Goal: Task Accomplishment & Management: Complete application form

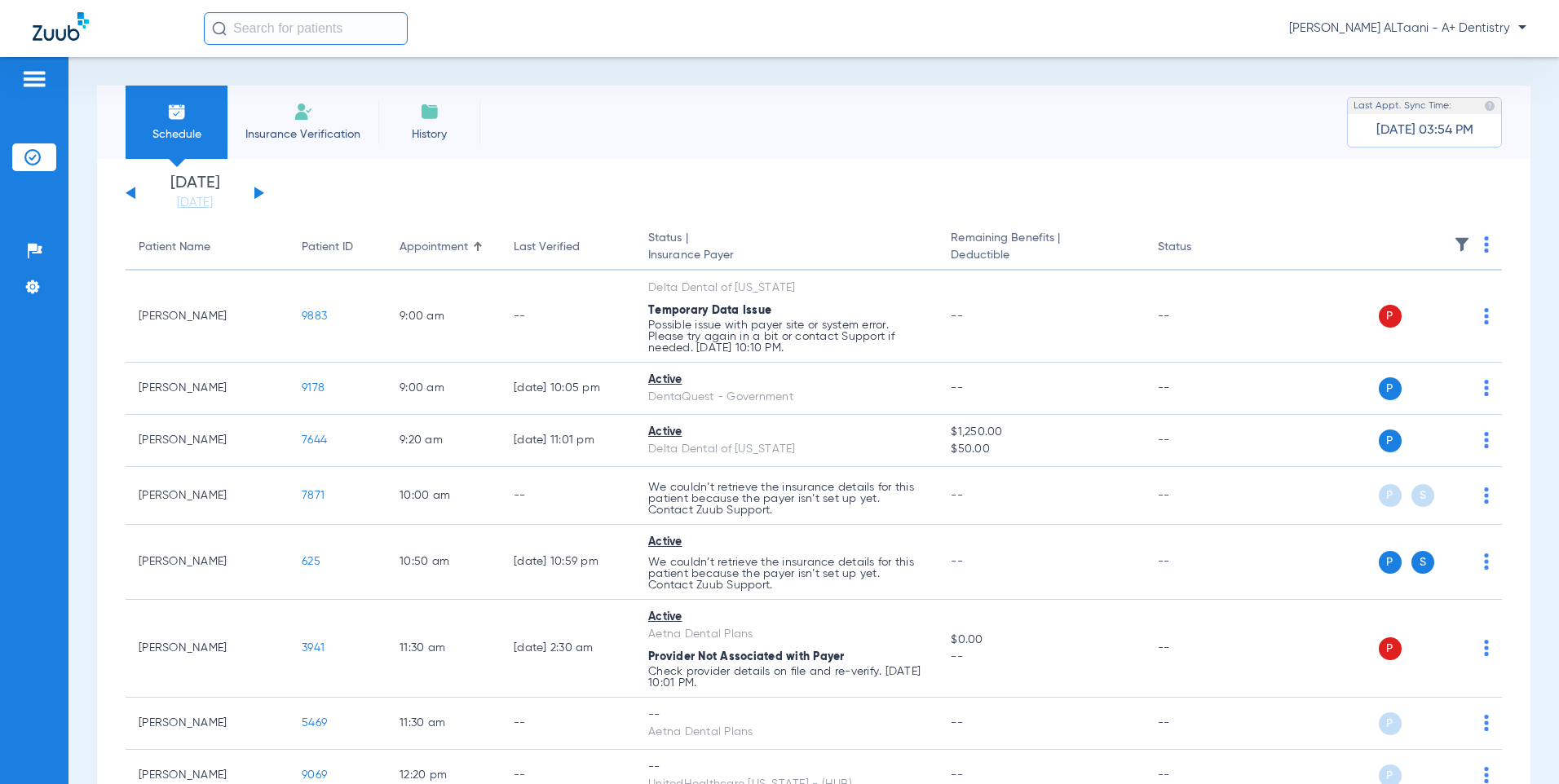
click at [302, 134] on span "Insurance Verification" at bounding box center [303, 135] width 126 height 16
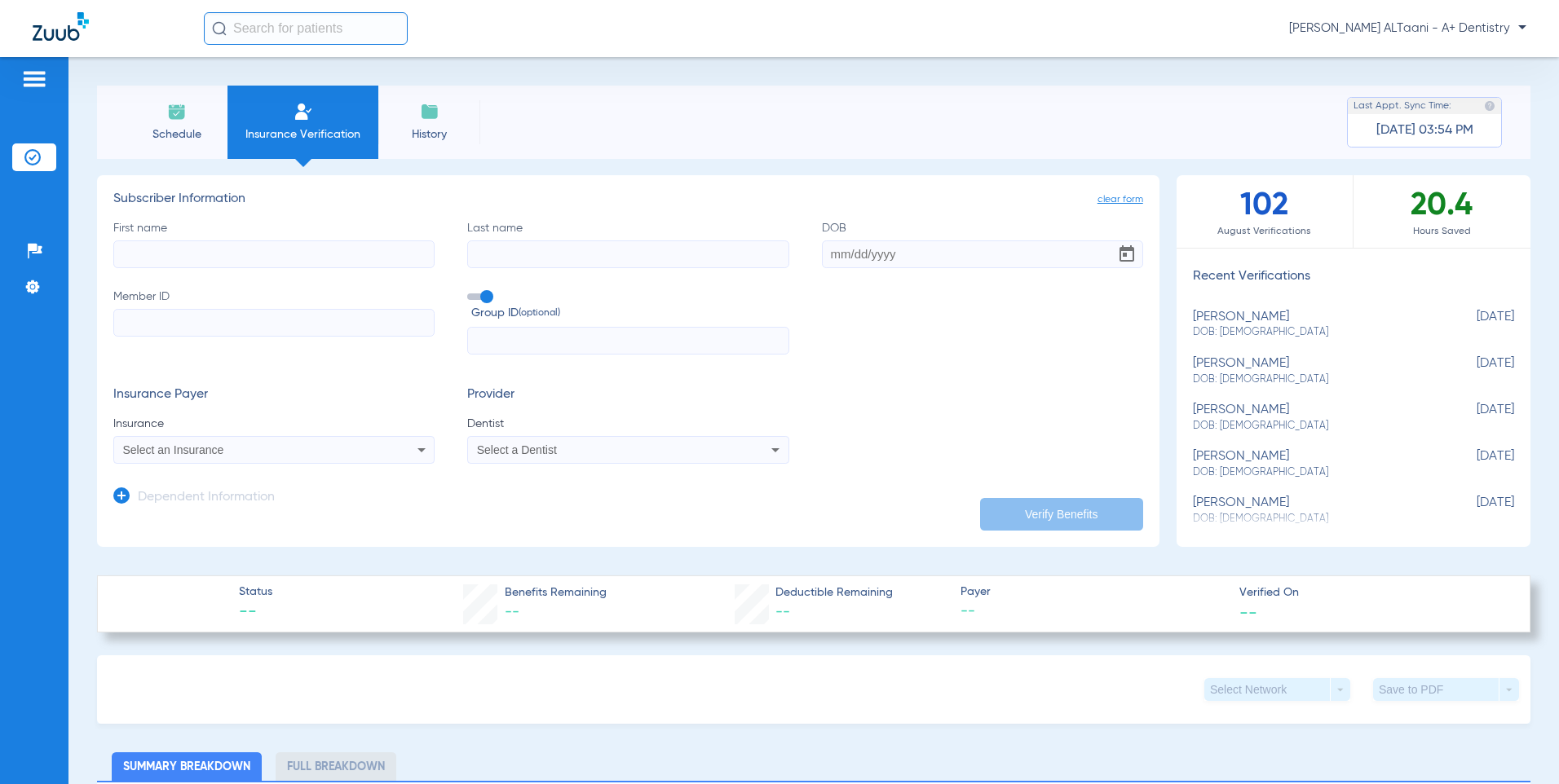
click at [170, 249] on input "First name" at bounding box center [274, 254] width 321 height 28
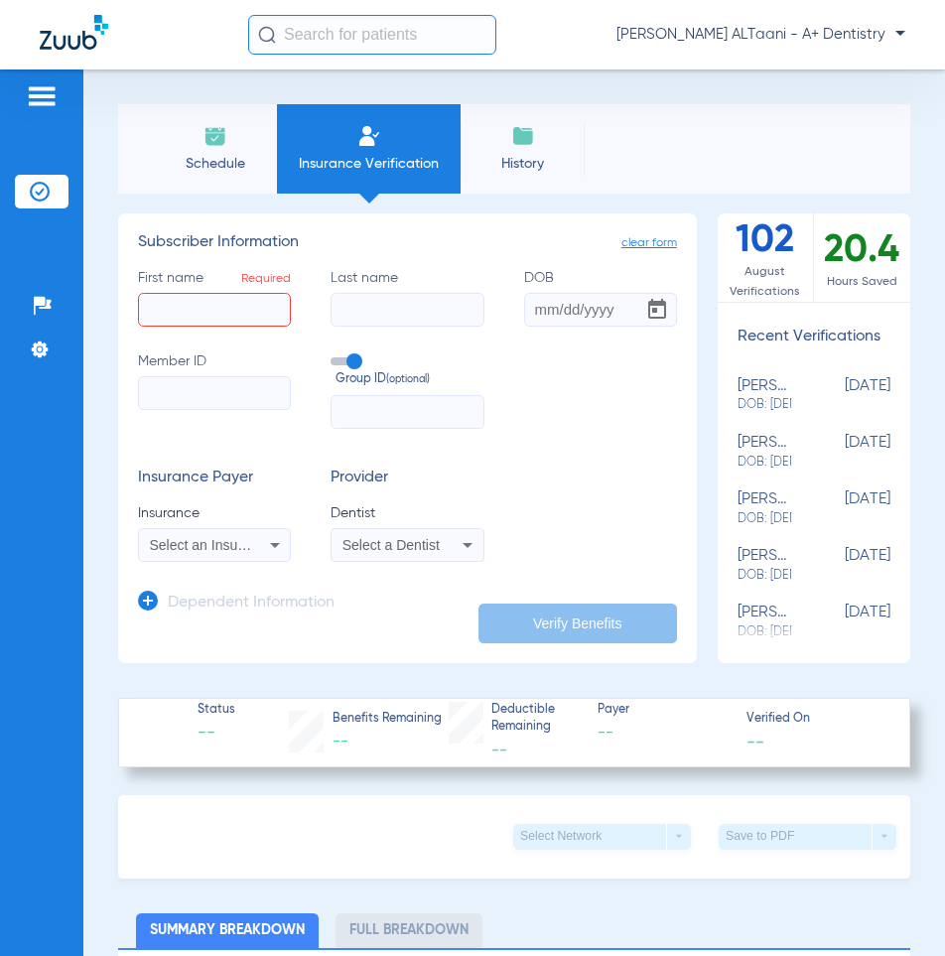
click at [253, 537] on div "Select an Insurance" at bounding box center [214, 545] width 151 height 24
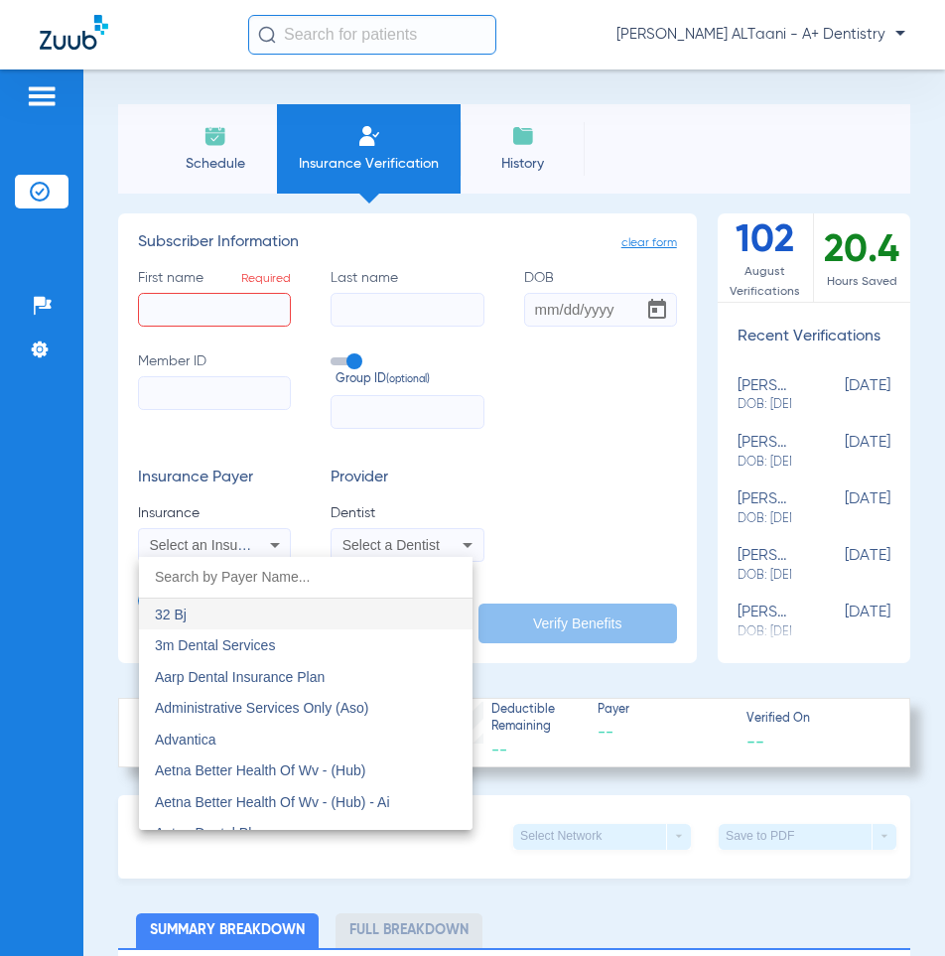
paste input "Dentaquest BCC MEDICAID"
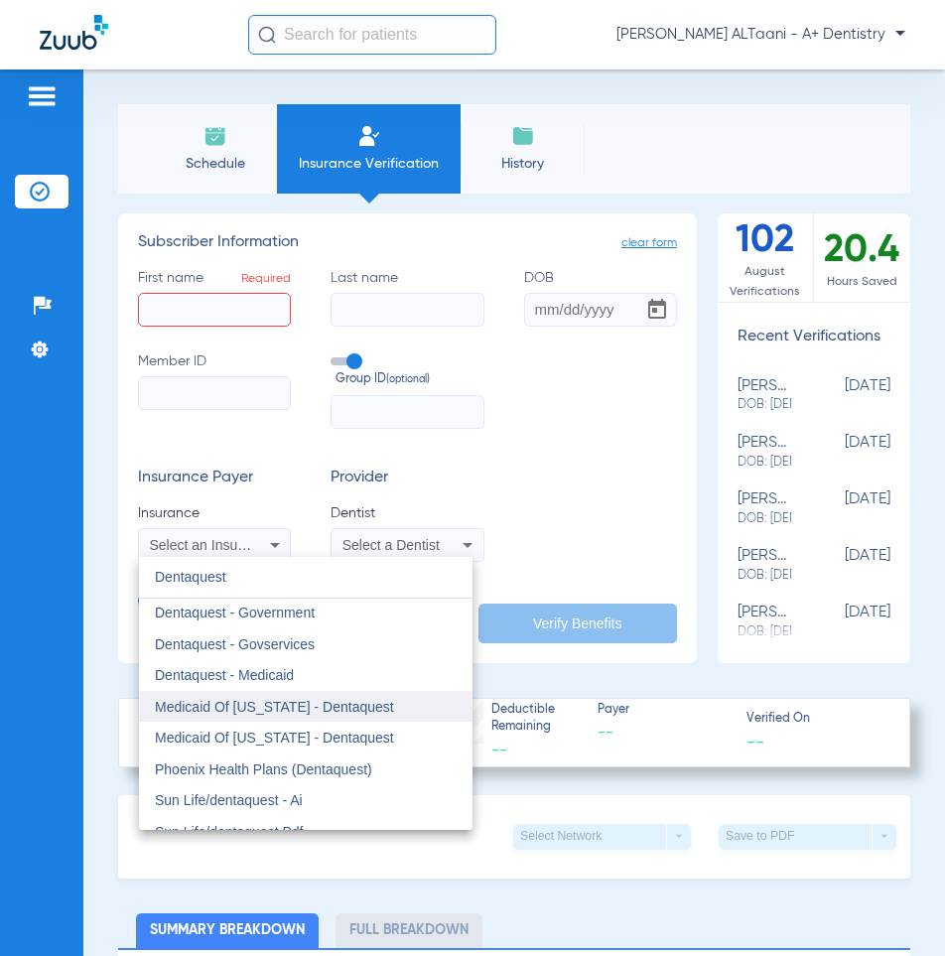
scroll to position [50, 0]
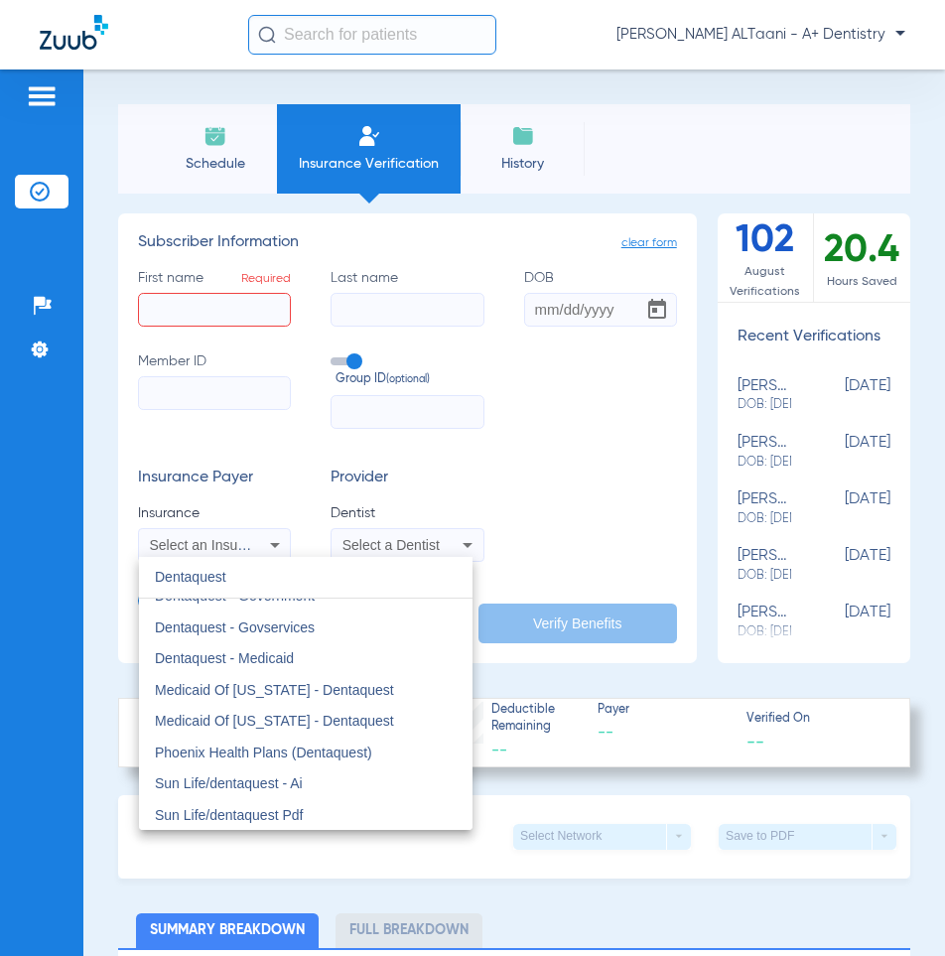
click at [387, 579] on input "Dentaquest" at bounding box center [306, 577] width 334 height 41
paste input "Metlife Dental"
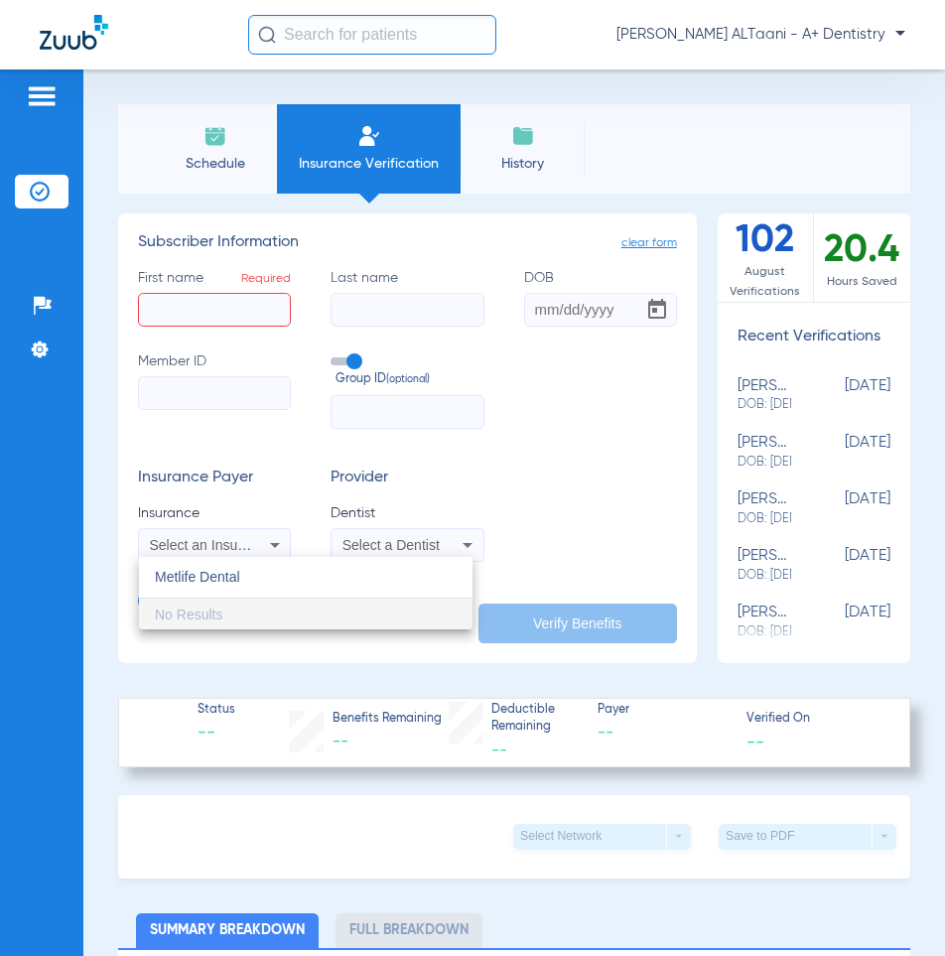
scroll to position [0, 0]
type input "Metlife Dental"
click at [281, 497] on div at bounding box center [472, 478] width 945 height 956
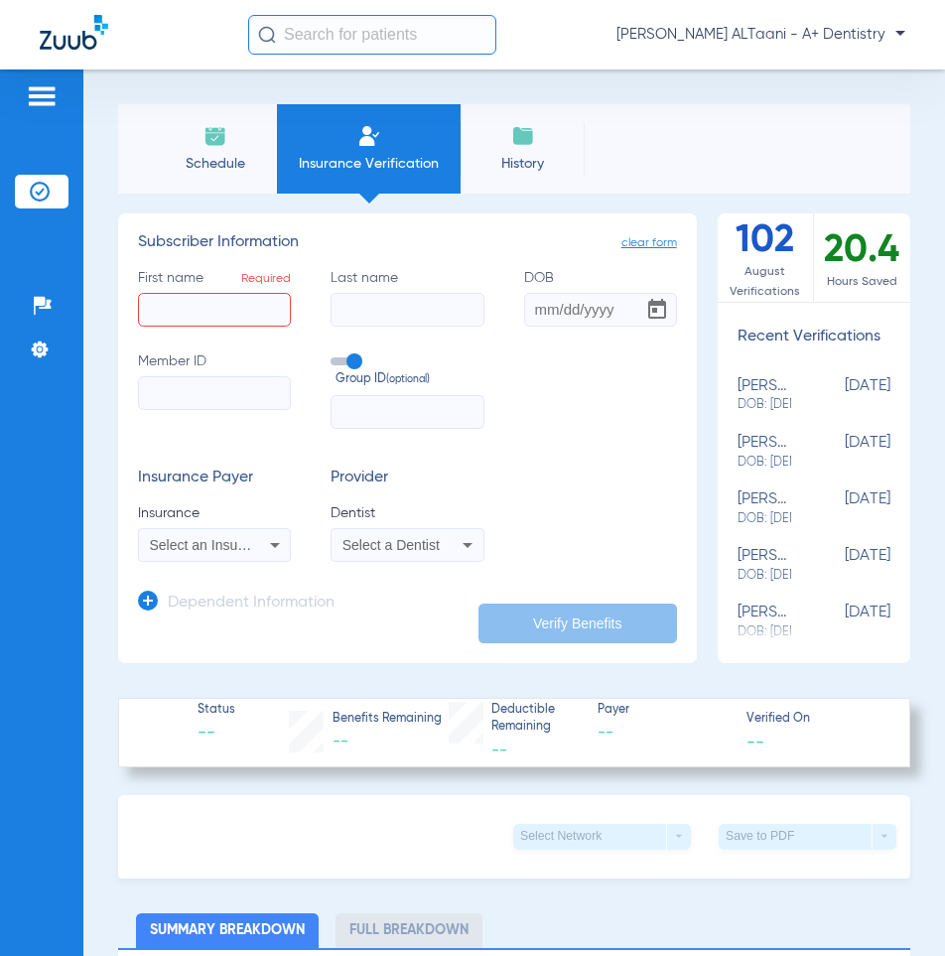
click at [276, 548] on icon at bounding box center [275, 545] width 24 height 24
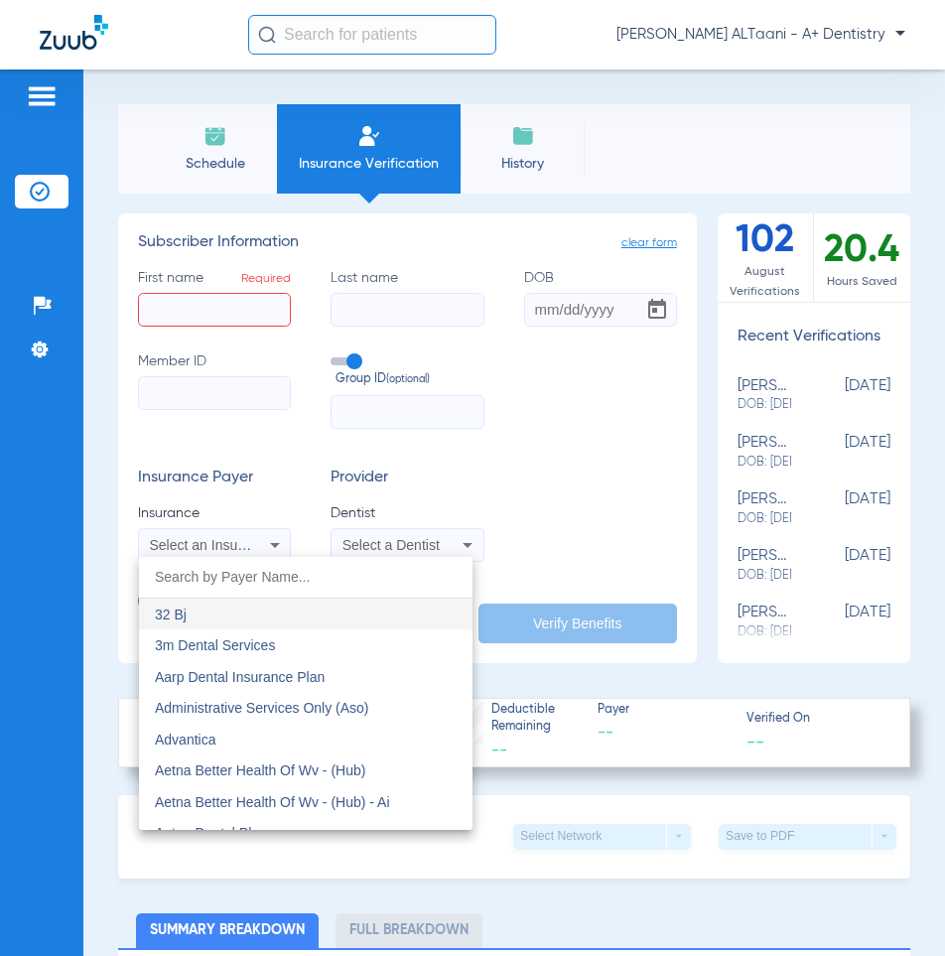
paste input "Metlife Dental"
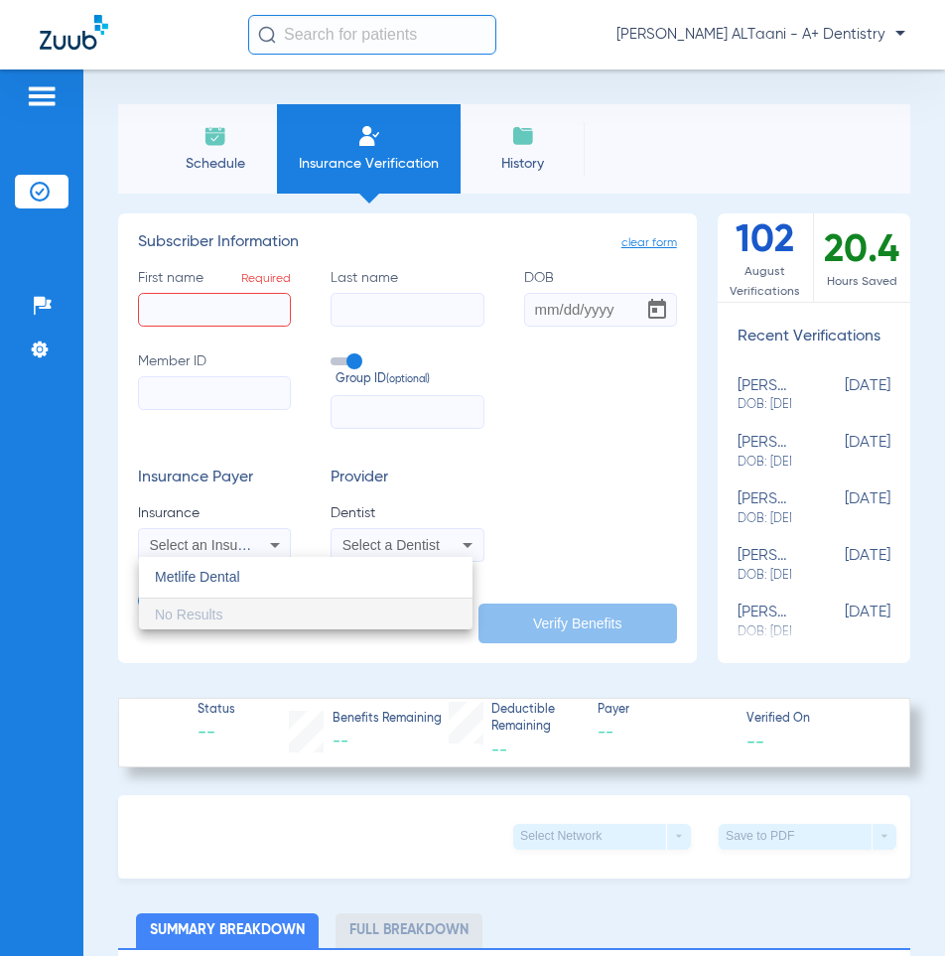
type input "Metlife Dental"
click at [263, 648] on div at bounding box center [472, 478] width 945 height 956
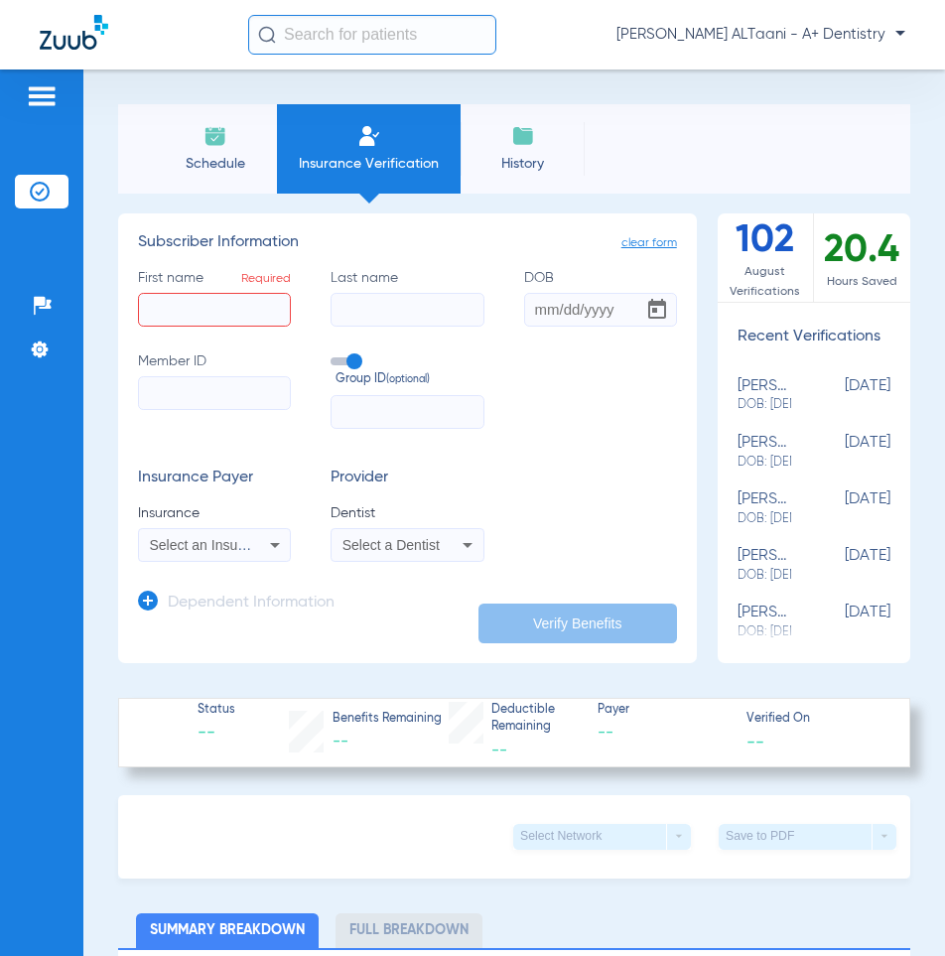
click at [219, 137] on img at bounding box center [216, 136] width 24 height 24
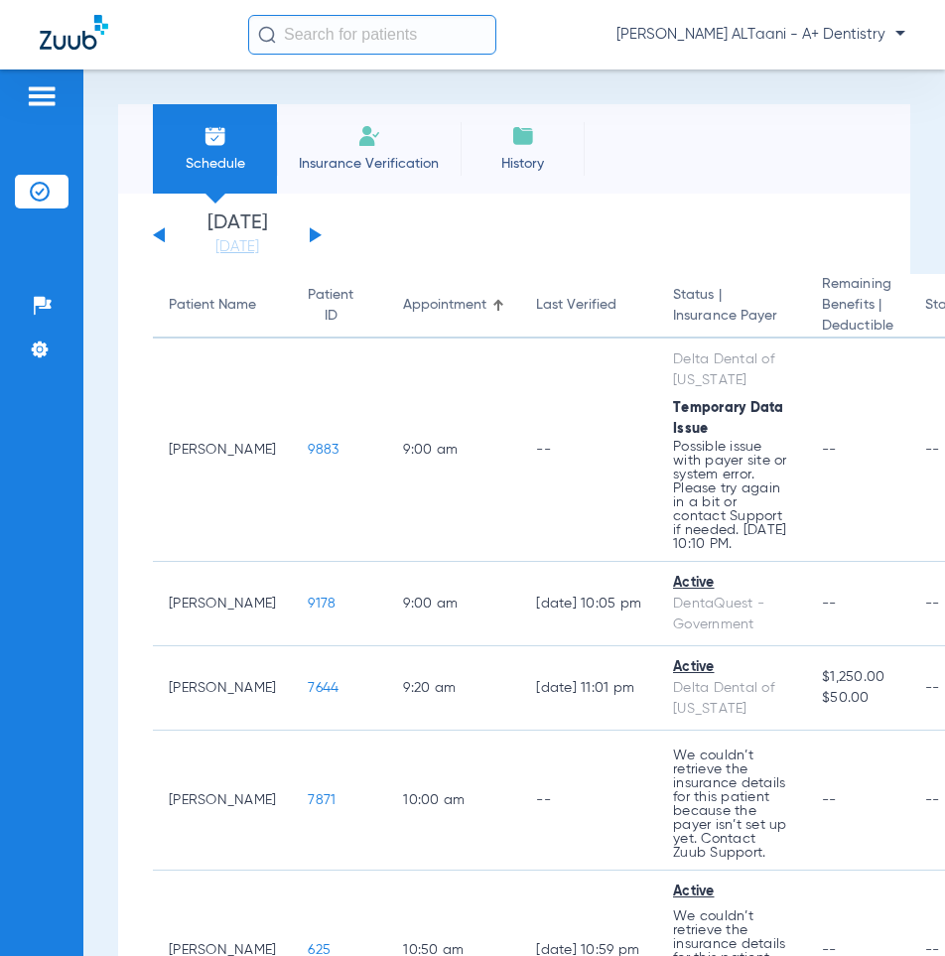
click at [306, 136] on li "Insurance Verification" at bounding box center [369, 148] width 184 height 89
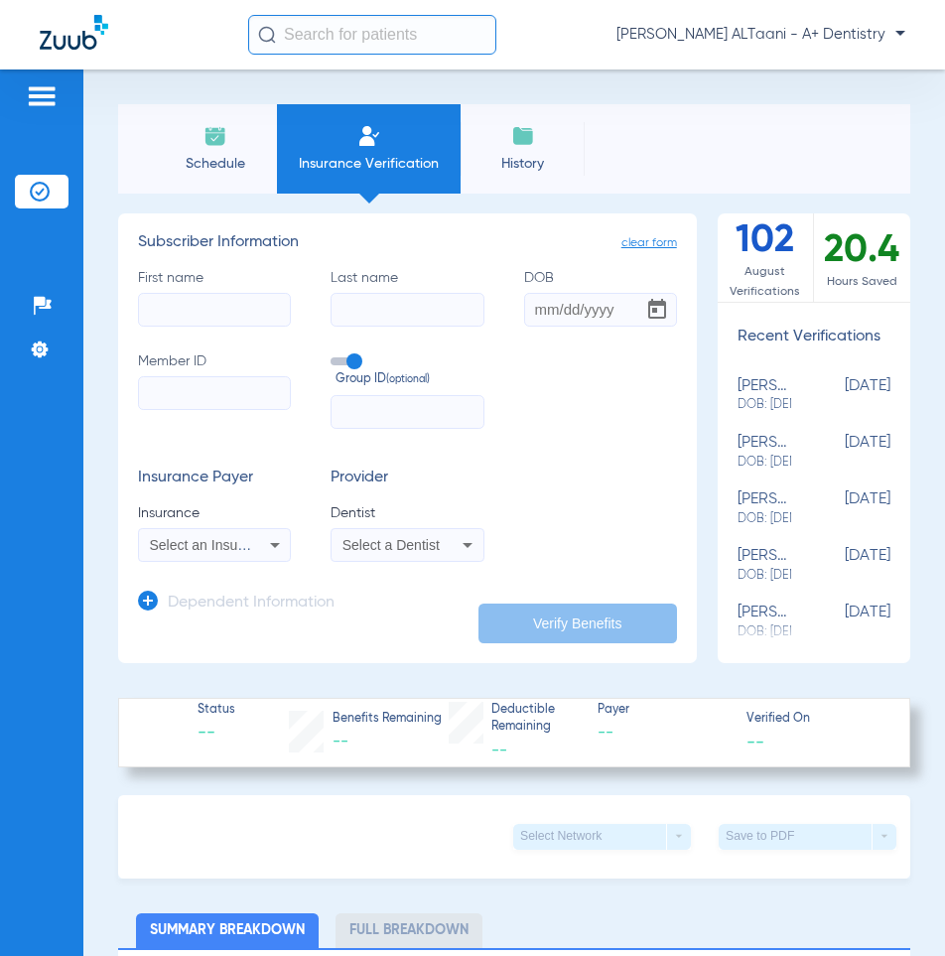
click at [212, 132] on img at bounding box center [216, 136] width 24 height 24
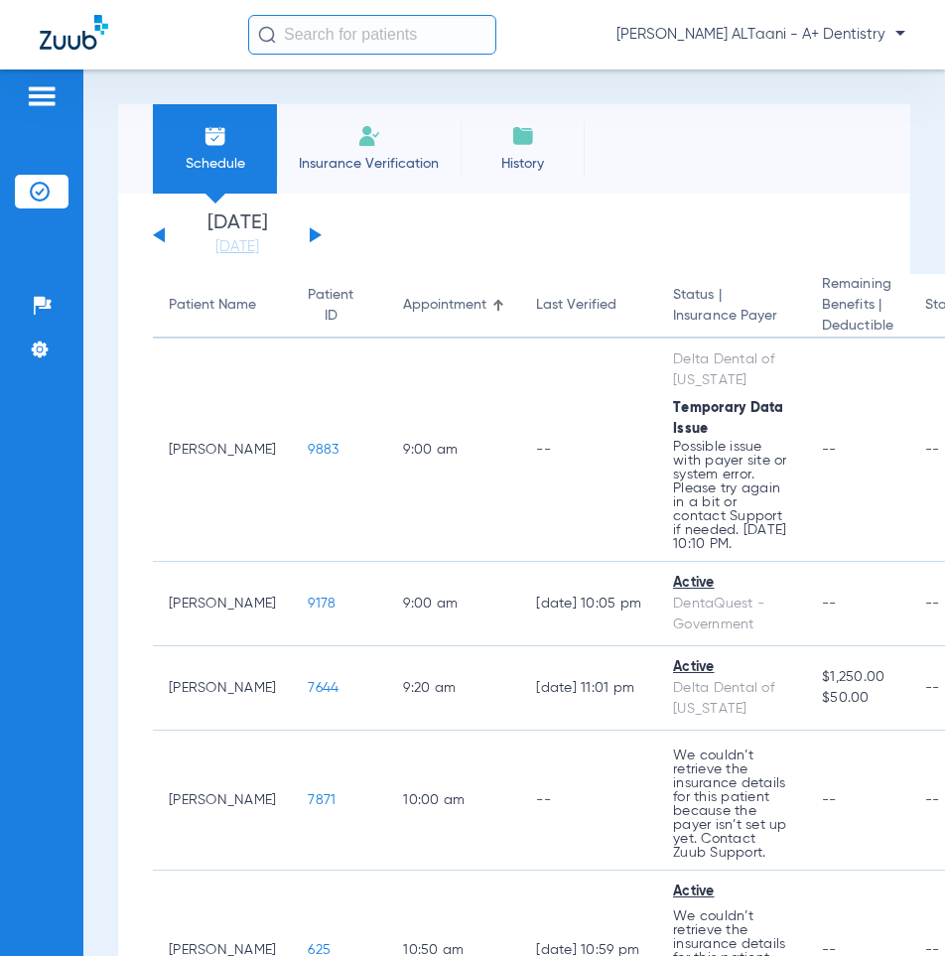
click at [331, 150] on li "Insurance Verification" at bounding box center [369, 148] width 184 height 89
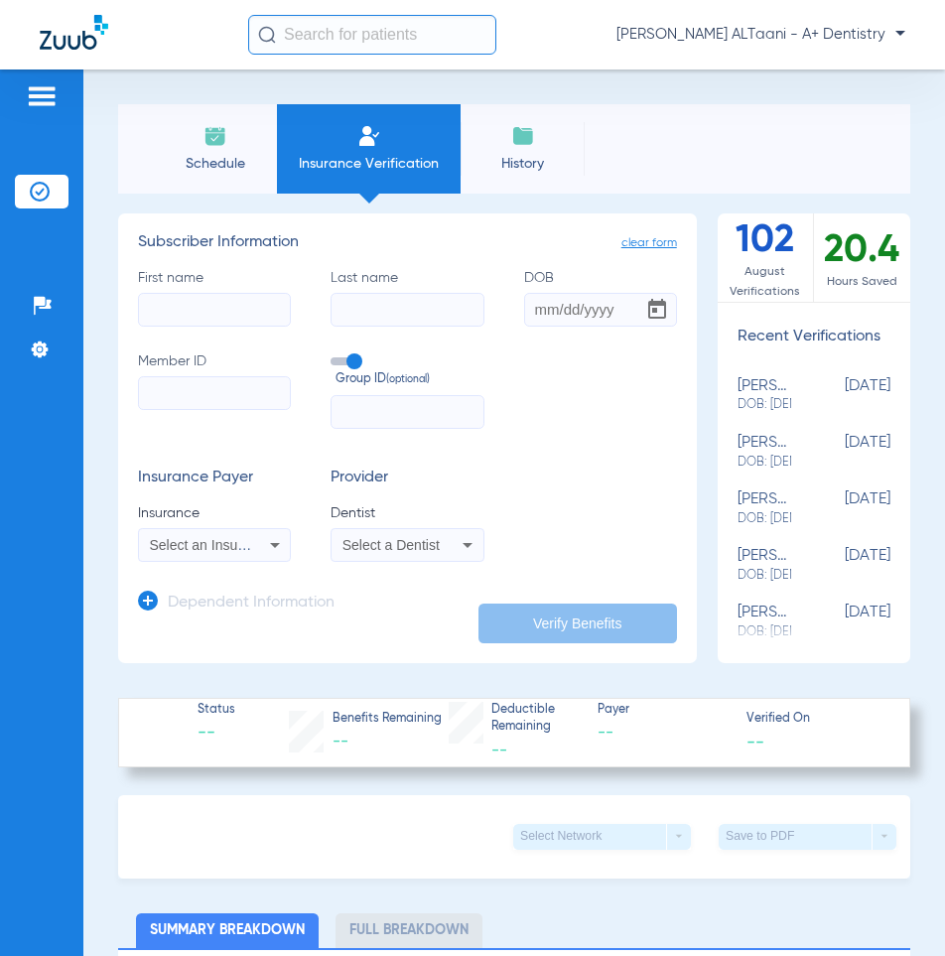
click at [252, 543] on div "Select an Insurance" at bounding box center [214, 545] width 151 height 24
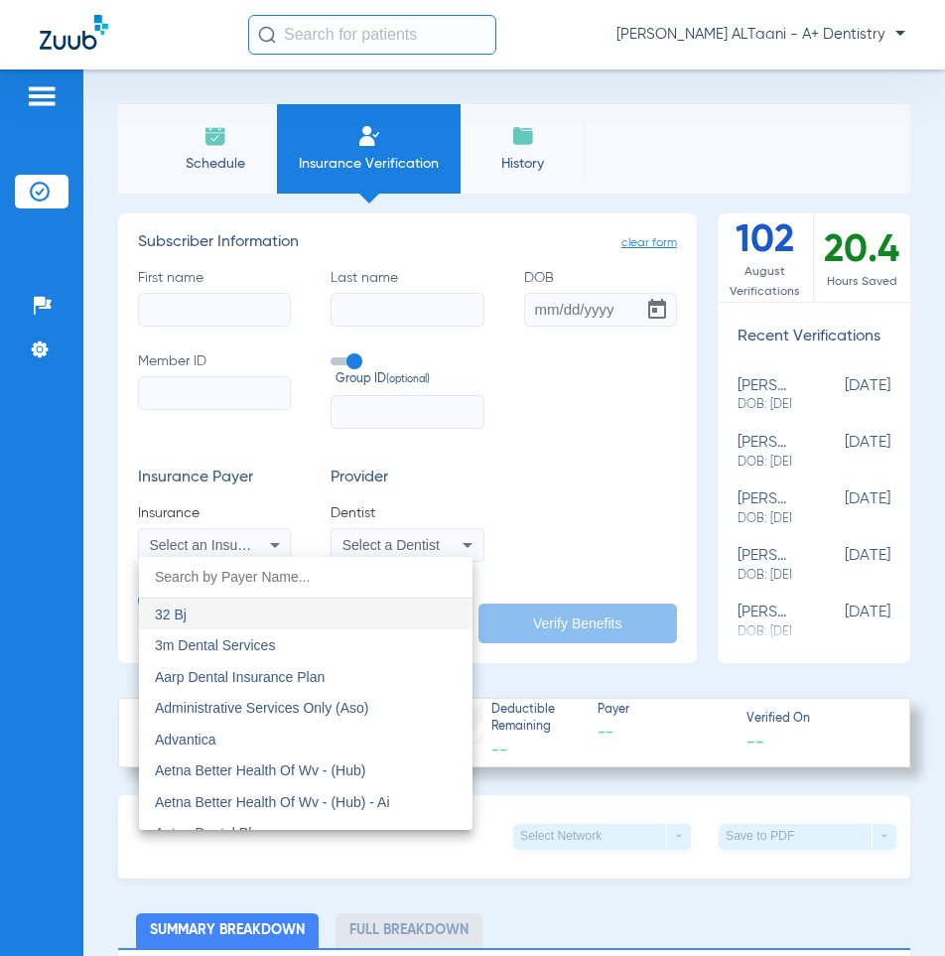
drag, startPoint x: 309, startPoint y: 690, endPoint x: 358, endPoint y: 354, distance: 339.3
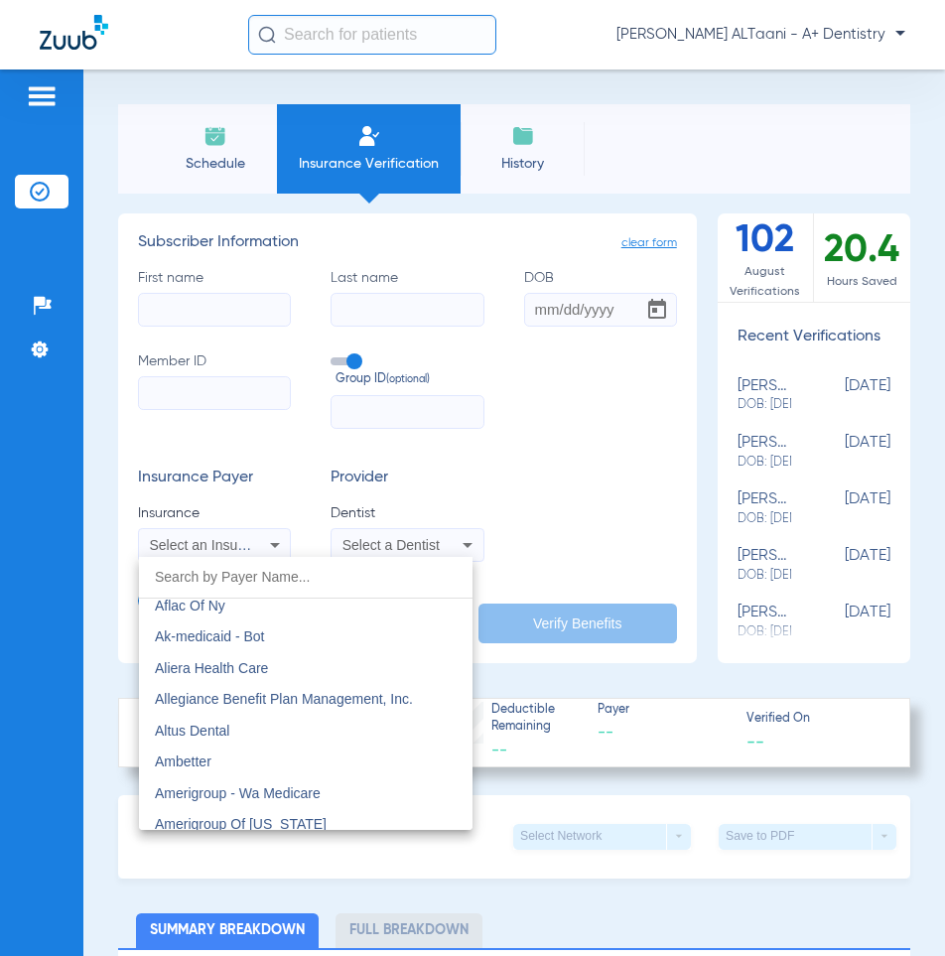
scroll to position [397, 0]
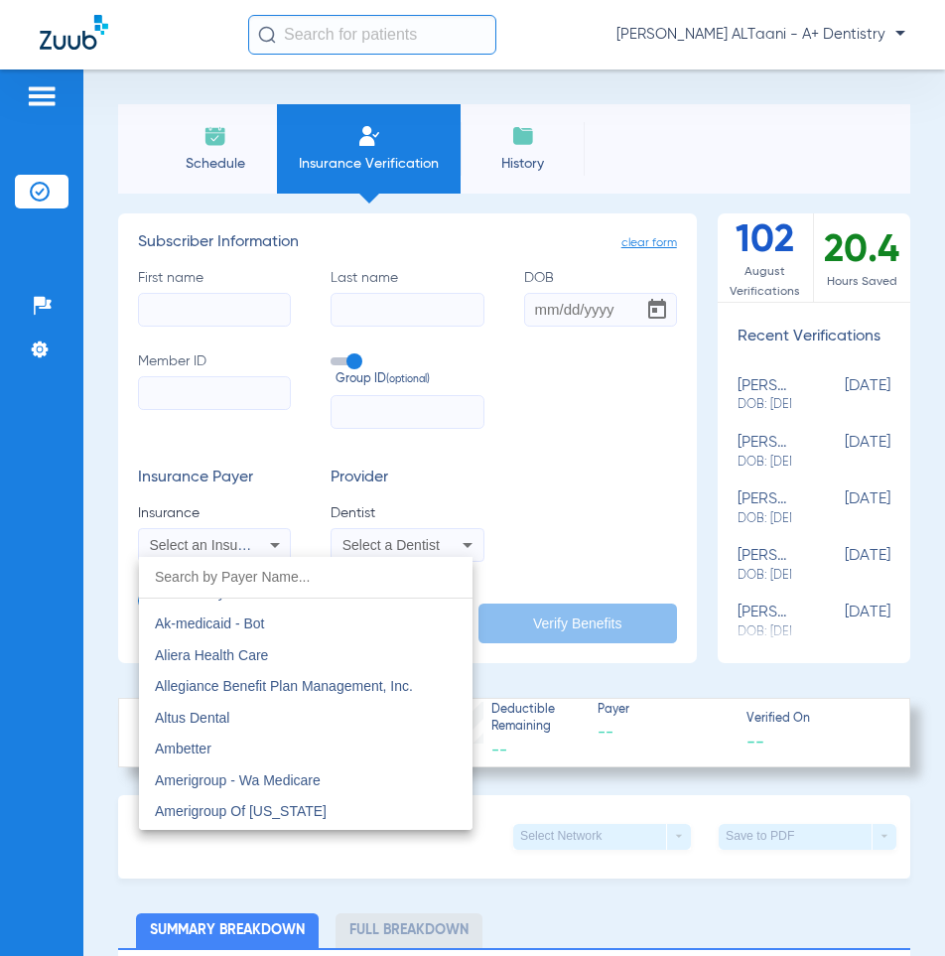
click at [58, 33] on div at bounding box center [472, 478] width 945 height 956
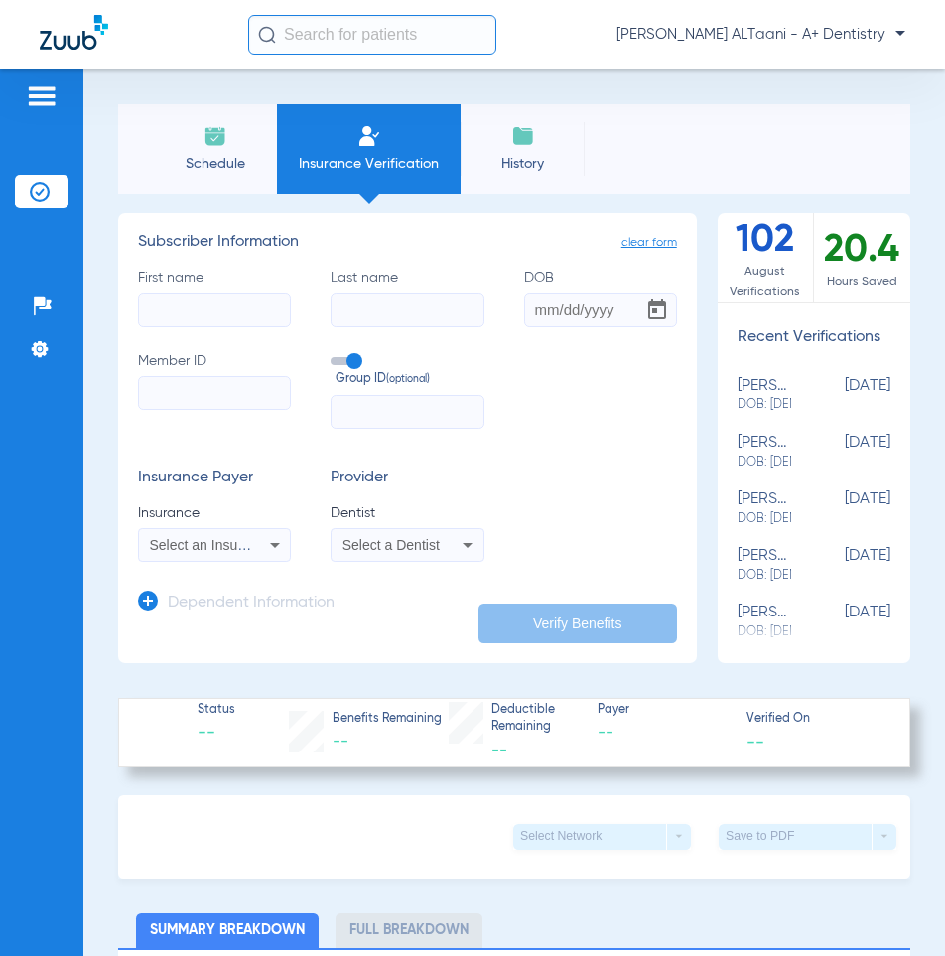
click at [216, 548] on span "Select an Insurance" at bounding box center [211, 545] width 123 height 16
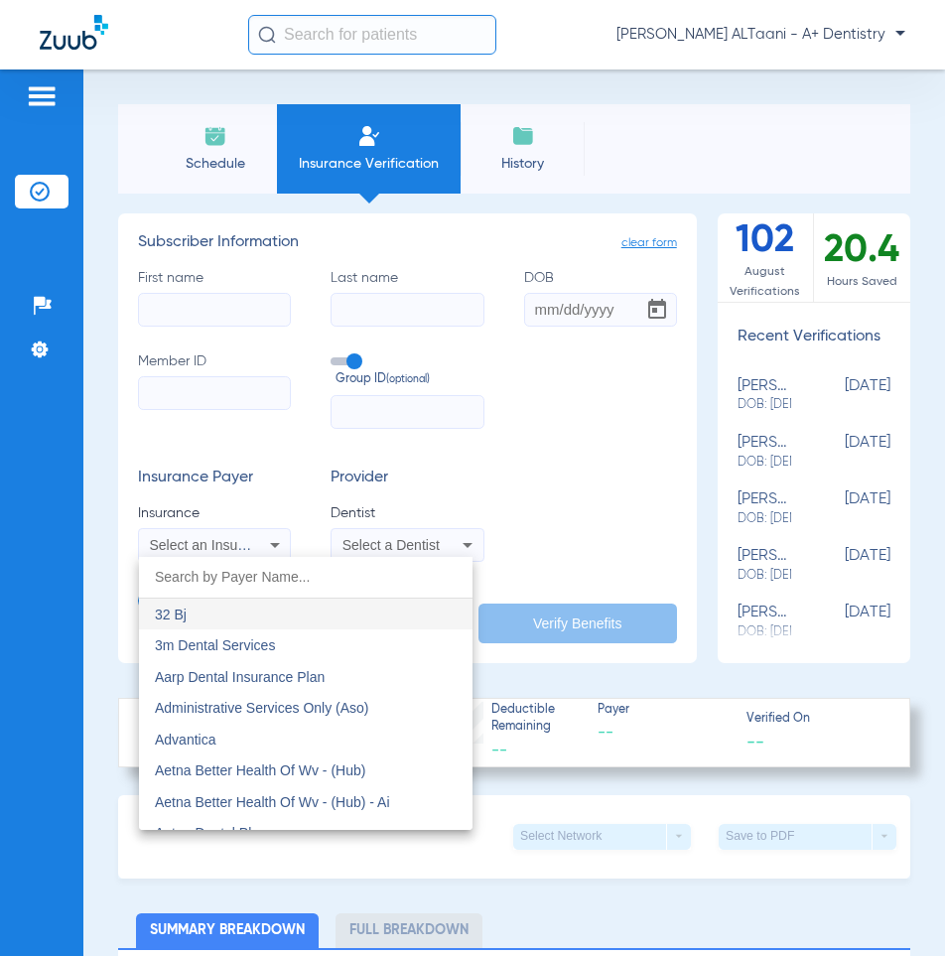
type input "BC/BS of MI PPO EPO"
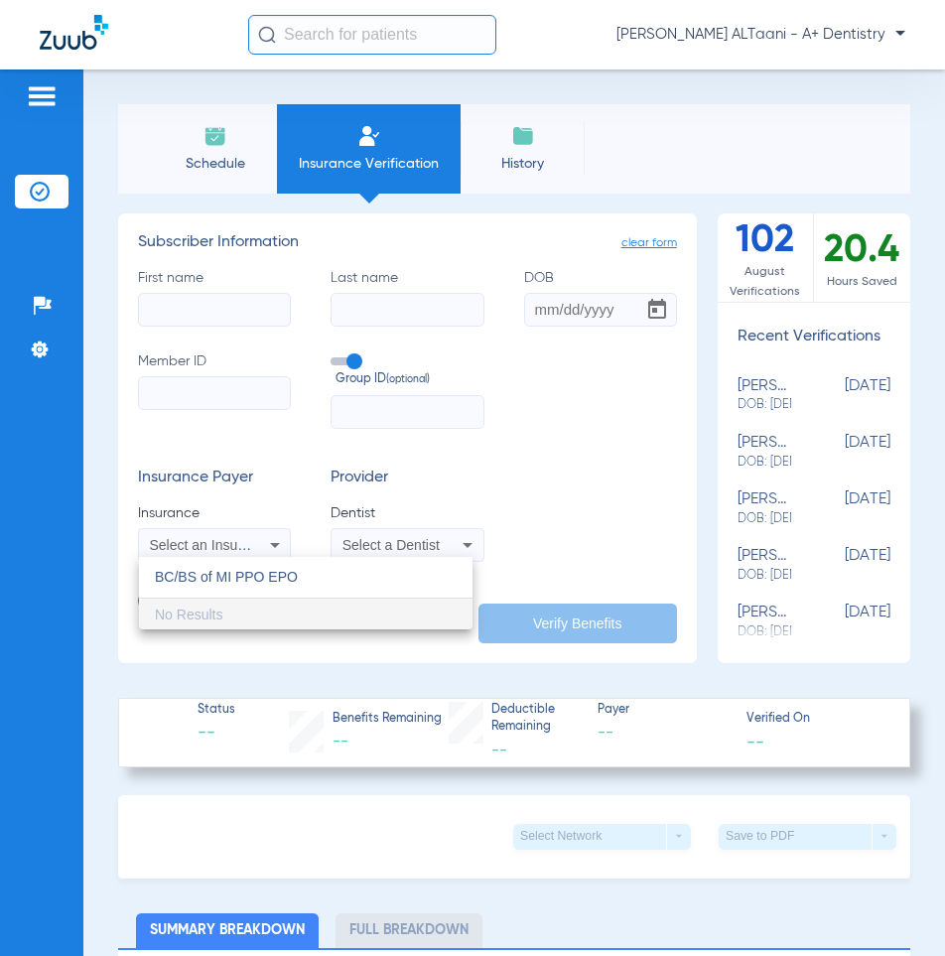
click at [244, 574] on input "BC/BS of MI PPO EPO" at bounding box center [306, 577] width 334 height 41
click at [244, 578] on input "BC/BS of MI PPO EPO" at bounding box center [306, 577] width 334 height 41
click at [243, 578] on input "BC/BS of MI PPO EPO" at bounding box center [306, 577] width 334 height 41
click at [244, 578] on input "BC/BS of MI PPO EPO" at bounding box center [306, 577] width 334 height 41
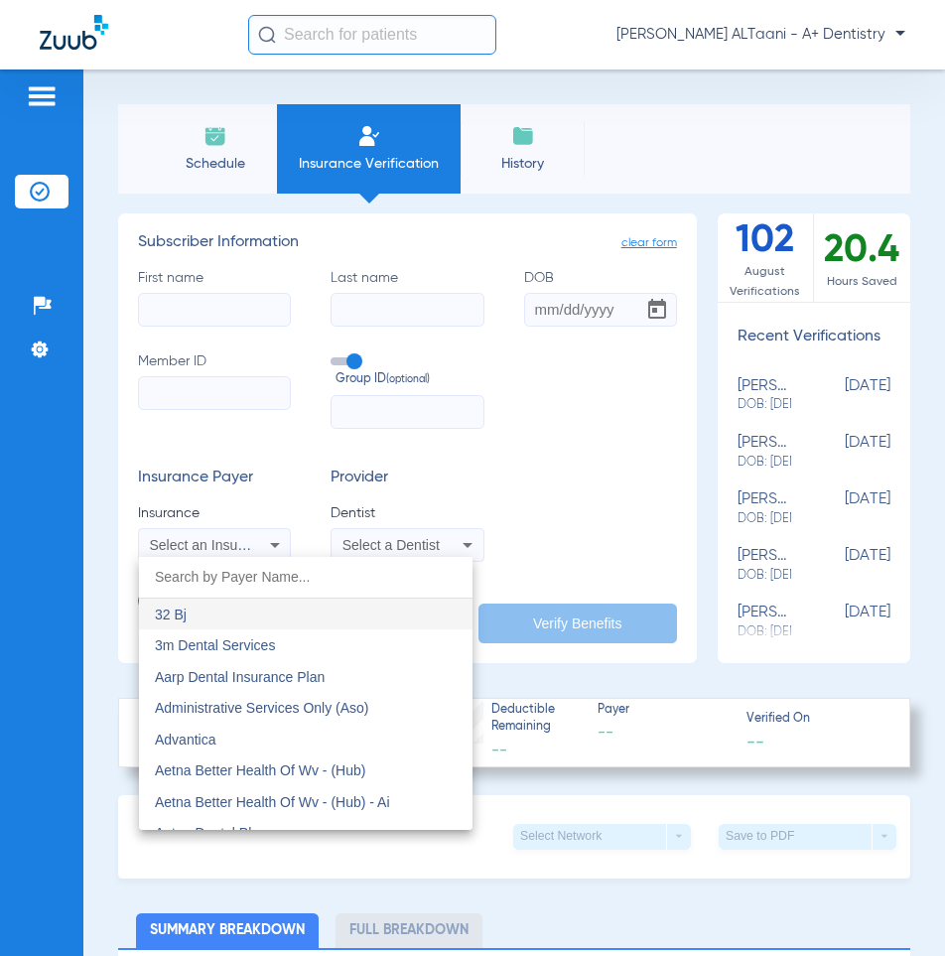
click at [259, 555] on div at bounding box center [472, 478] width 945 height 956
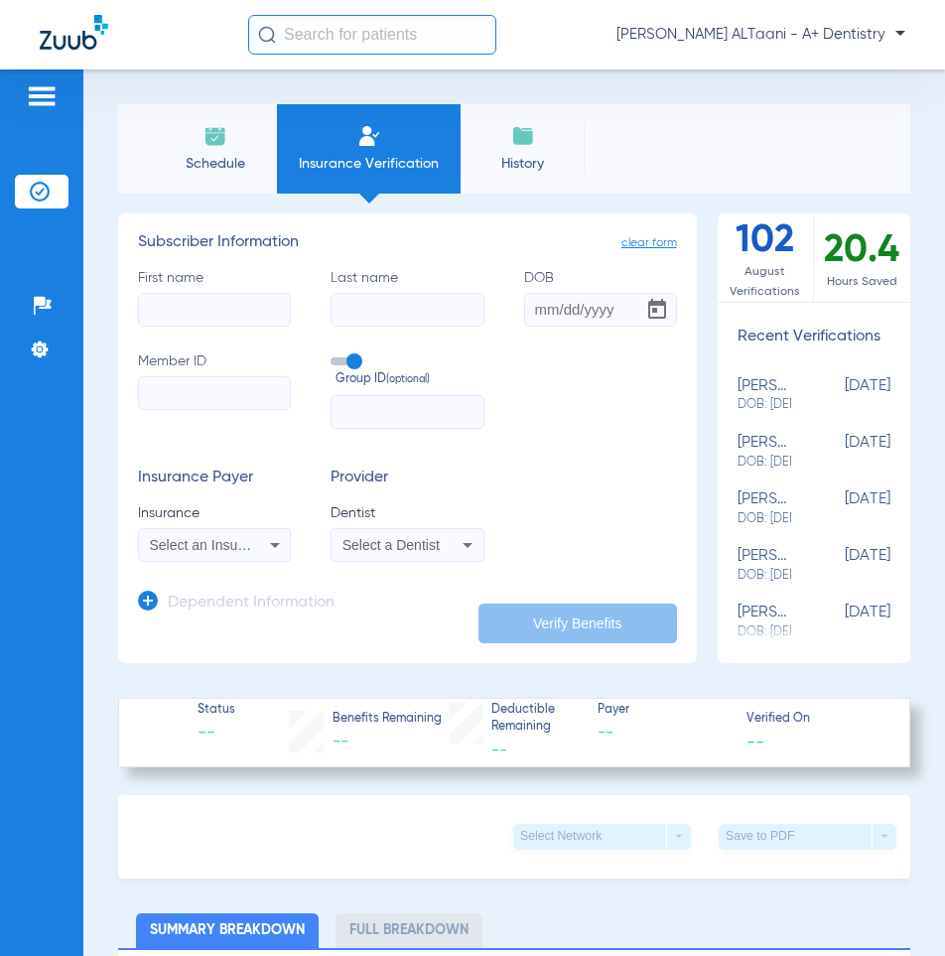
click at [237, 552] on div "Select an Insurance" at bounding box center [214, 545] width 151 height 24
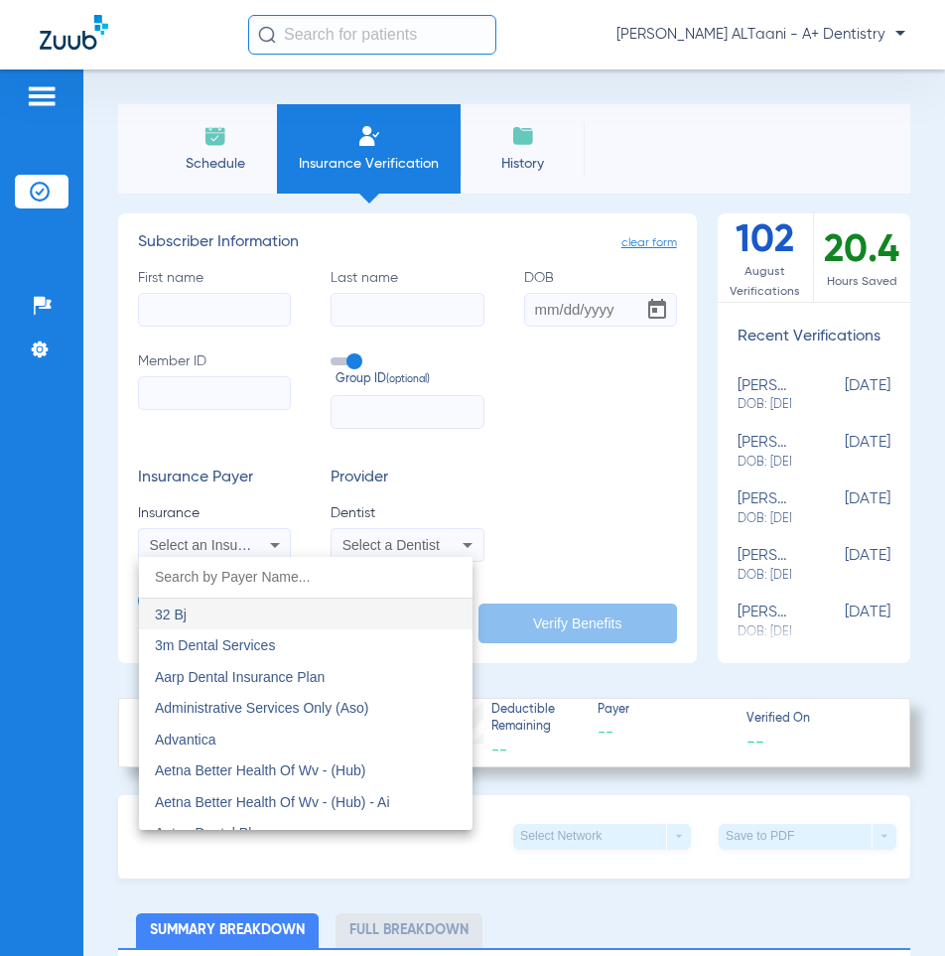
click at [241, 578] on input "dropdown search" at bounding box center [306, 577] width 334 height 41
paste input "Aetna"
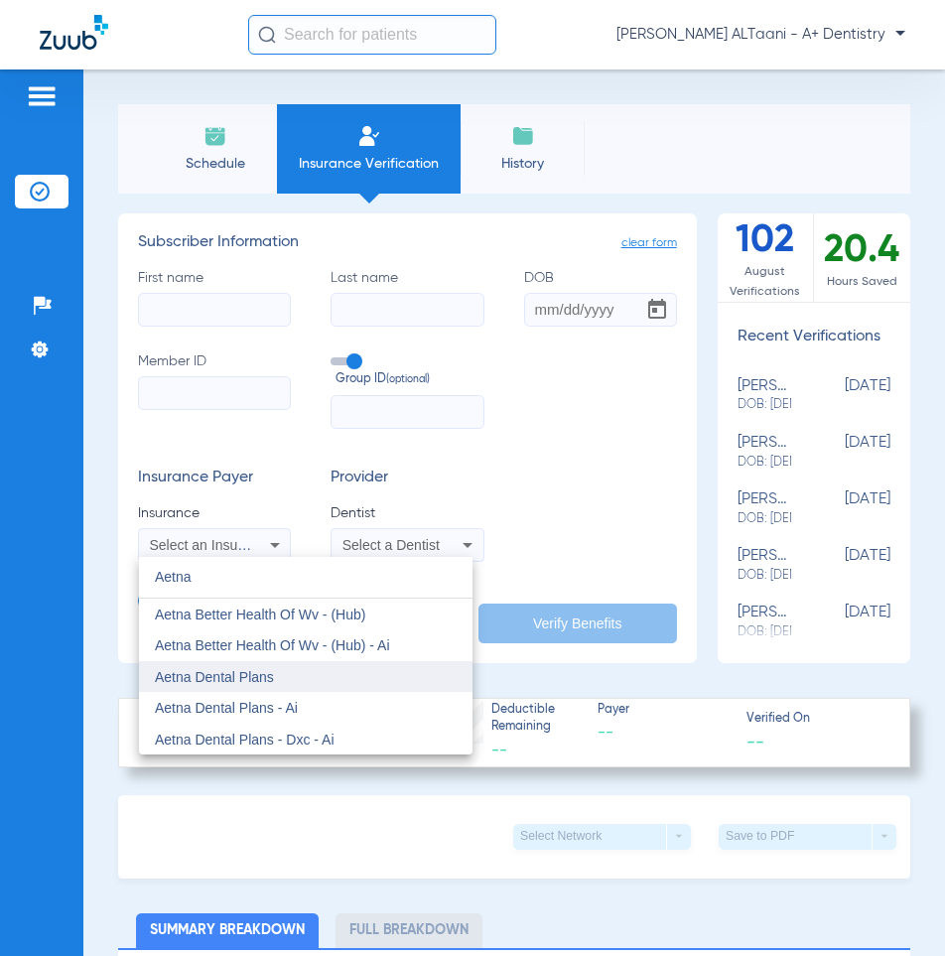
type input "Aetna"
click at [307, 689] on mat-option "Aetna Dental Plans" at bounding box center [306, 677] width 334 height 32
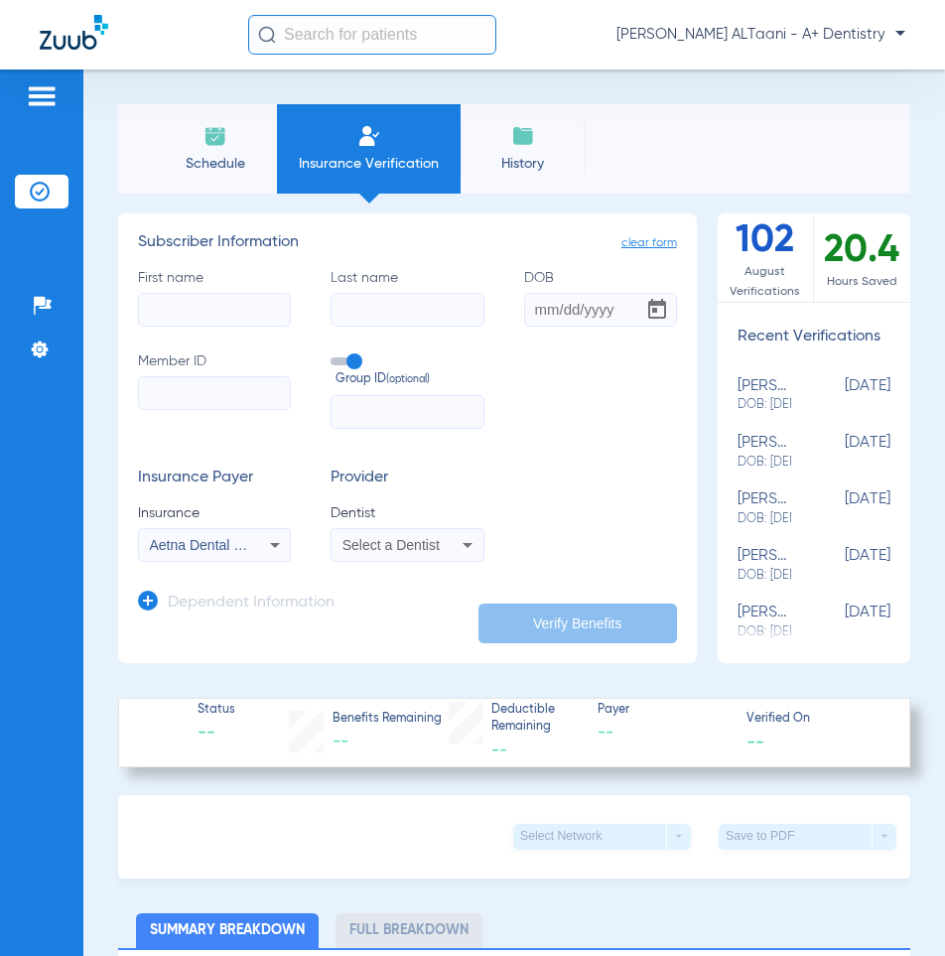
click at [360, 541] on span "Select a Dentist" at bounding box center [391, 545] width 97 height 16
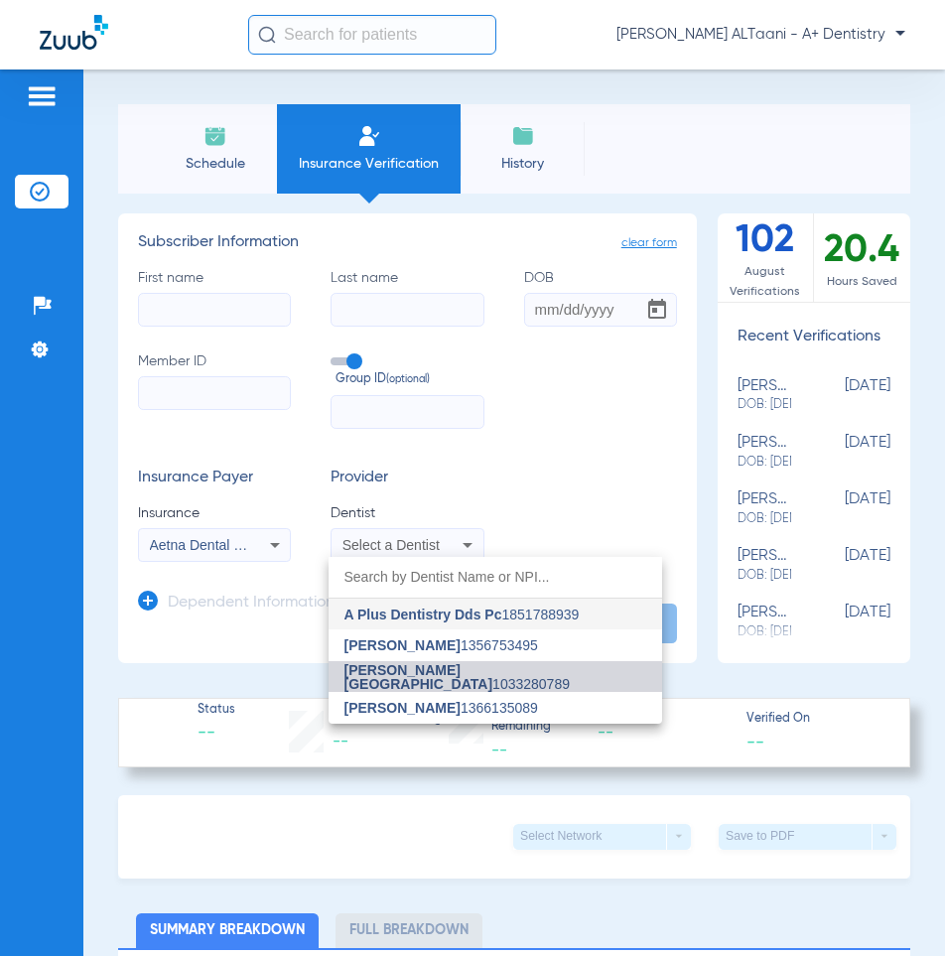
click at [433, 670] on span "[PERSON_NAME] [GEOGRAPHIC_DATA]" at bounding box center [419, 677] width 149 height 30
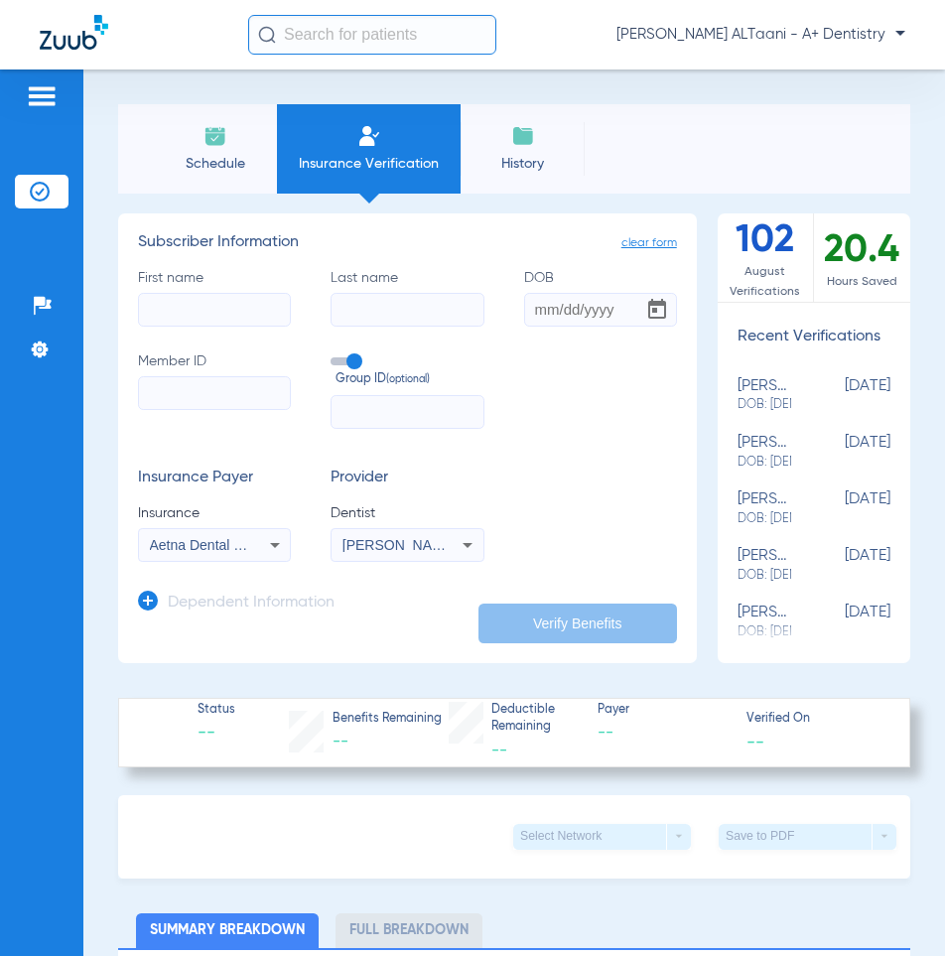
click at [223, 400] on input "Member ID" at bounding box center [214, 393] width 153 height 34
click at [238, 386] on input "Member ID Required" at bounding box center [214, 393] width 153 height 34
paste input "W272285264"
type input "W272285264"
click at [202, 315] on input "First name" at bounding box center [214, 310] width 153 height 34
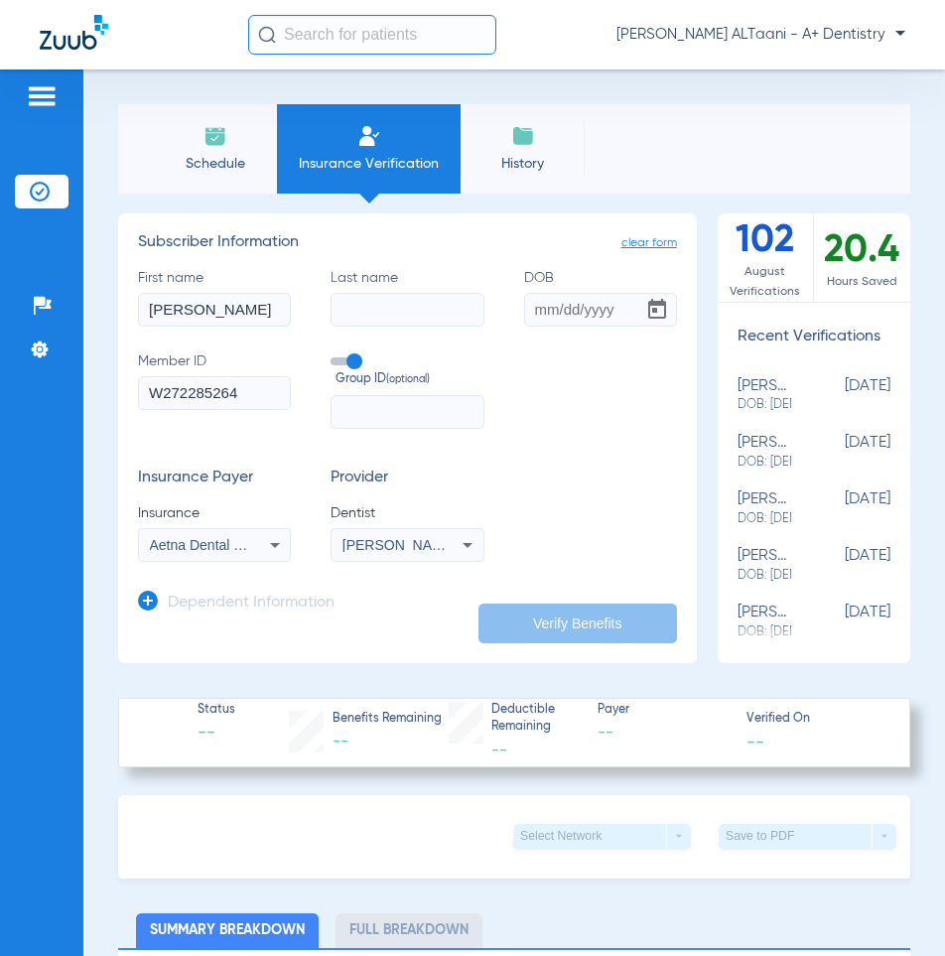
type input "jakob"
click at [374, 300] on input "Last name" at bounding box center [407, 310] width 153 height 34
type input "baker"
click at [553, 296] on input "DOB" at bounding box center [600, 310] width 153 height 34
click at [545, 311] on input "DOB Required" at bounding box center [600, 310] width 153 height 34
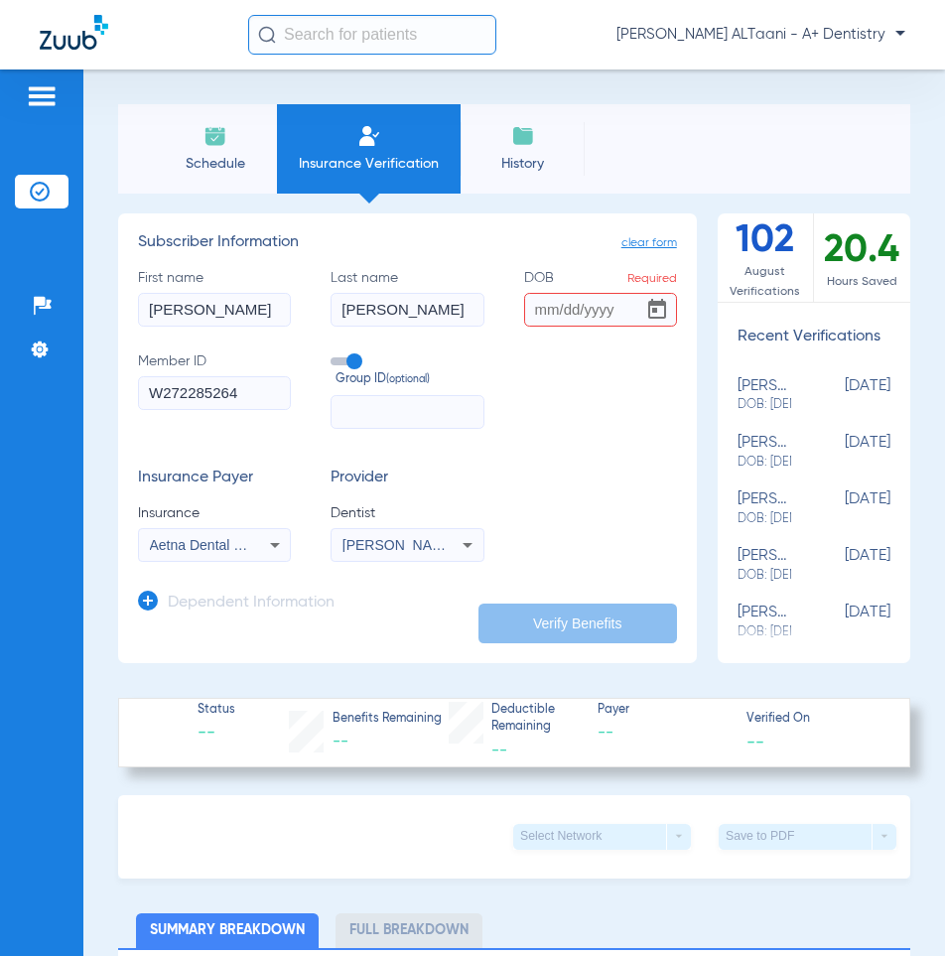
paste input "[DATE]"
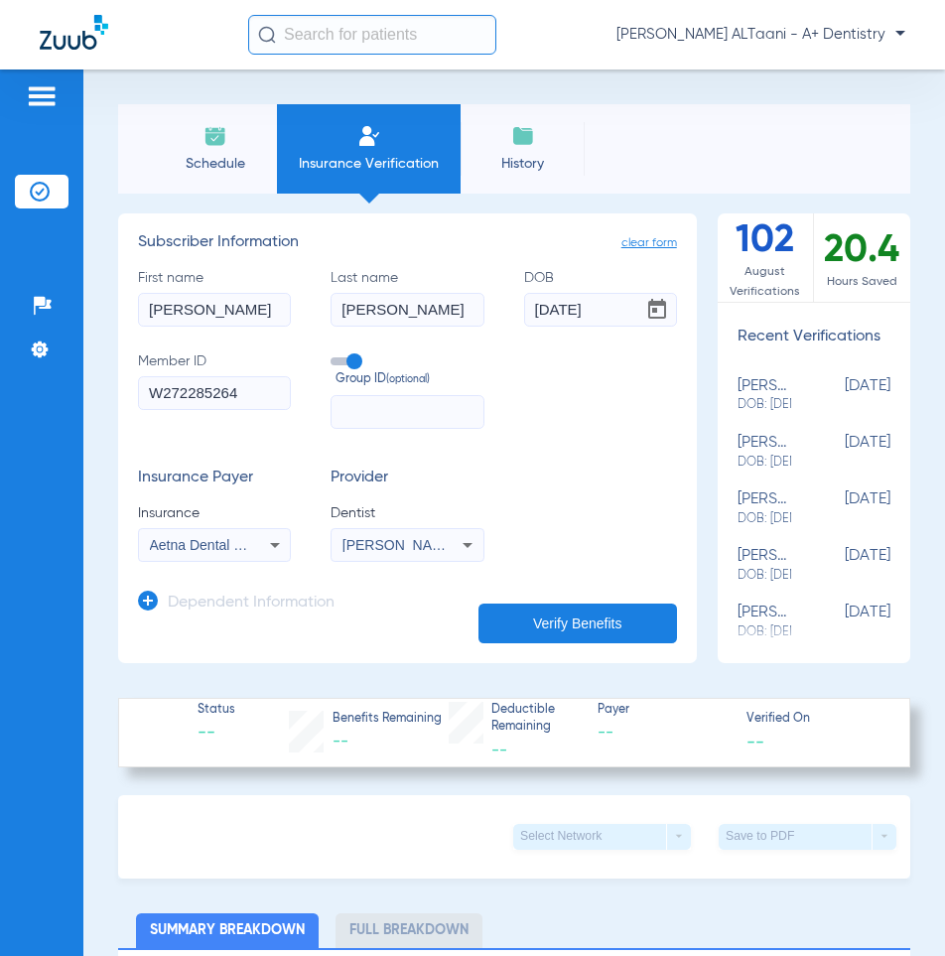
type input "[DATE]"
click at [581, 618] on button "Verify Benefits" at bounding box center [578, 624] width 199 height 40
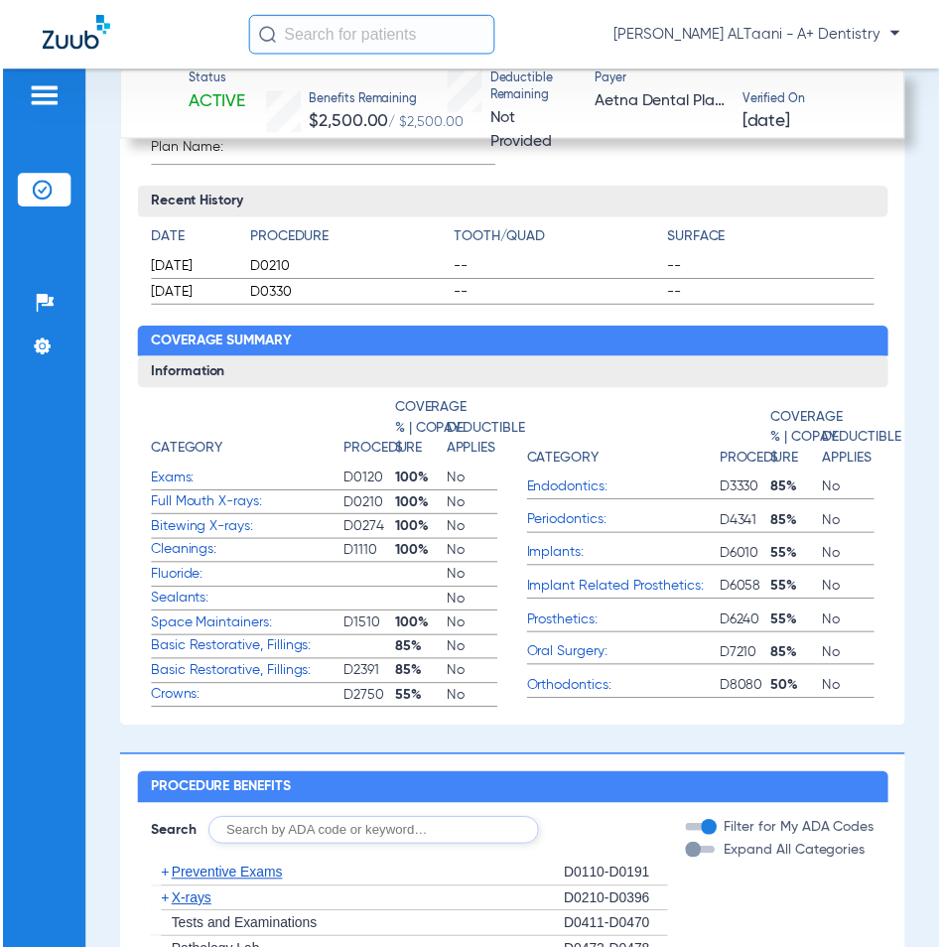
scroll to position [1399, 0]
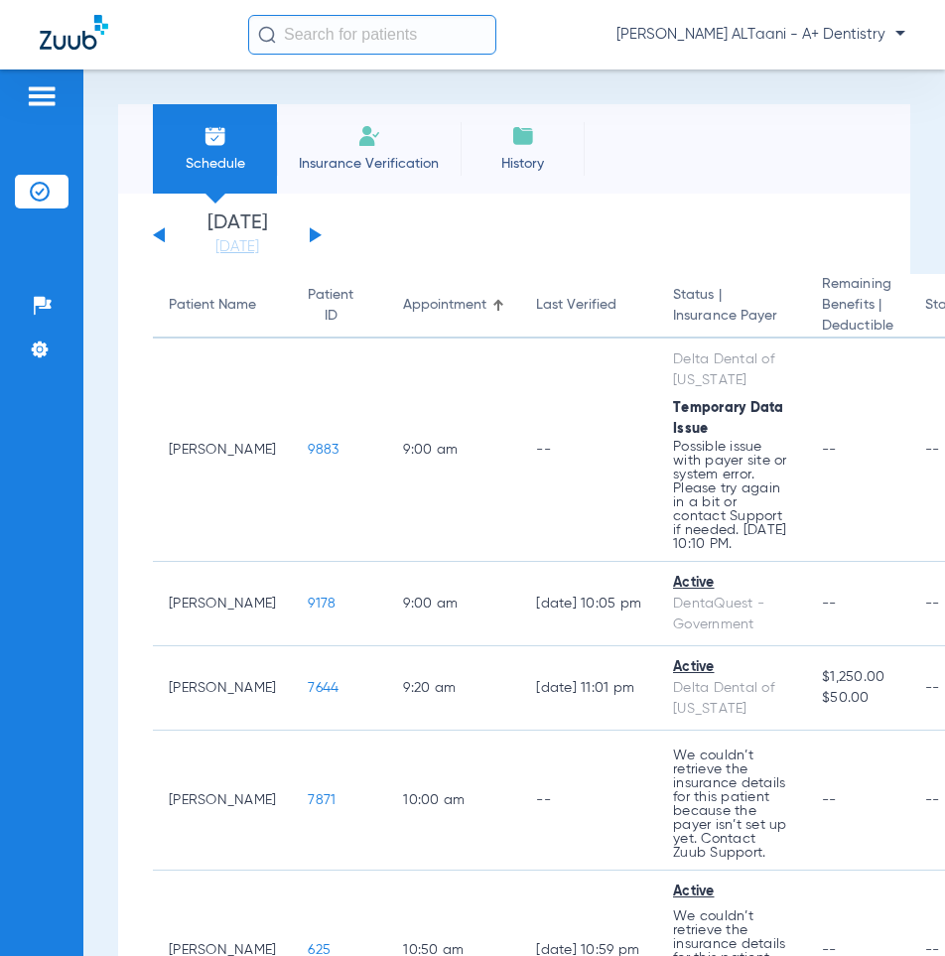
click at [374, 138] on img at bounding box center [369, 136] width 24 height 24
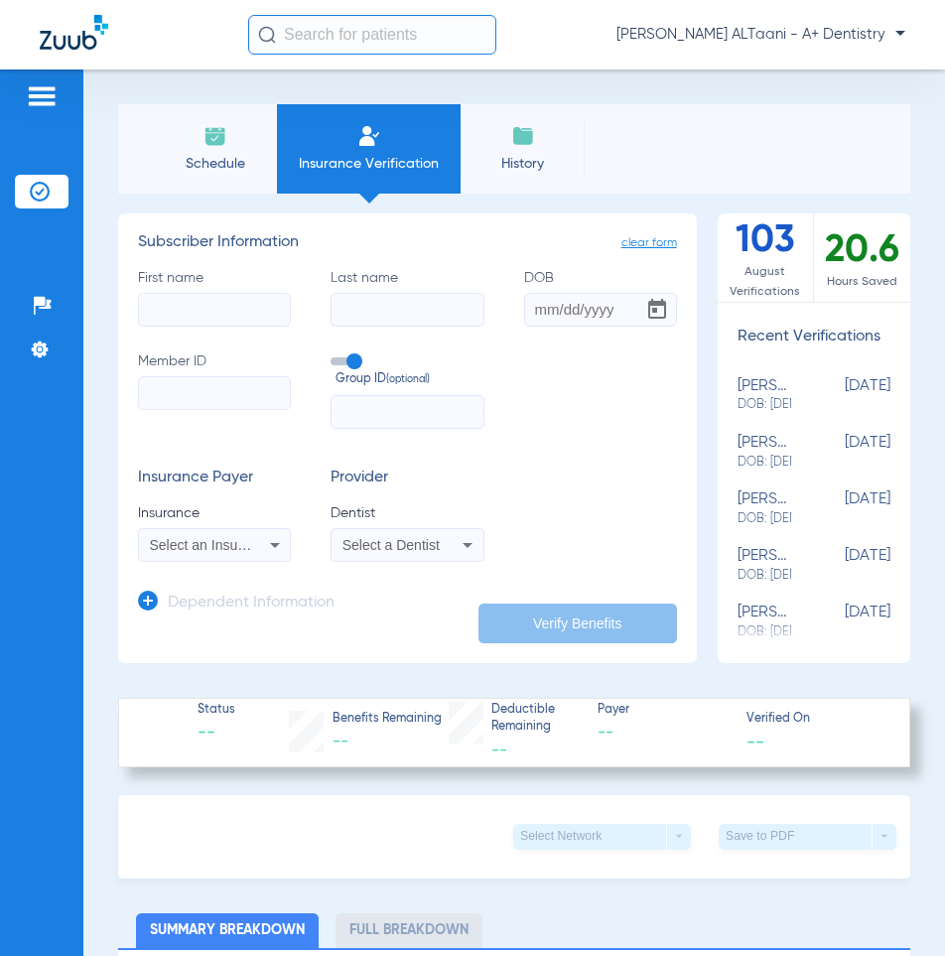
click at [207, 311] on input "First name" at bounding box center [214, 310] width 153 height 34
type input "[PERSON_NAME]"
click at [164, 402] on input "Member ID" at bounding box center [214, 393] width 153 height 34
click at [403, 301] on input "[PERSON_NAME]" at bounding box center [407, 310] width 153 height 34
drag, startPoint x: 403, startPoint y: 301, endPoint x: 437, endPoint y: 285, distance: 37.3
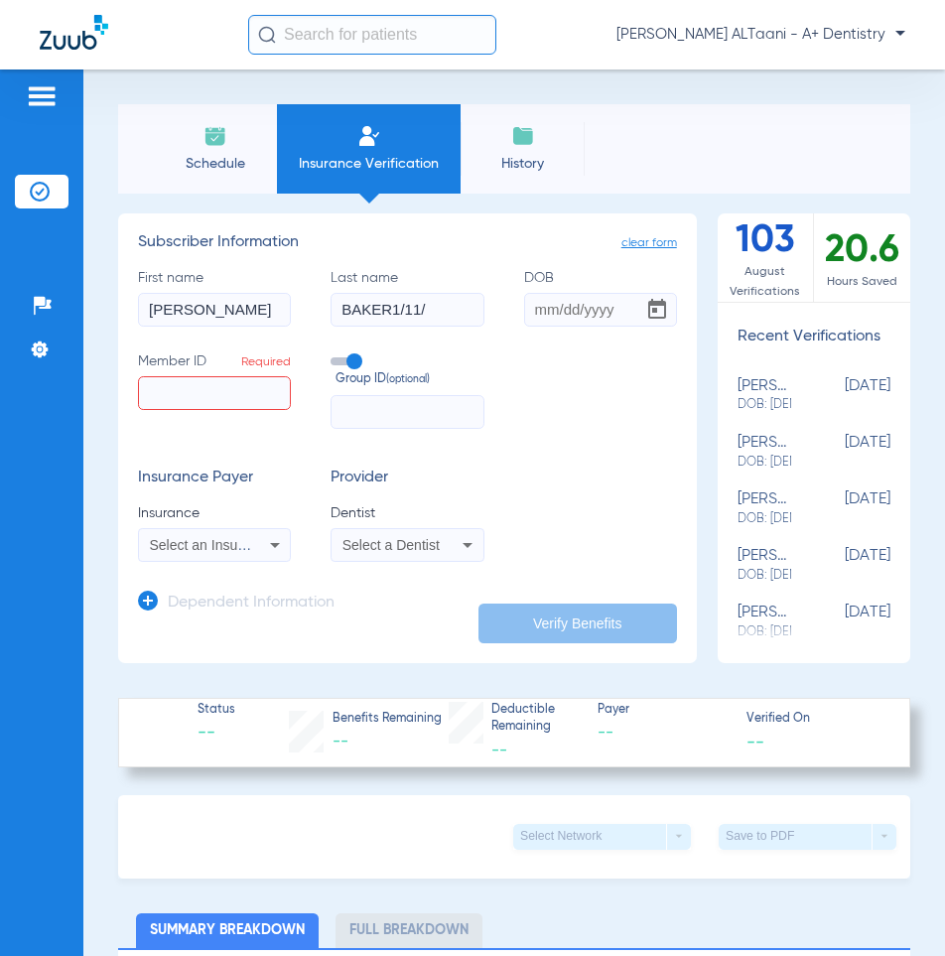
type input "BAKER1/11/"
drag, startPoint x: 567, startPoint y: 299, endPoint x: 566, endPoint y: 340, distance: 40.7
click at [566, 340] on div "First name [PERSON_NAME] Last name BAKER1/11/ DOB Member ID Required Group ID (…" at bounding box center [407, 348] width 539 height 161
type input "2"
click at [528, 316] on input "[DATE]" at bounding box center [600, 310] width 153 height 34
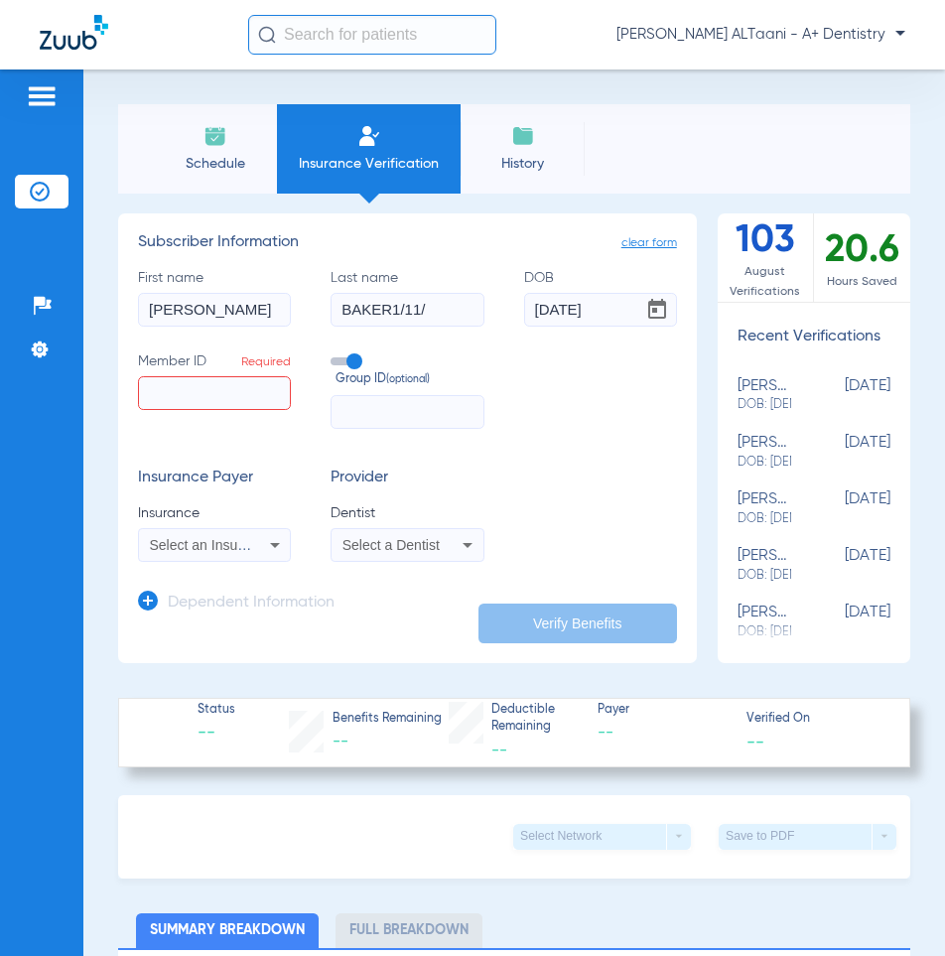
type input "[DATE]"
click at [193, 396] on input "Member ID Required" at bounding box center [214, 393] width 153 height 34
type input "w272285264"
click at [276, 546] on icon at bounding box center [275, 545] width 24 height 24
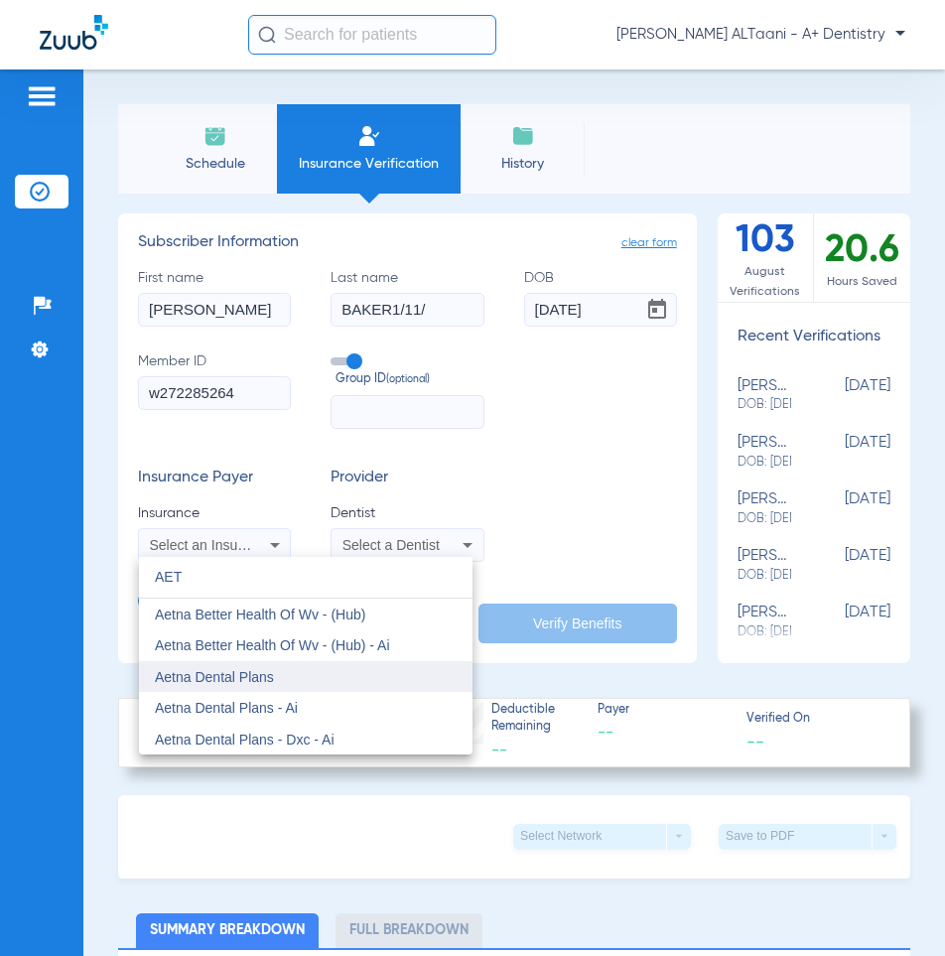
type input "AET"
click at [257, 681] on span "Aetna Dental Plans" at bounding box center [214, 677] width 119 height 16
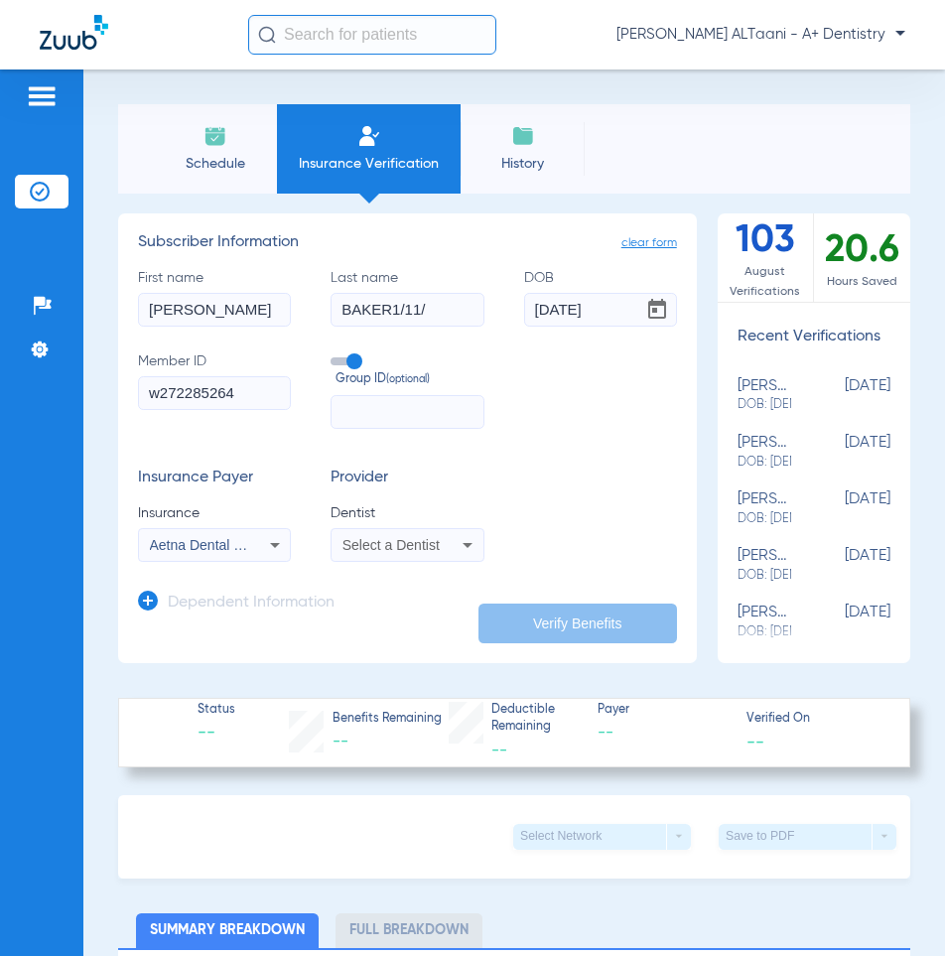
click at [463, 544] on icon at bounding box center [468, 545] width 10 height 5
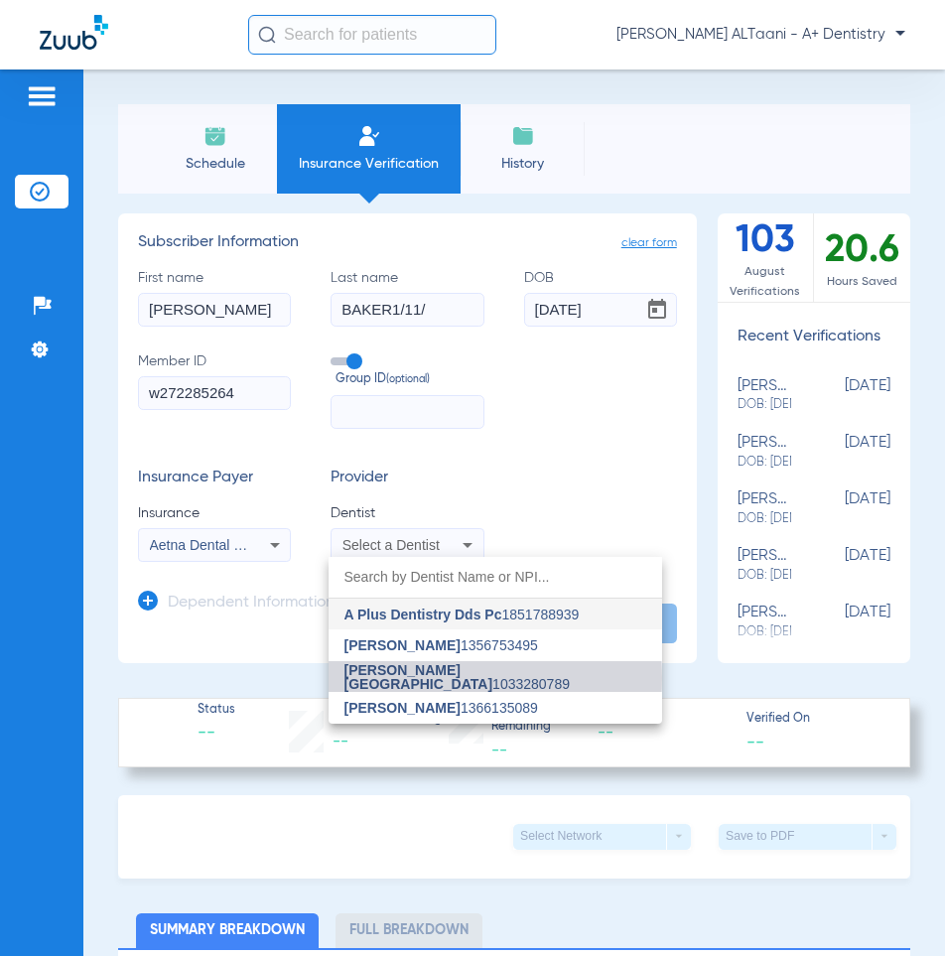
click at [449, 678] on span "[PERSON_NAME] Al-taani 1033280789" at bounding box center [496, 677] width 302 height 28
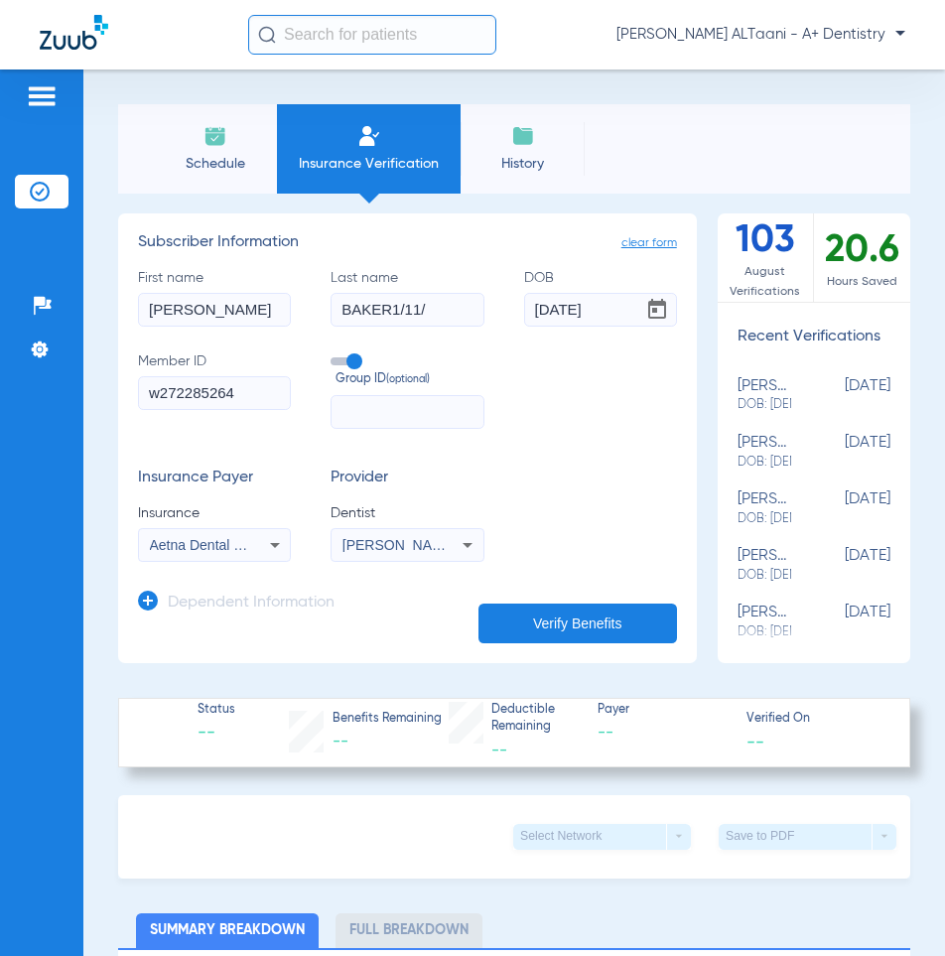
click at [563, 624] on button "Verify Benefits" at bounding box center [578, 624] width 199 height 40
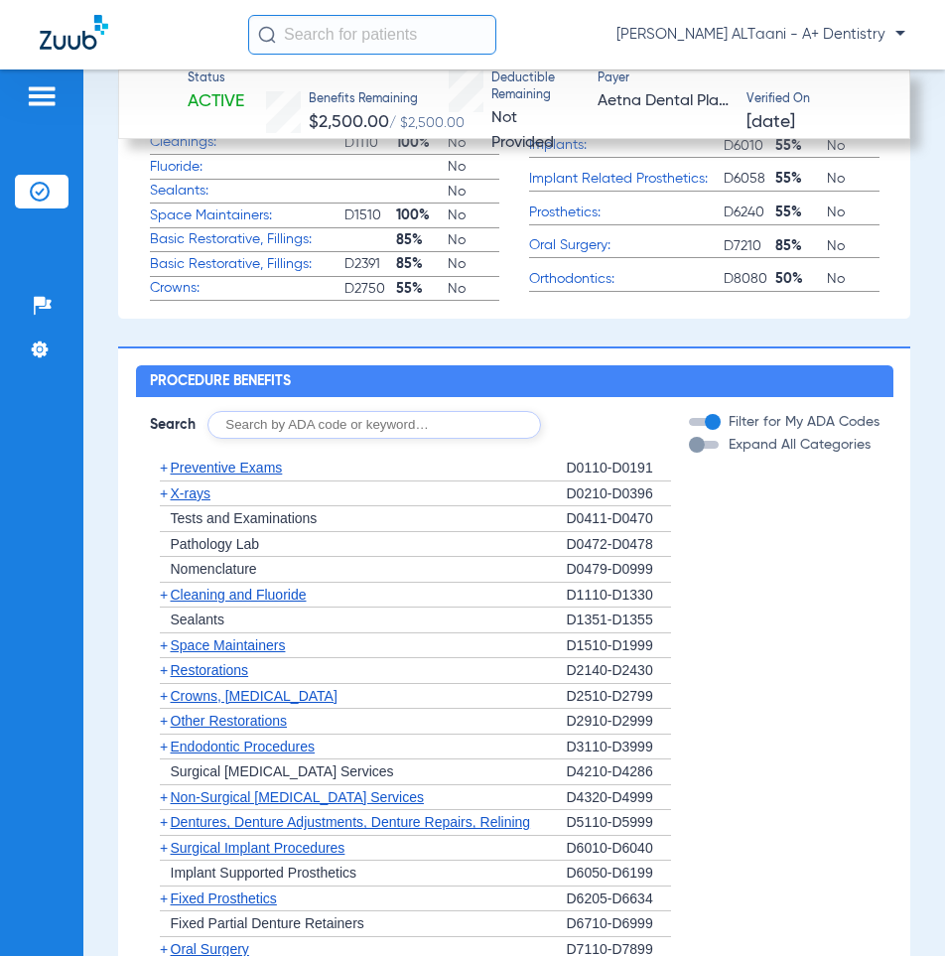
scroll to position [1688, 0]
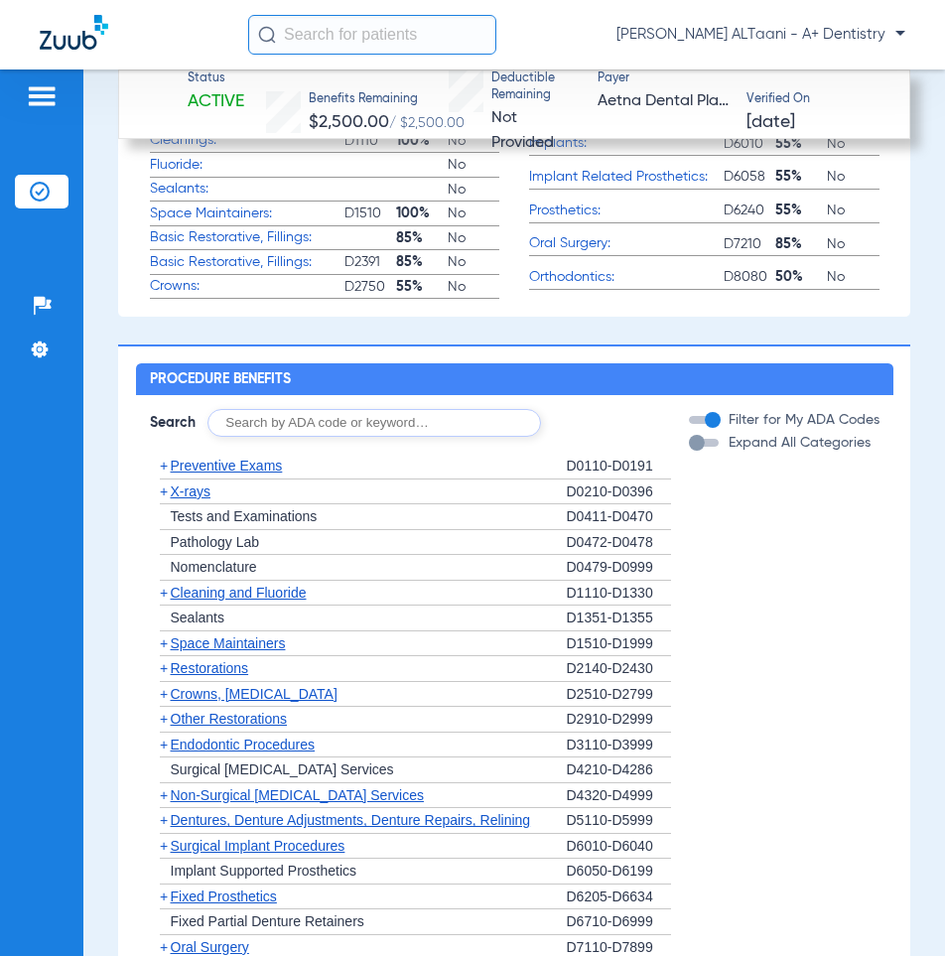
click at [308, 421] on input "text" at bounding box center [375, 423] width 334 height 28
paste input "0367, 0120, 0140, 0274, 0210, 1110, 1206, 1351, 9944, 2393, 3330, 4341, 4342, 4…"
type input "0367, 0120, 0140, 0274, 0210, 1110, 1206, 1351, 9944, 2393, 3330, 4341, 4342, 4…"
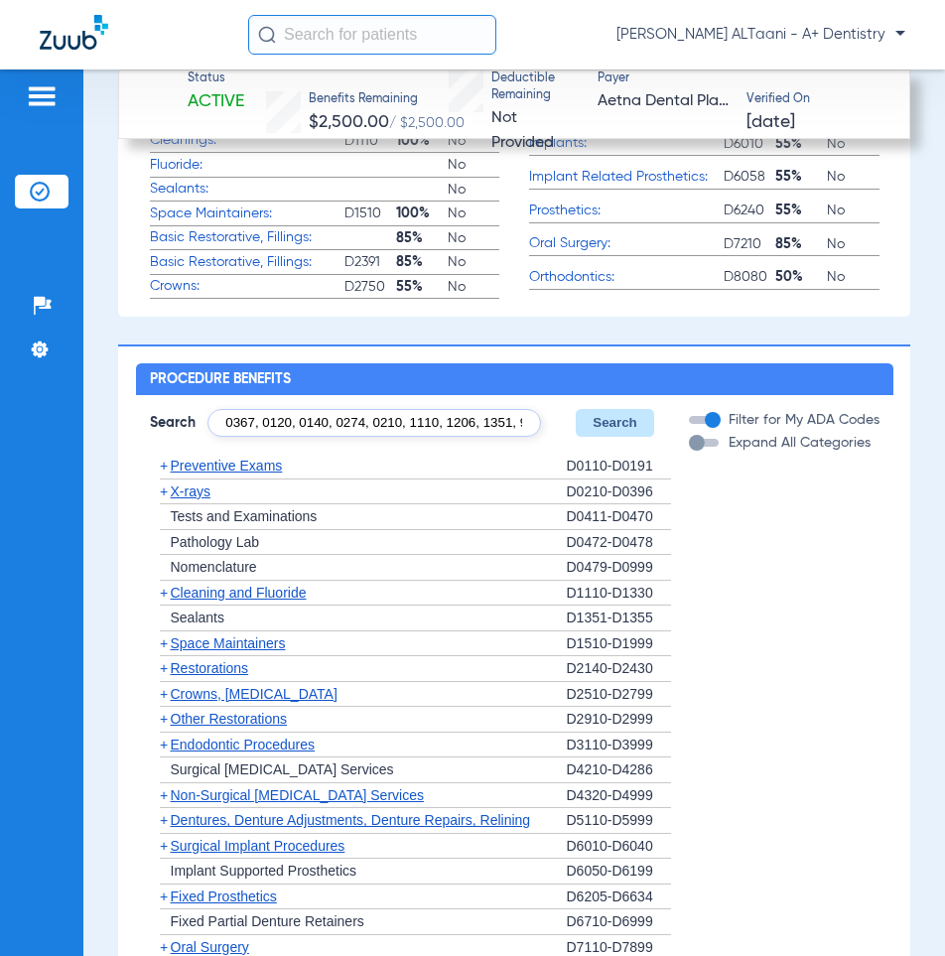
click at [609, 410] on button "Search" at bounding box center [615, 423] width 78 height 28
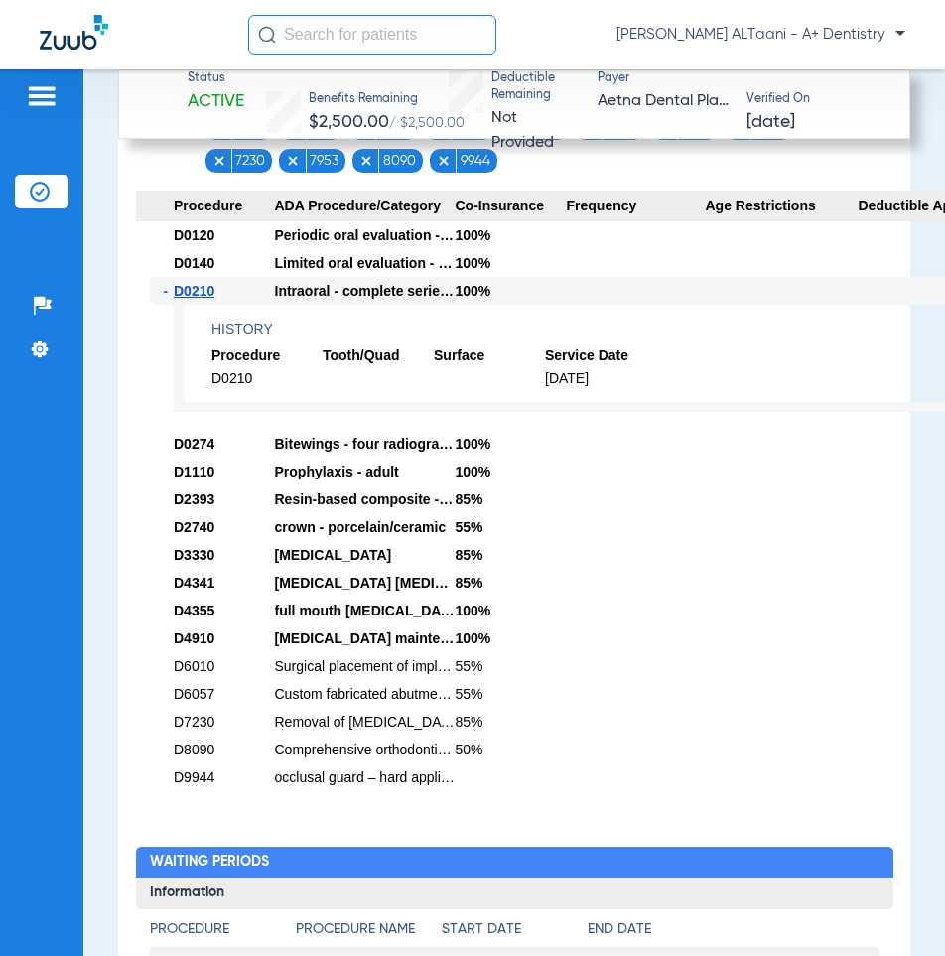
scroll to position [2085, 0]
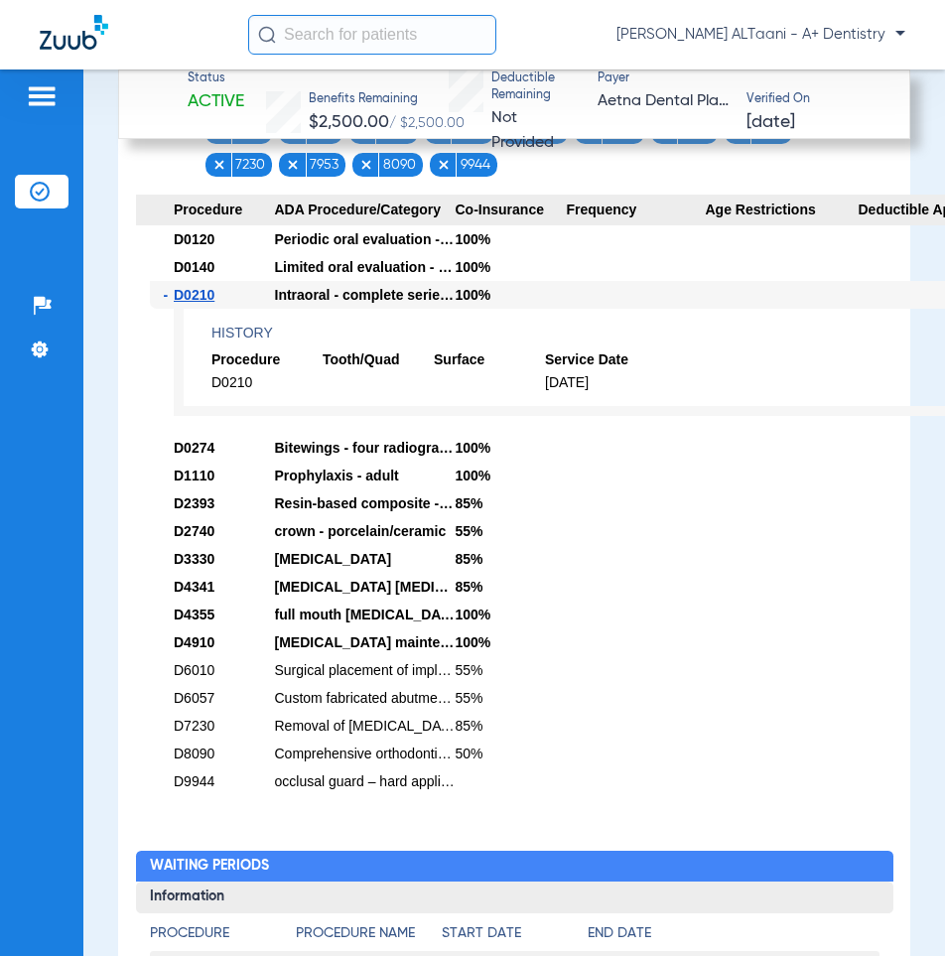
click at [624, 712] on div at bounding box center [636, 726] width 139 height 28
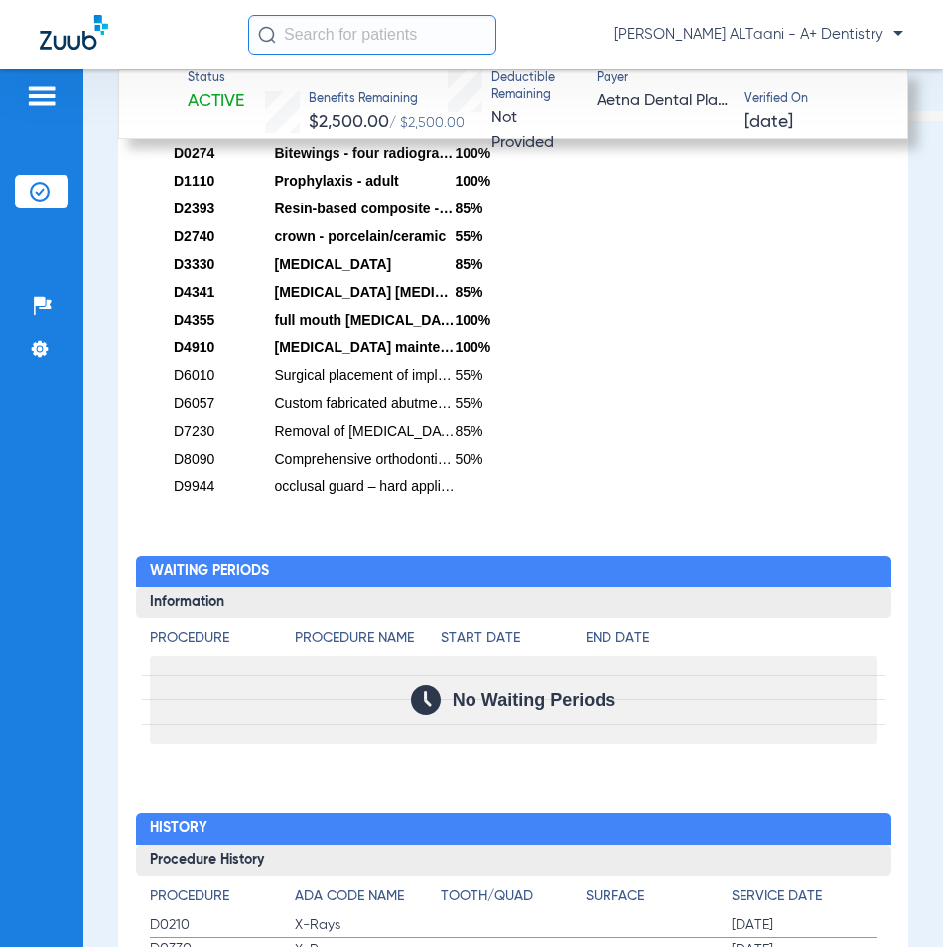
scroll to position [2580, 0]
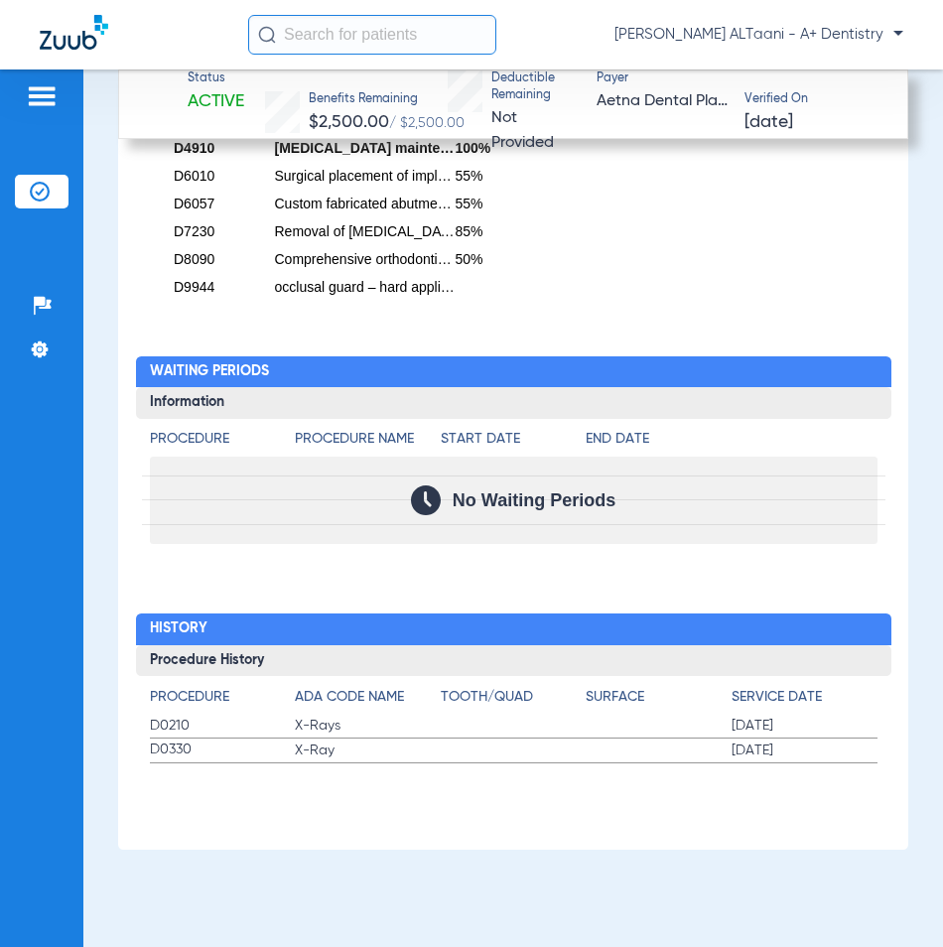
click at [446, 529] on div "No Waiting Periods" at bounding box center [514, 500] width 728 height 87
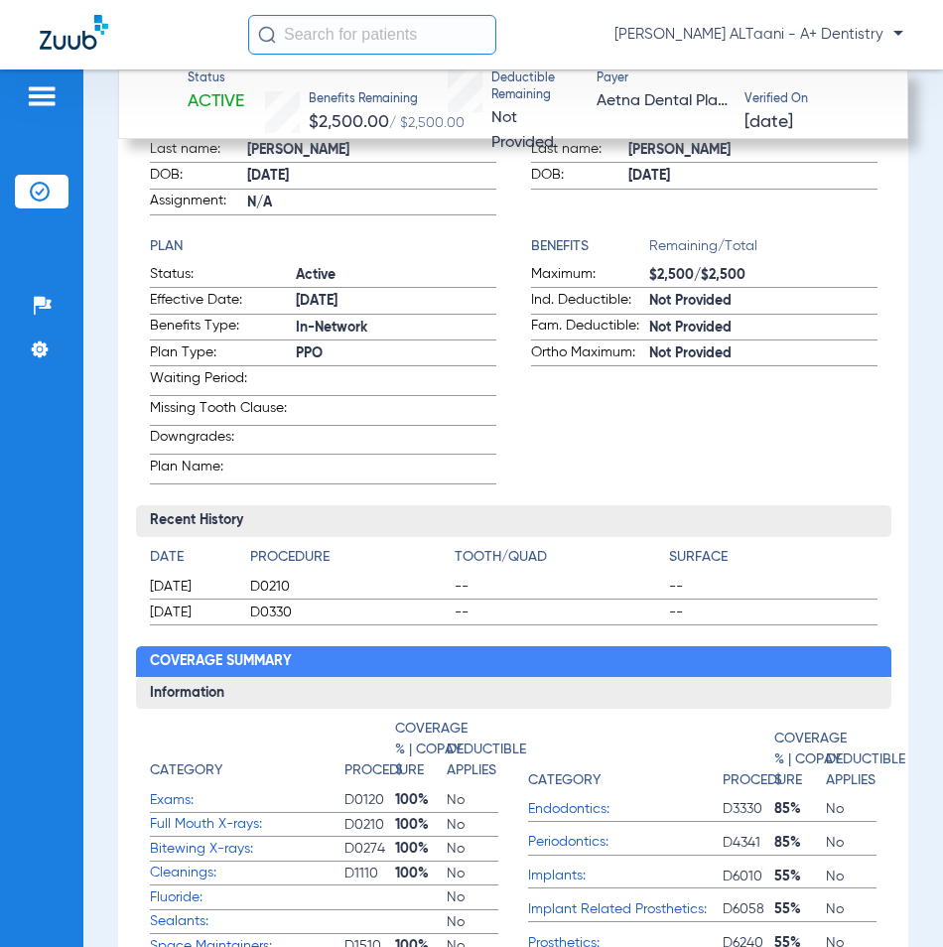
scroll to position [695, 0]
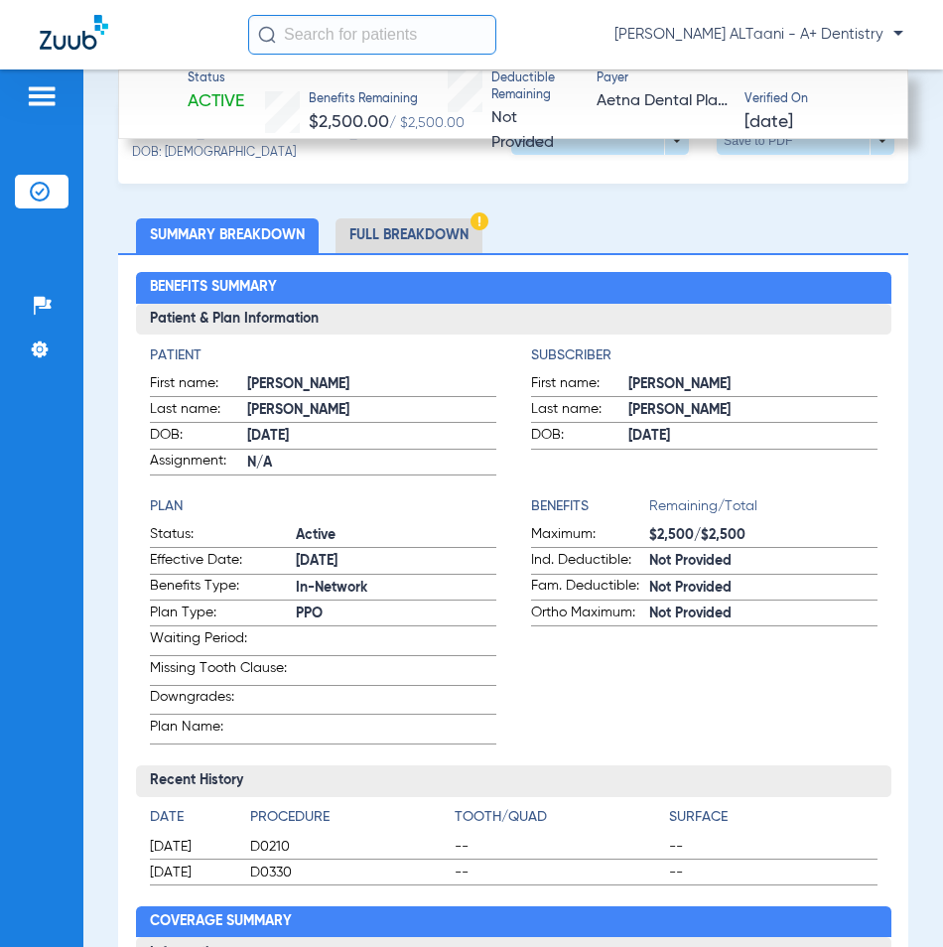
click at [414, 227] on li "Full Breakdown" at bounding box center [409, 235] width 147 height 35
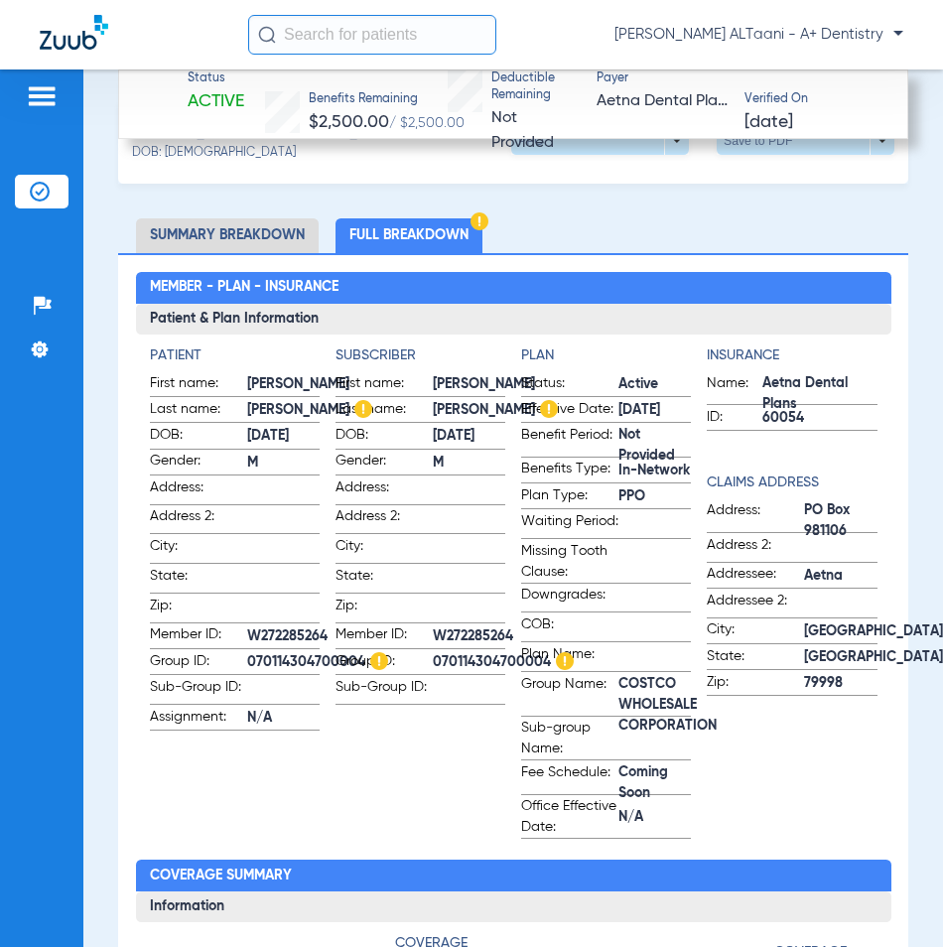
click at [277, 218] on li "Summary Breakdown" at bounding box center [227, 235] width 183 height 35
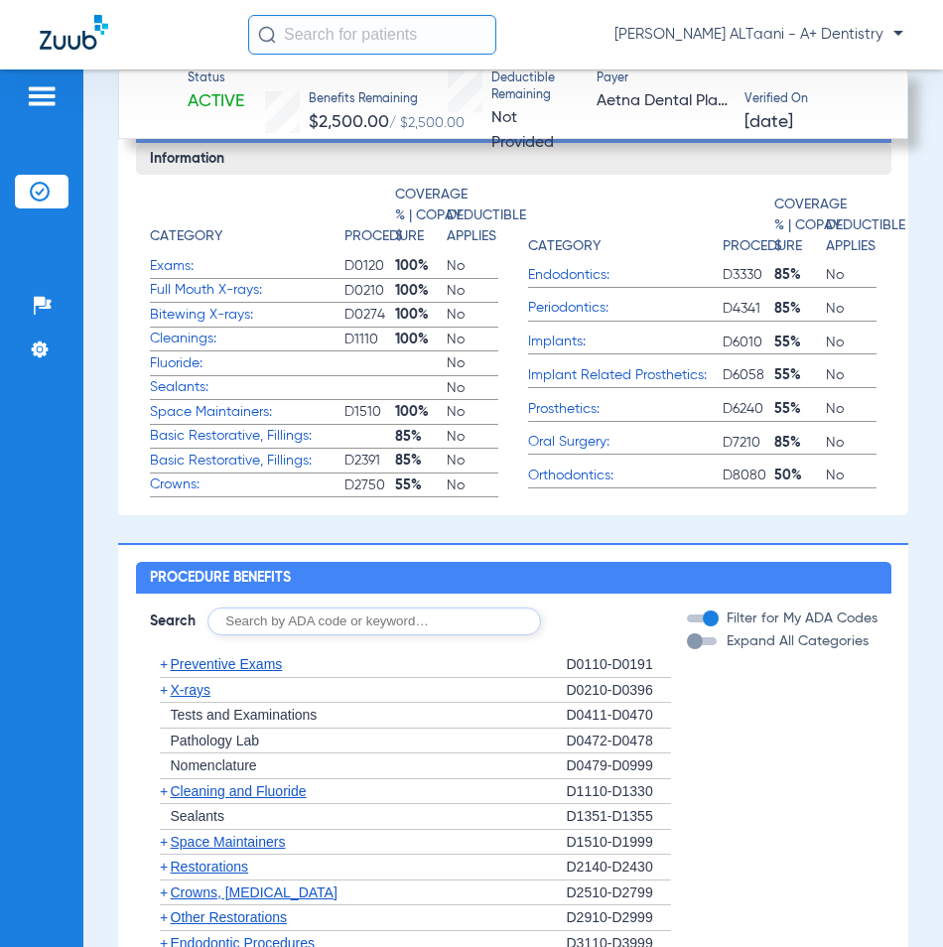
scroll to position [1390, 0]
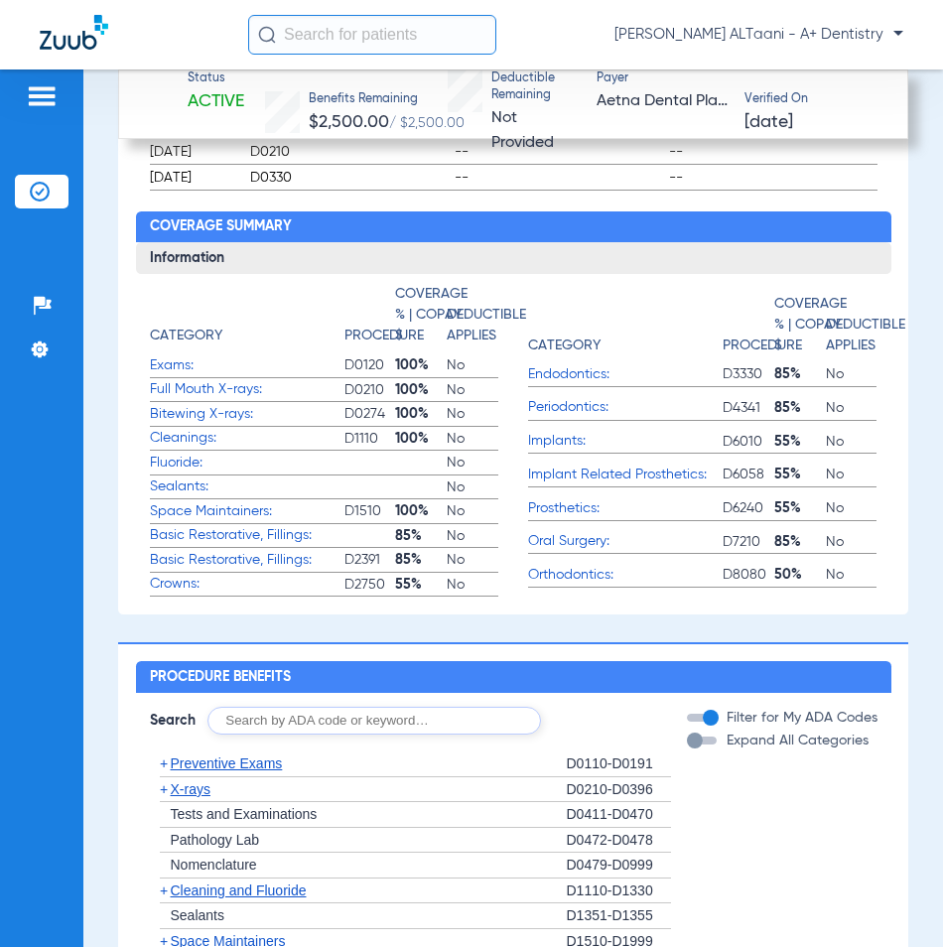
click at [495, 474] on div "Category Procedure Coverage % | Copay $ Deductible Applies Exams: D0120 100% No…" at bounding box center [514, 440] width 728 height 313
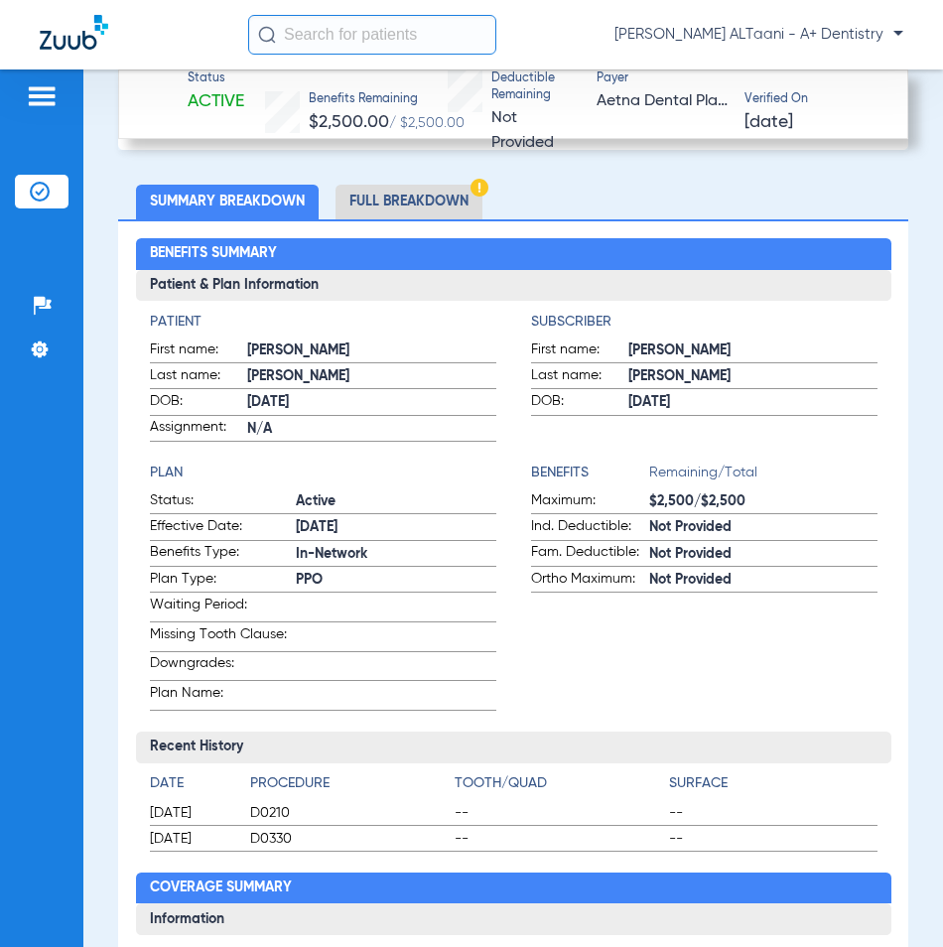
scroll to position [794, 0]
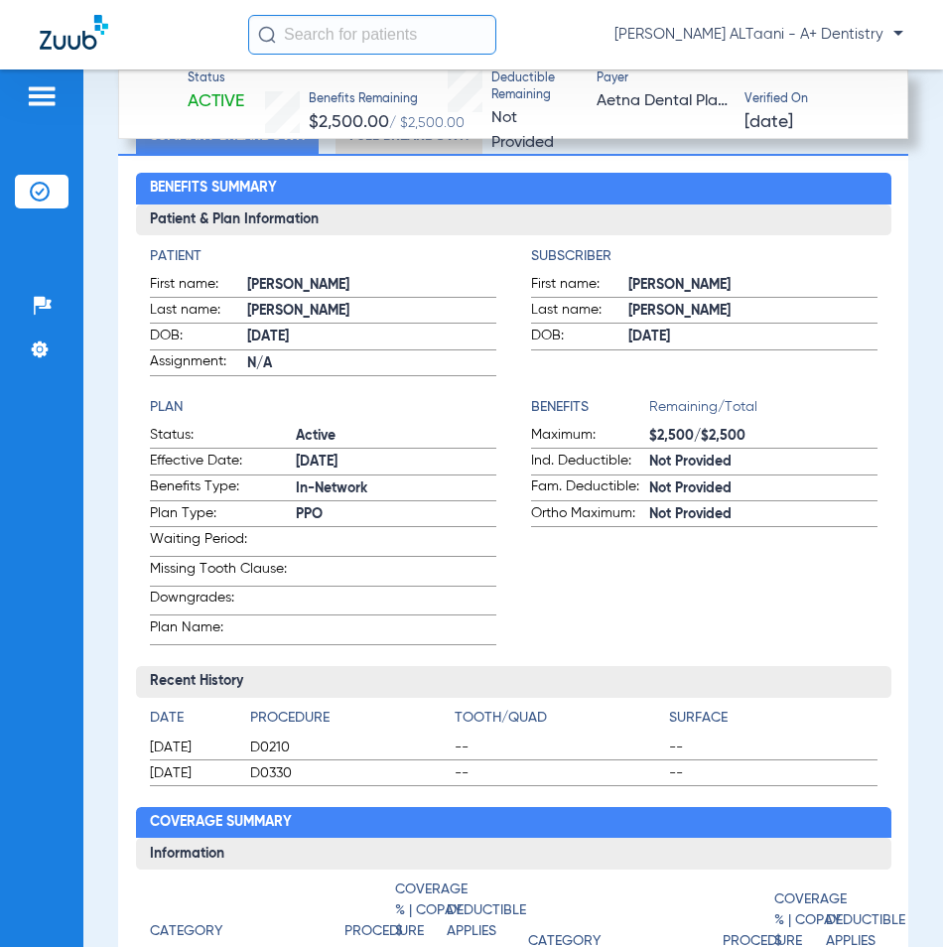
click at [446, 581] on app-input-field at bounding box center [396, 572] width 201 height 27
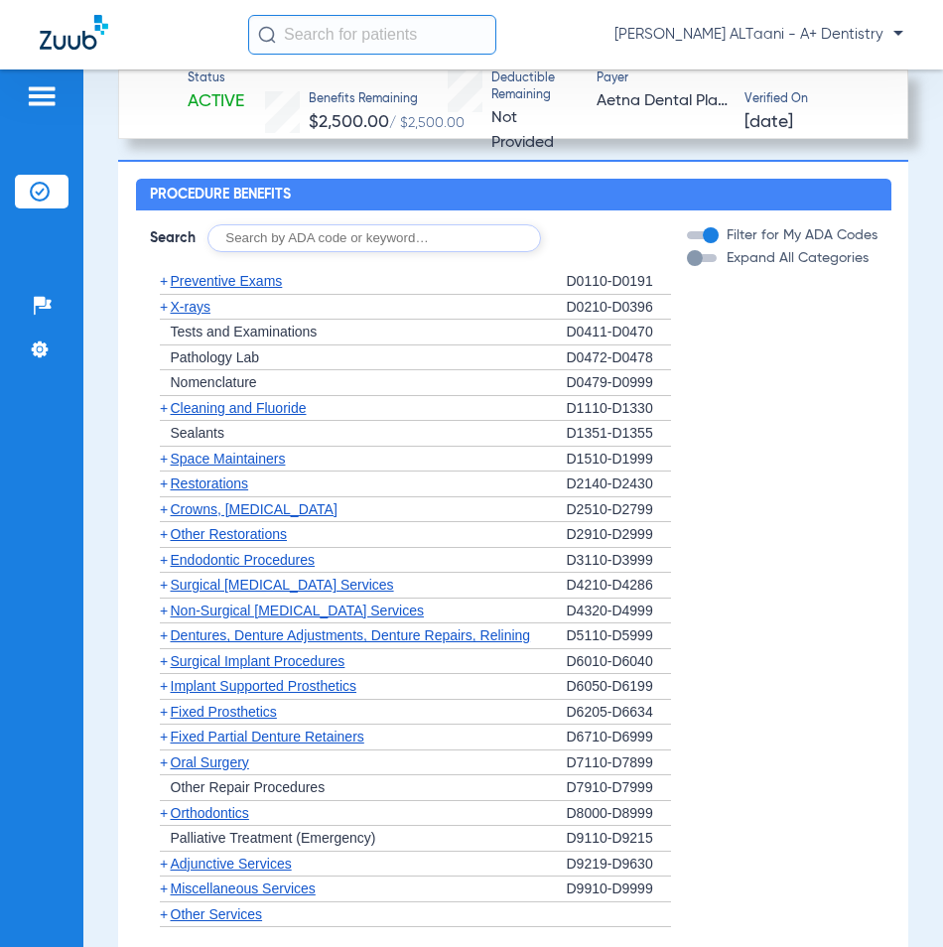
scroll to position [1887, 0]
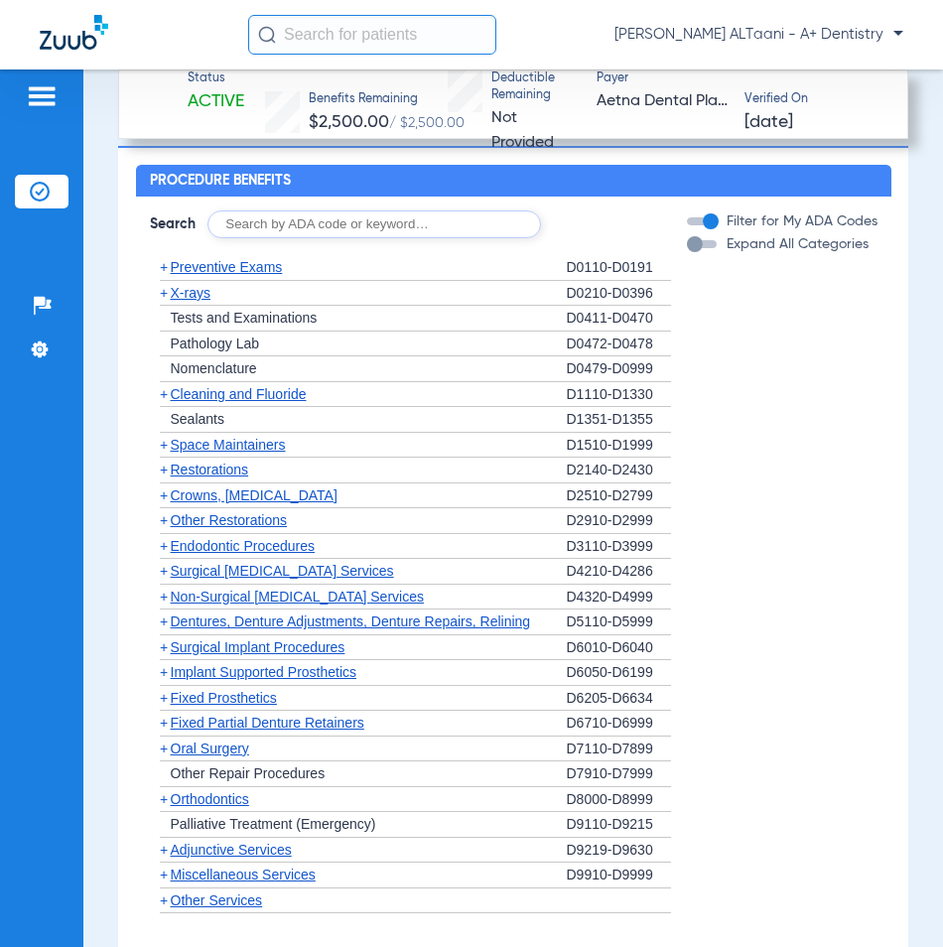
click at [210, 844] on span "Adjunctive Services" at bounding box center [231, 850] width 121 height 16
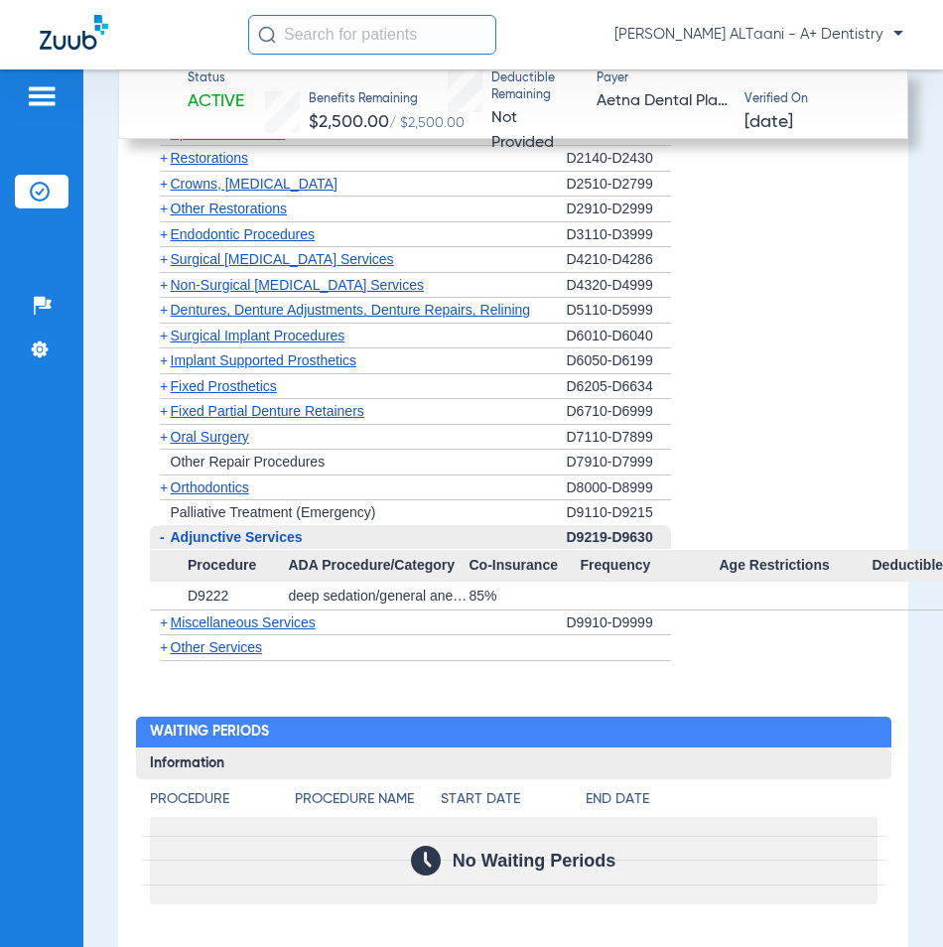
scroll to position [2085, 0]
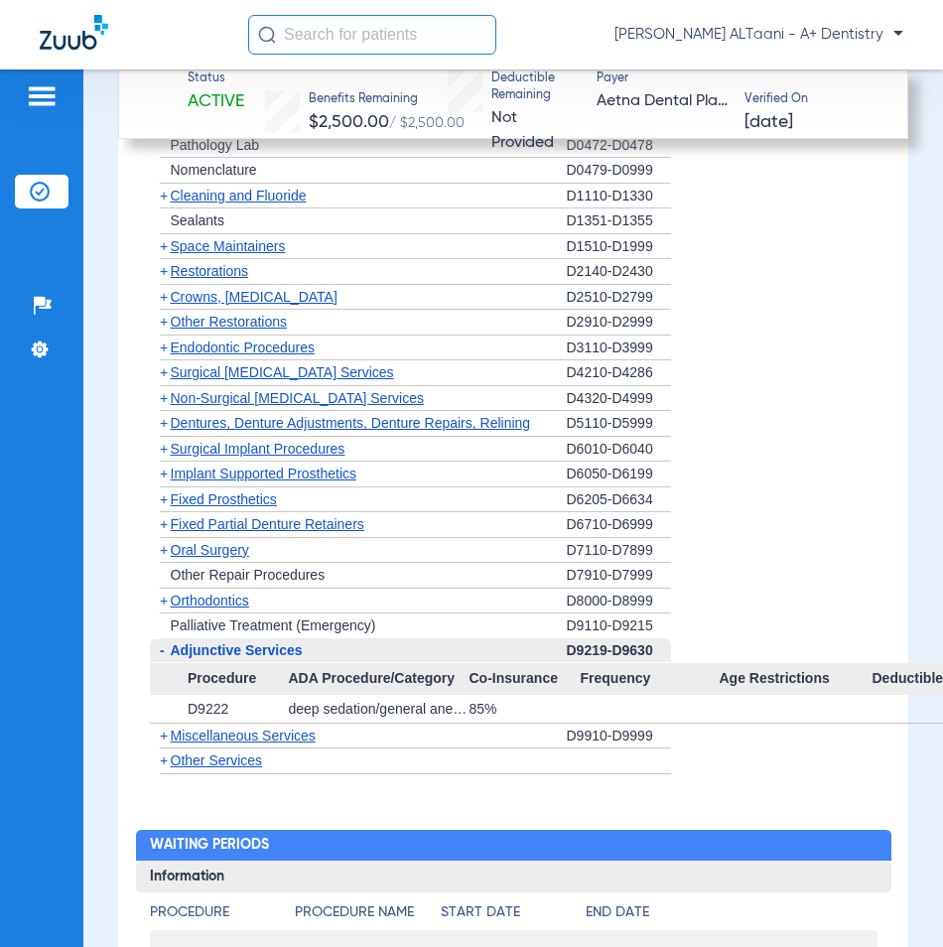
click at [228, 749] on div "+ Other Services" at bounding box center [358, 762] width 417 height 26
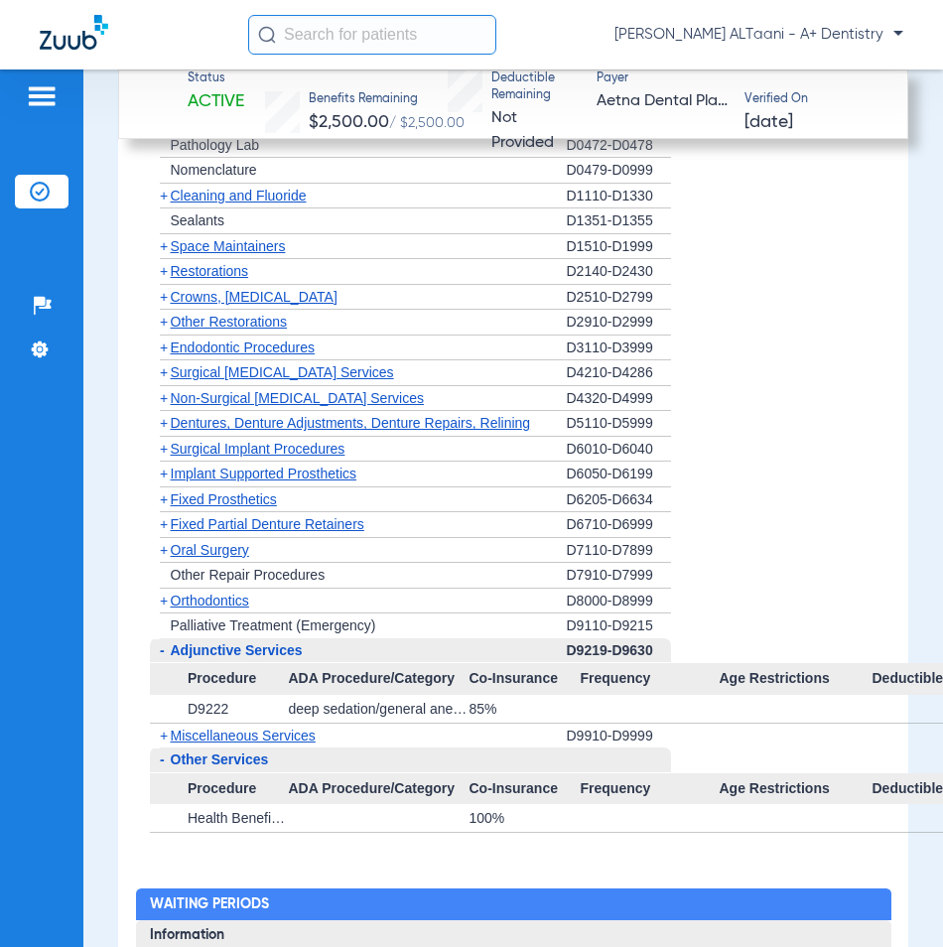
click at [229, 737] on span "Miscellaneous Services" at bounding box center [243, 736] width 145 height 16
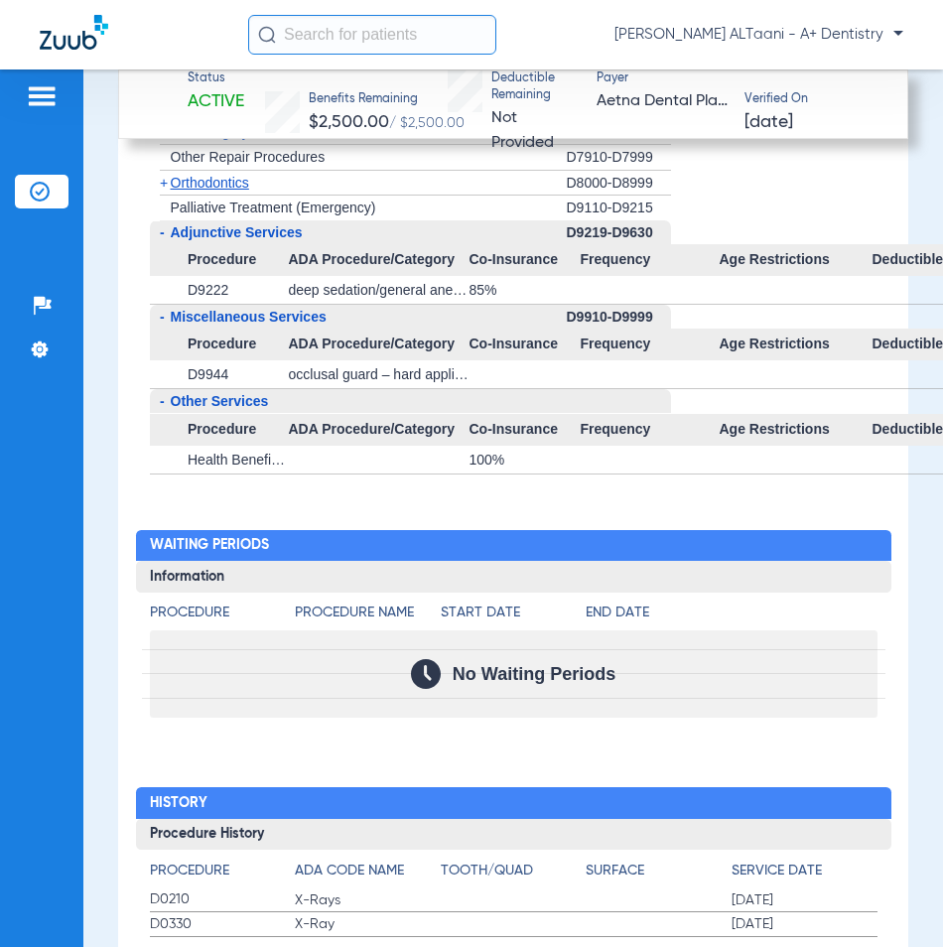
scroll to position [2677, 0]
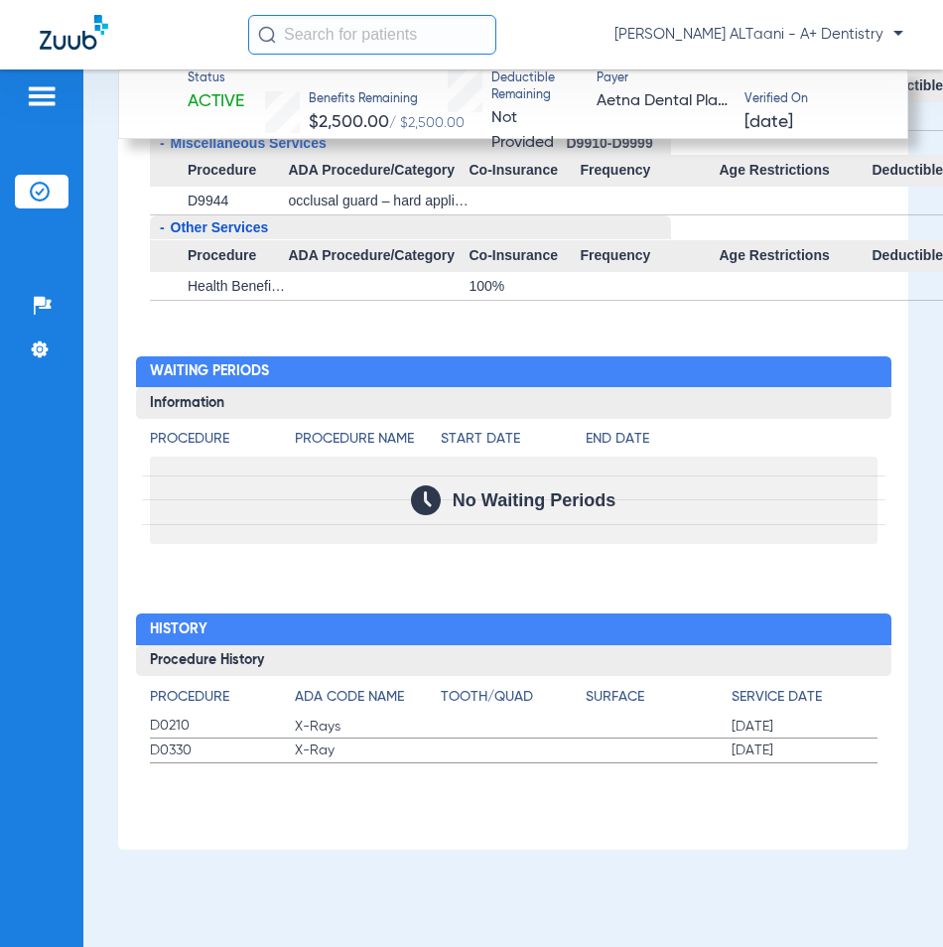
click at [247, 229] on div "- Other Services" at bounding box center [358, 228] width 417 height 26
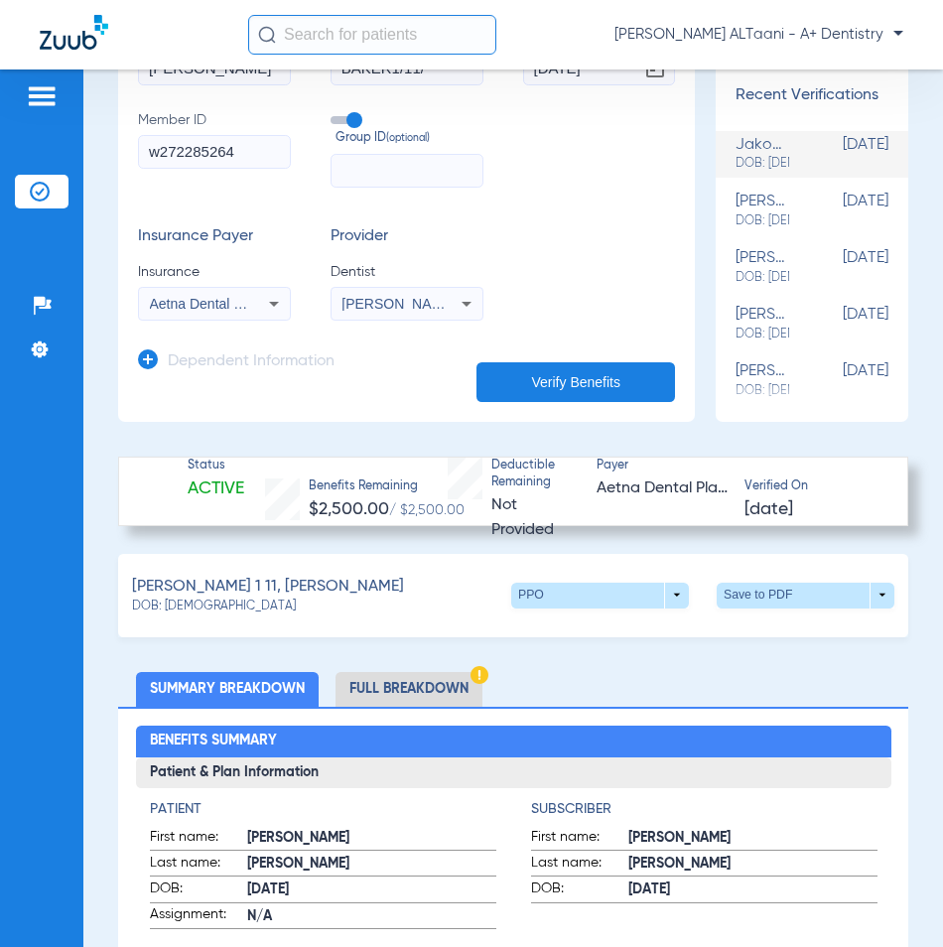
scroll to position [37, 0]
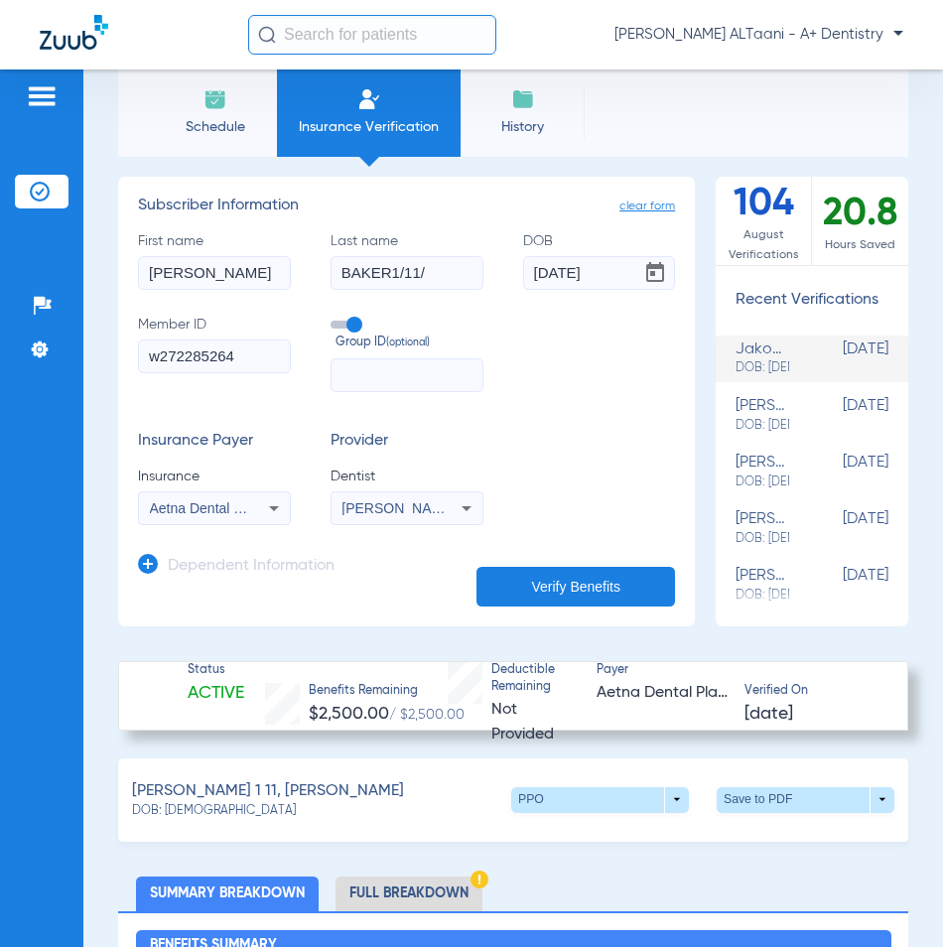
click at [210, 276] on input "[PERSON_NAME]" at bounding box center [214, 273] width 153 height 34
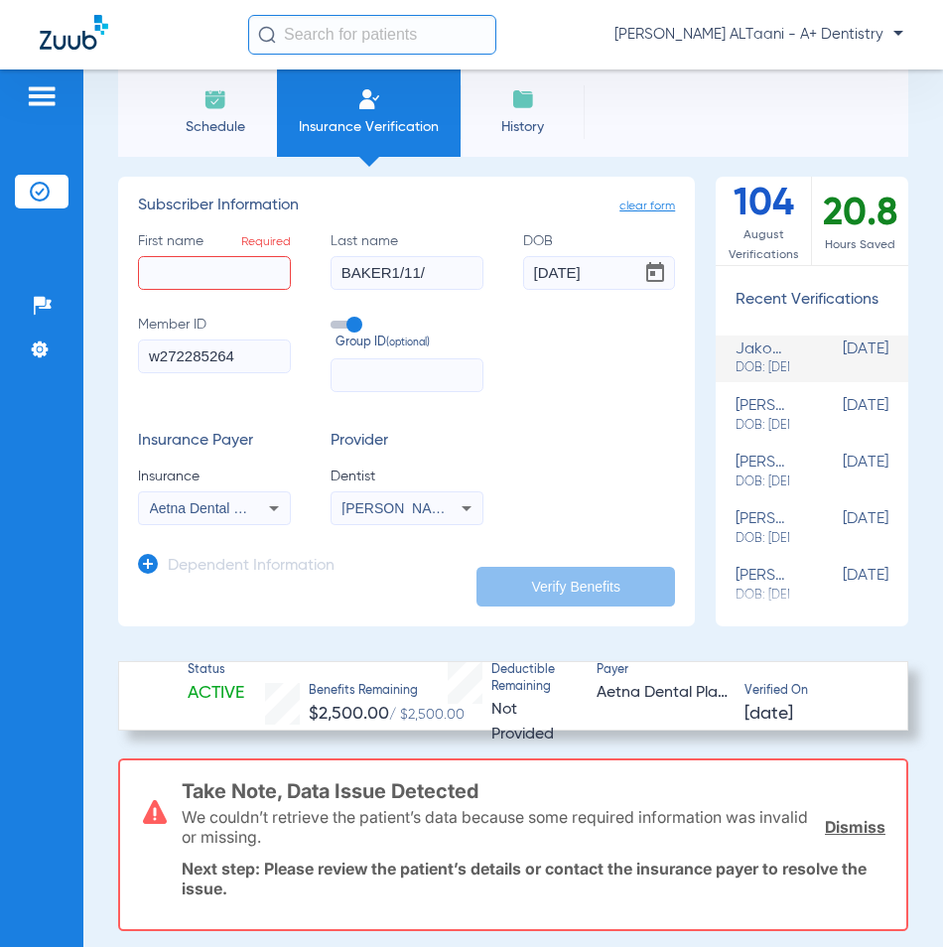
click at [417, 277] on input "BAKER1/11/" at bounding box center [407, 273] width 153 height 34
paste input "[PERSON_NAME]"
type input "[PERSON_NAME]"
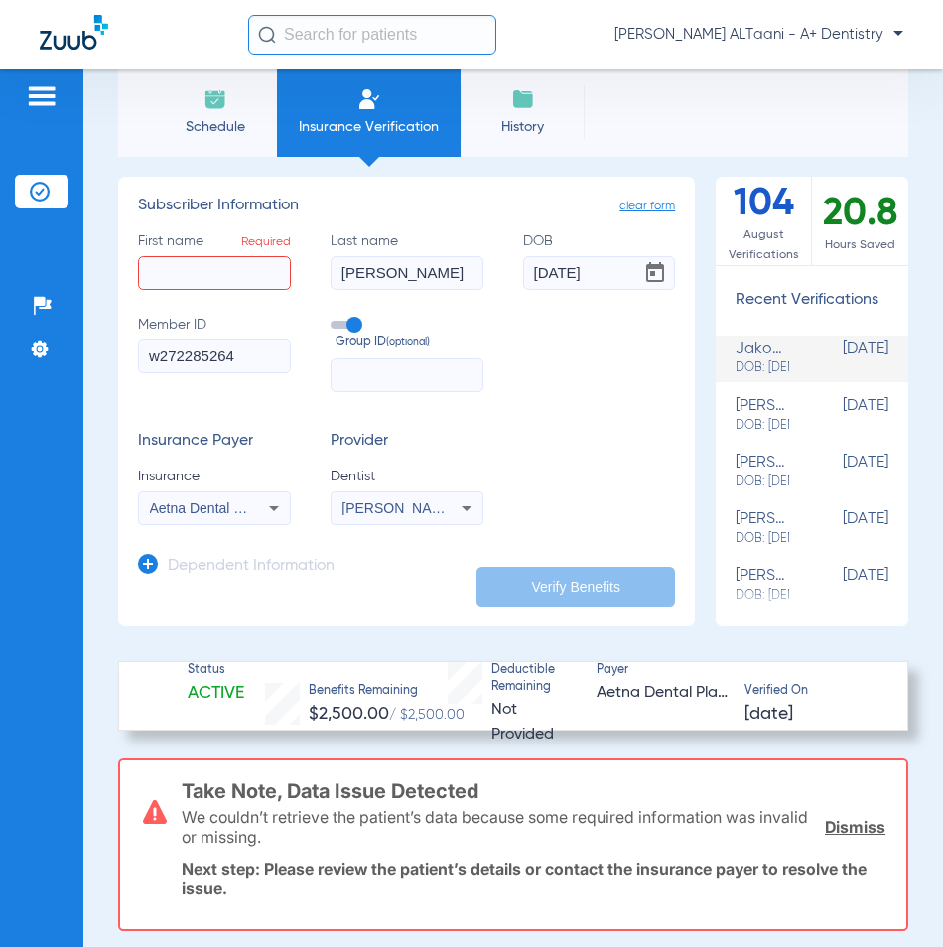
click at [168, 272] on input "First name Required" at bounding box center [214, 273] width 153 height 34
paste input "[PERSON_NAME]"
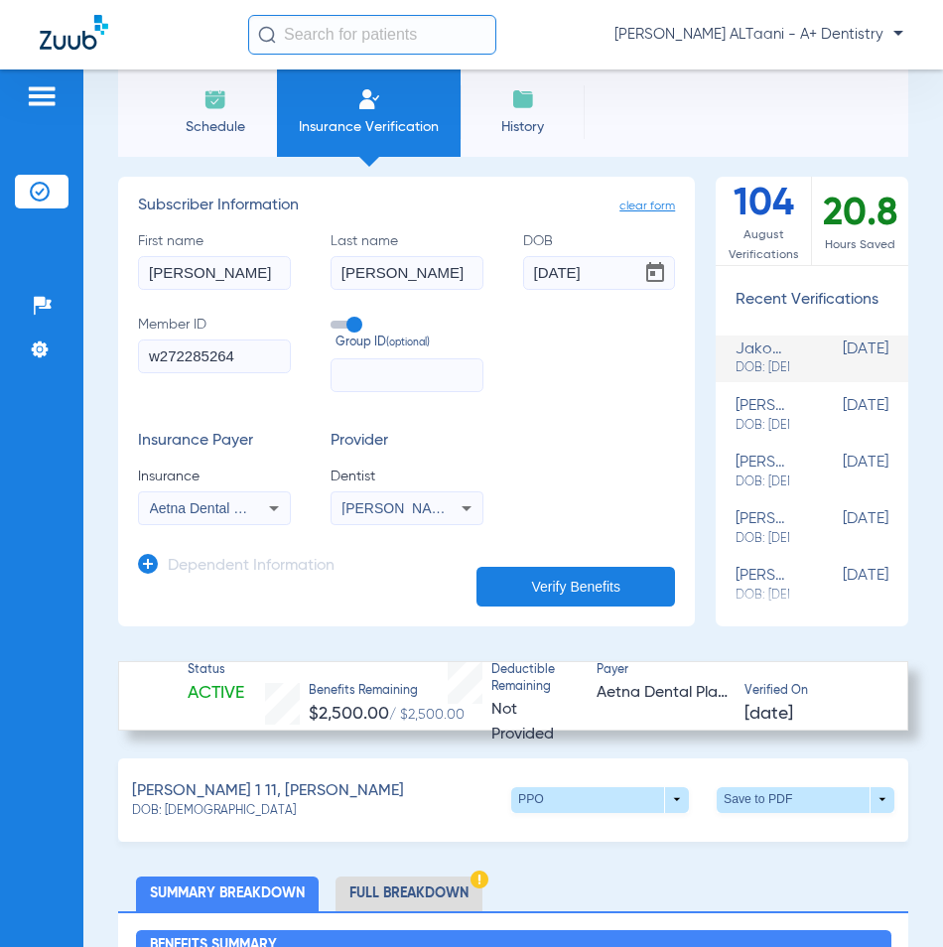
type input "[PERSON_NAME]"
click at [602, 278] on input "[DATE]" at bounding box center [599, 273] width 153 height 34
click at [598, 269] on input "[DATE]" at bounding box center [599, 273] width 153 height 34
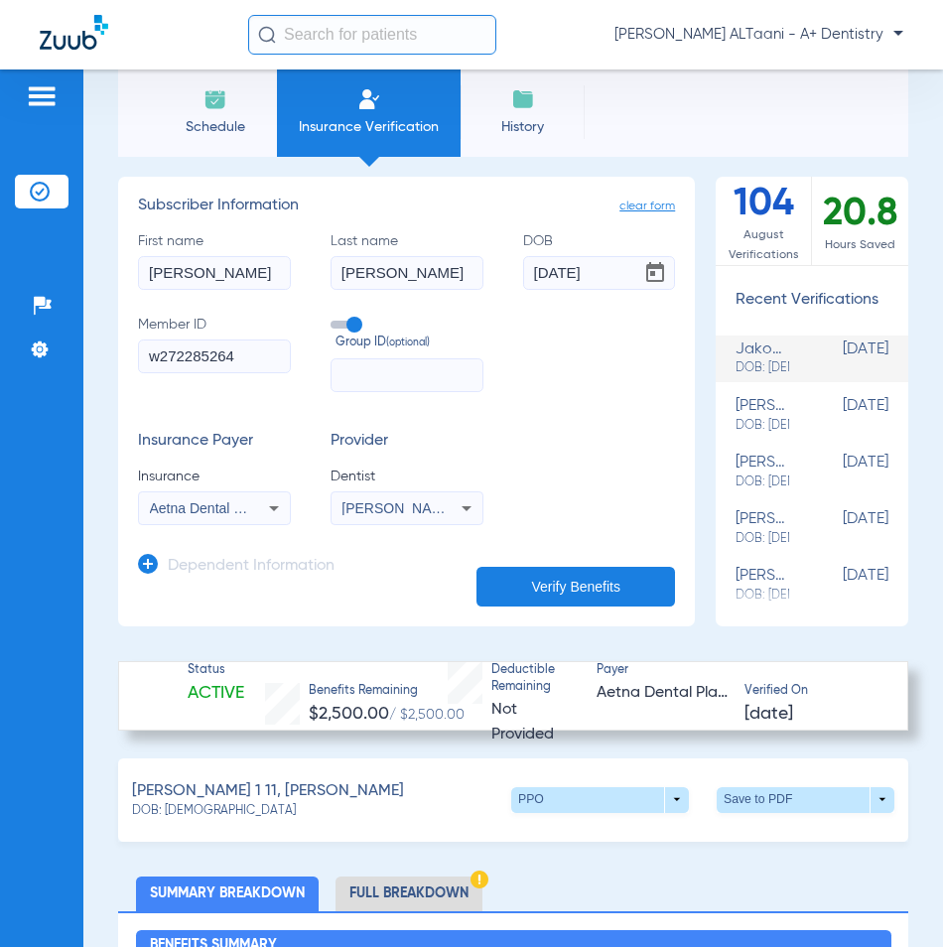
click at [598, 269] on input "[DATE]" at bounding box center [599, 273] width 153 height 34
paste input "[DATE]"
type input "[DATE]"
click at [225, 356] on input "w272285264" at bounding box center [214, 357] width 153 height 34
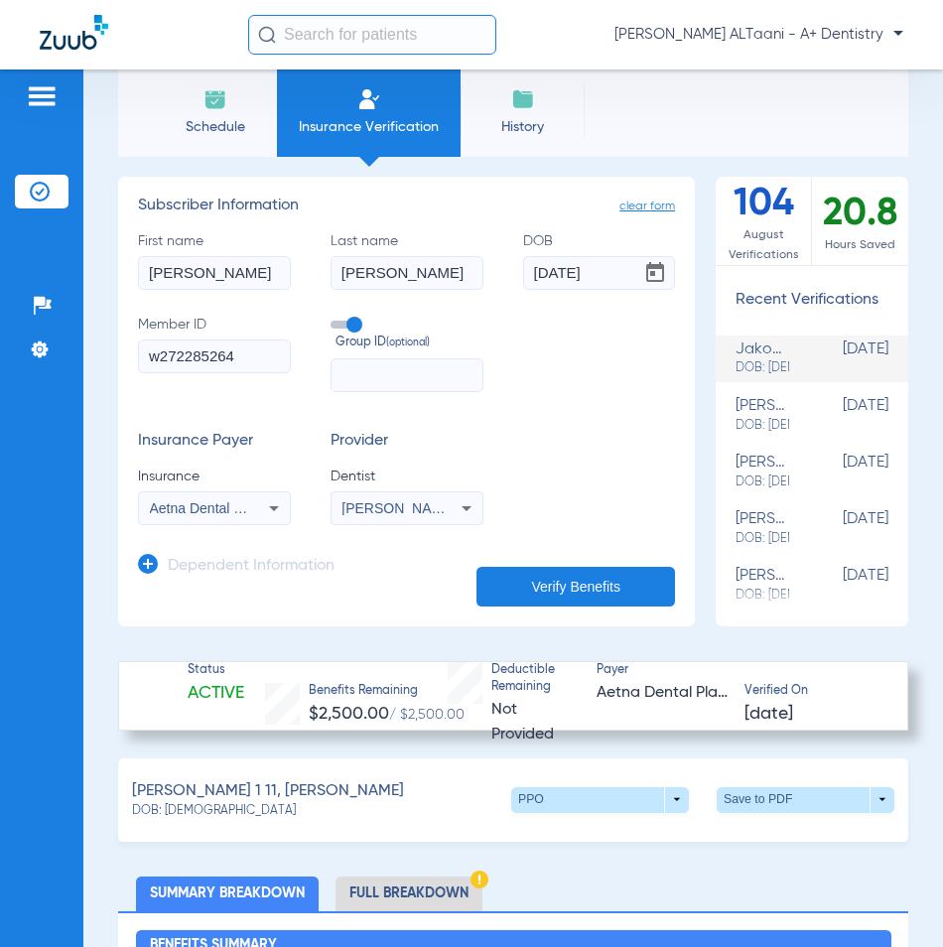
click at [225, 356] on input "w272285264" at bounding box center [214, 357] width 153 height 34
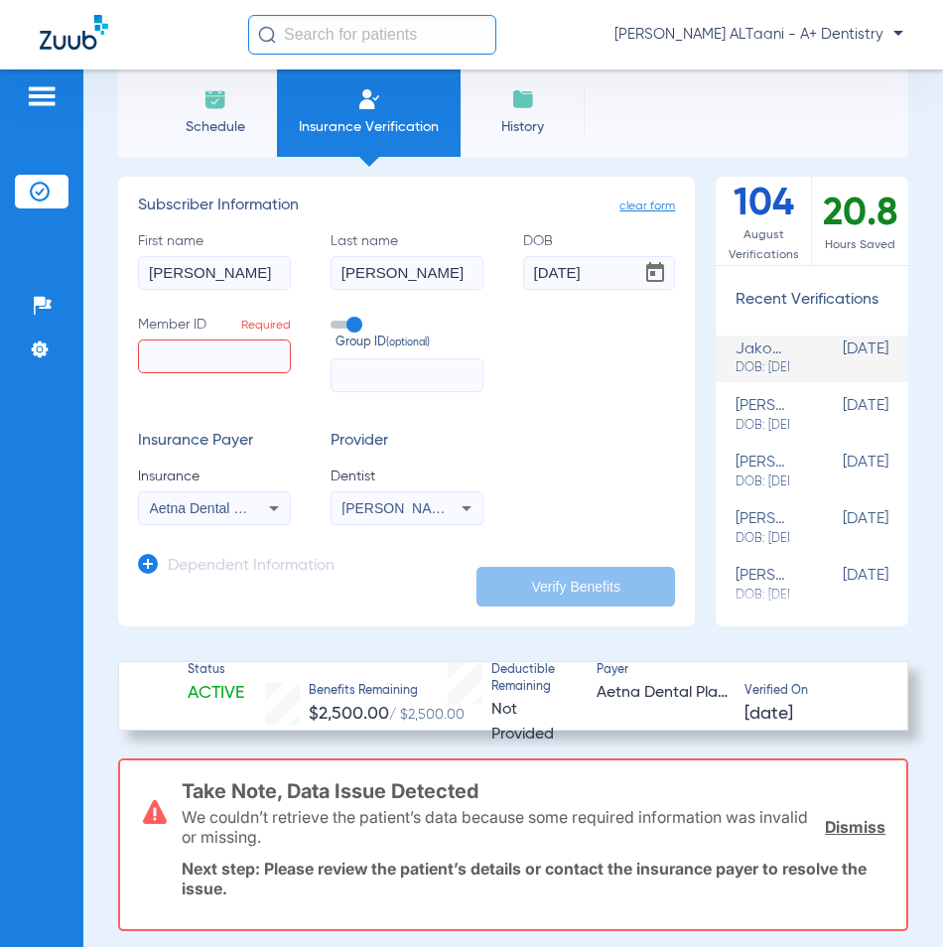
click at [197, 368] on input "Member ID Required" at bounding box center [214, 357] width 153 height 34
paste input "0053302747"
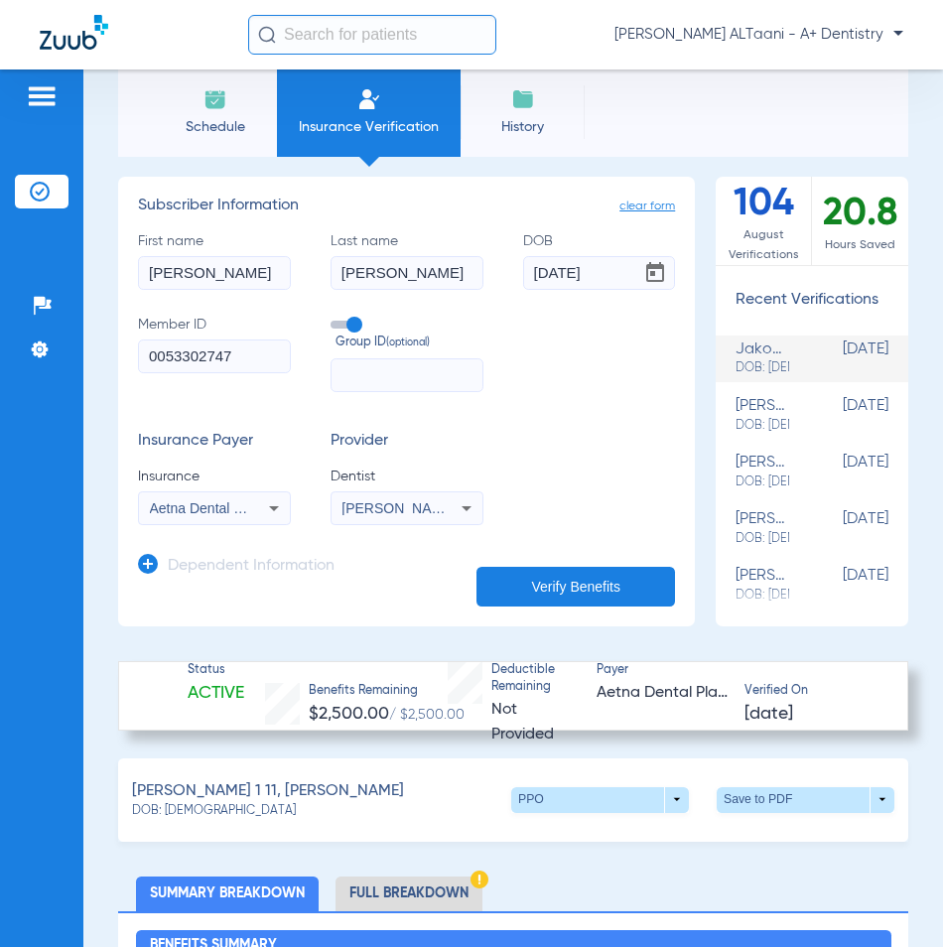
type input "0053302747"
click at [268, 508] on icon at bounding box center [274, 508] width 24 height 24
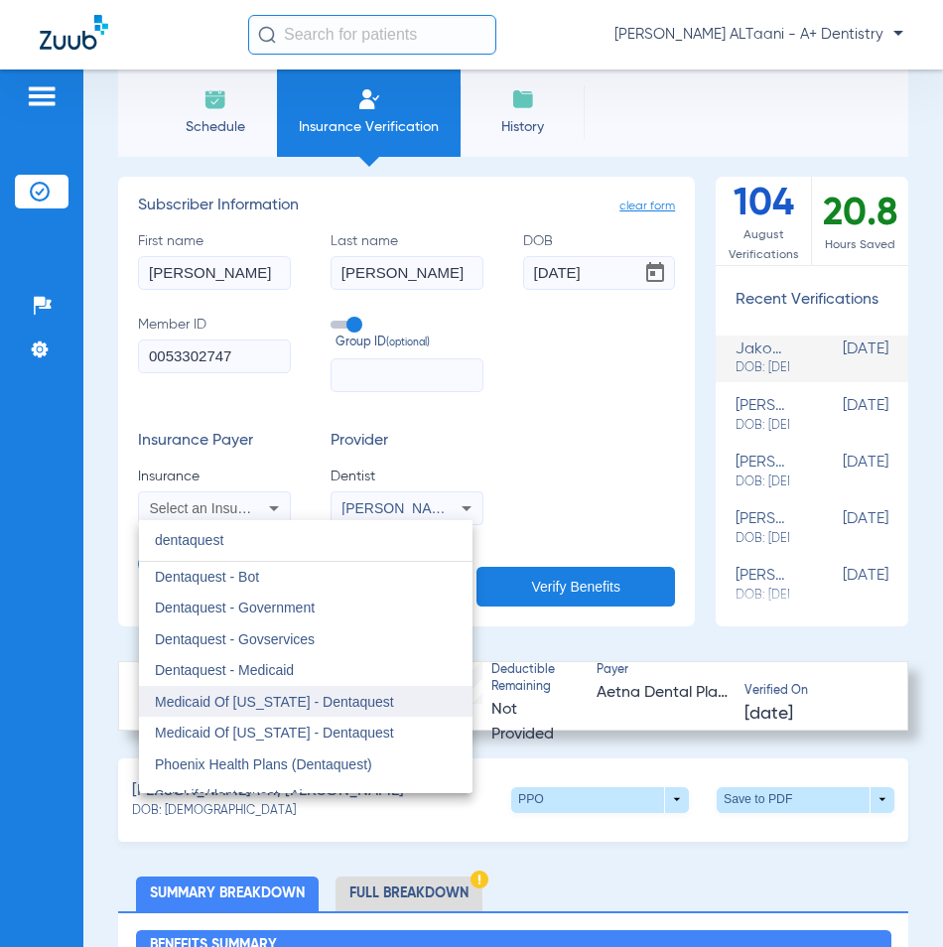
scroll to position [0, 0]
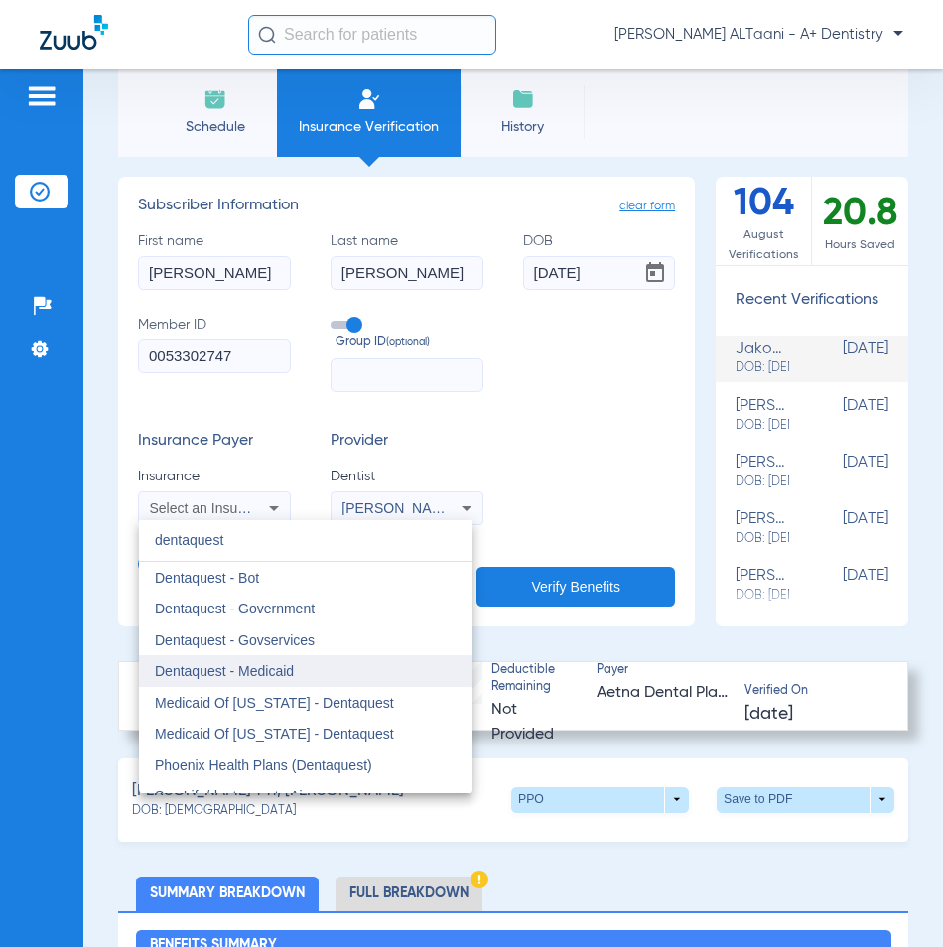
type input "dentaquest"
click at [287, 668] on span "Dentaquest - Medicaid" at bounding box center [224, 671] width 139 height 16
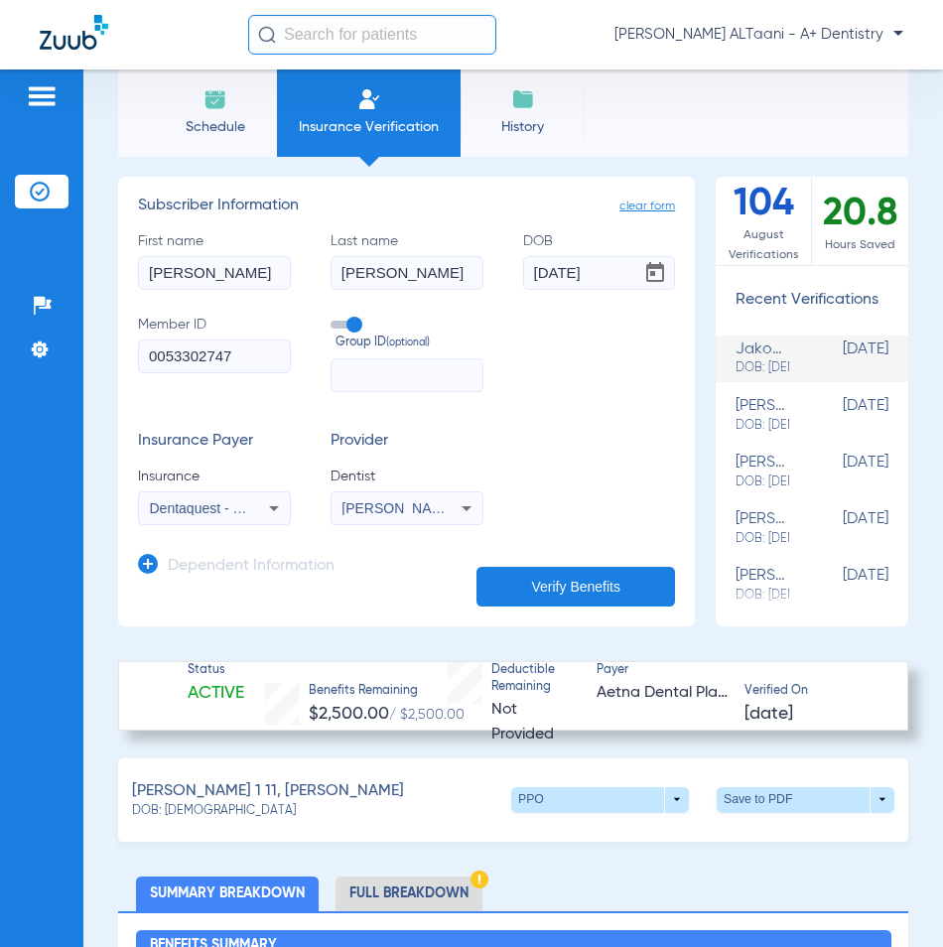
click at [542, 574] on button "Verify Benefits" at bounding box center [576, 587] width 199 height 40
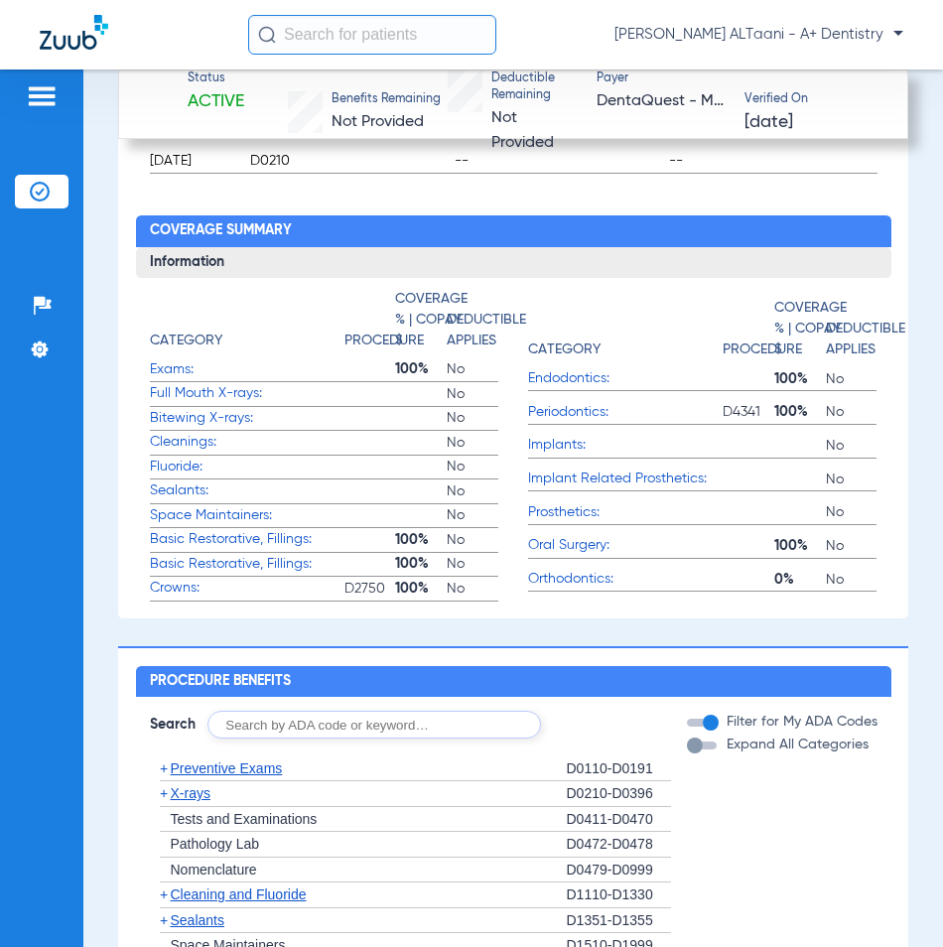
scroll to position [1328, 0]
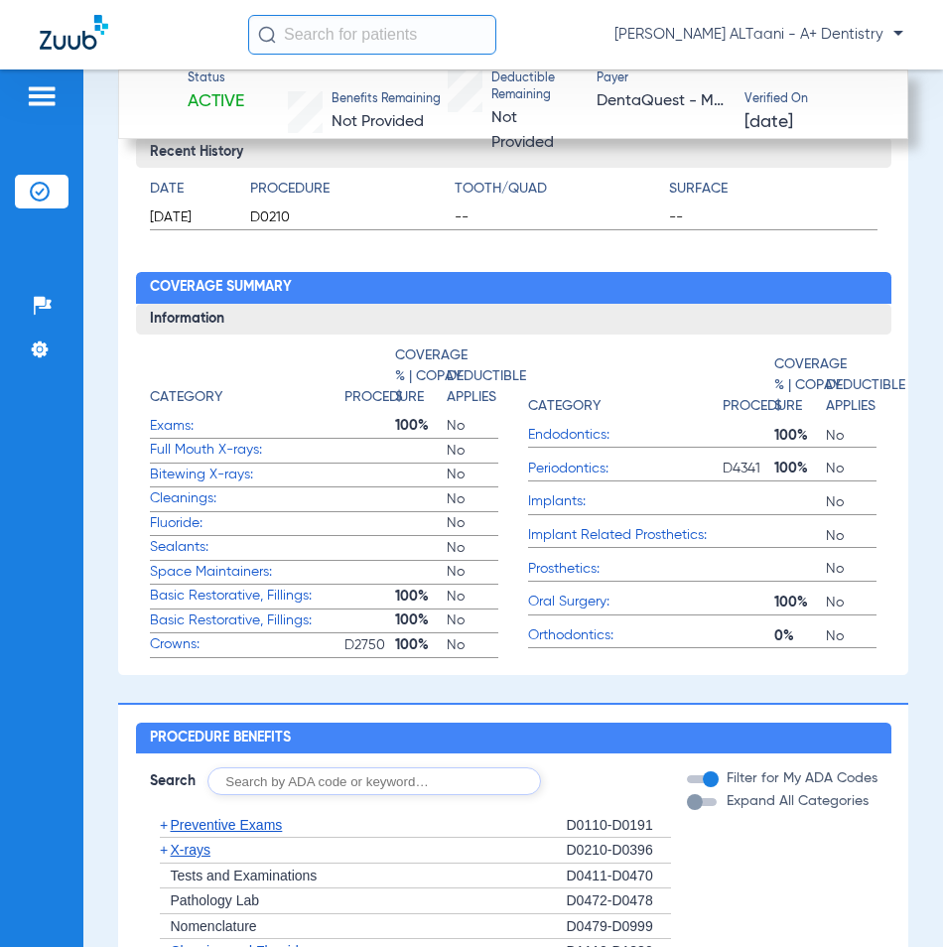
click at [273, 773] on input "text" at bounding box center [375, 782] width 334 height 28
type input "srp"
click button "Search" at bounding box center [615, 782] width 78 height 28
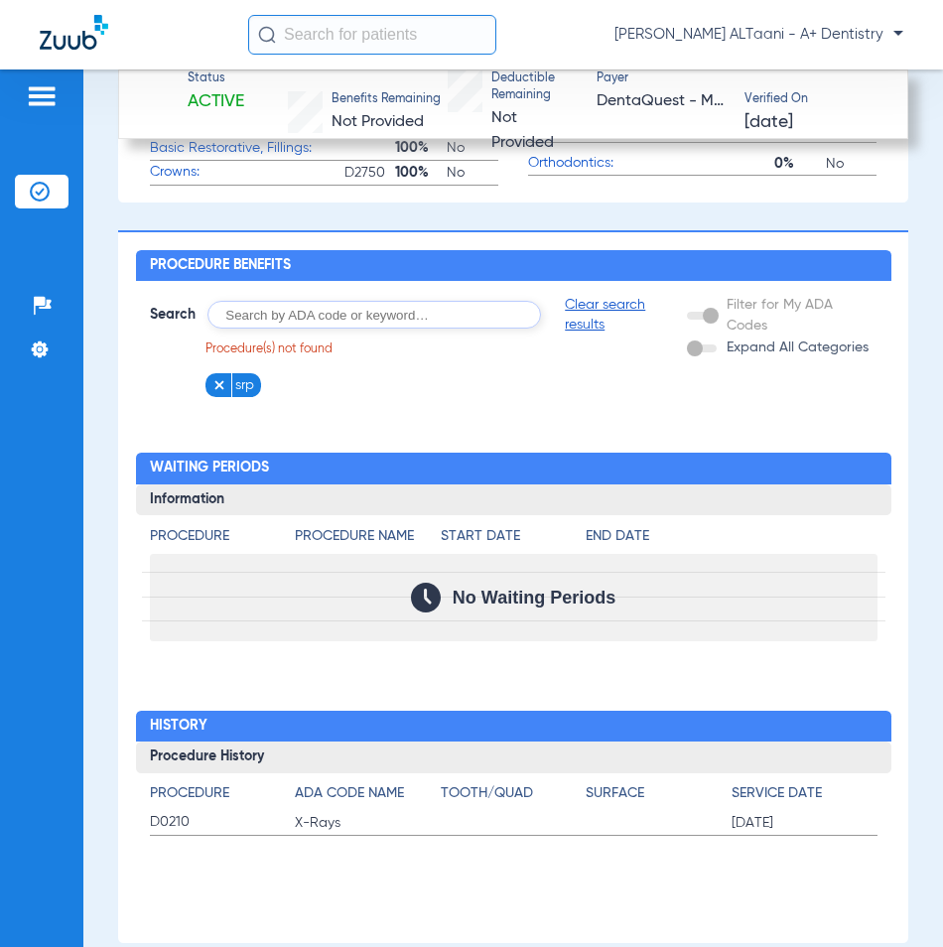
scroll to position [1824, 0]
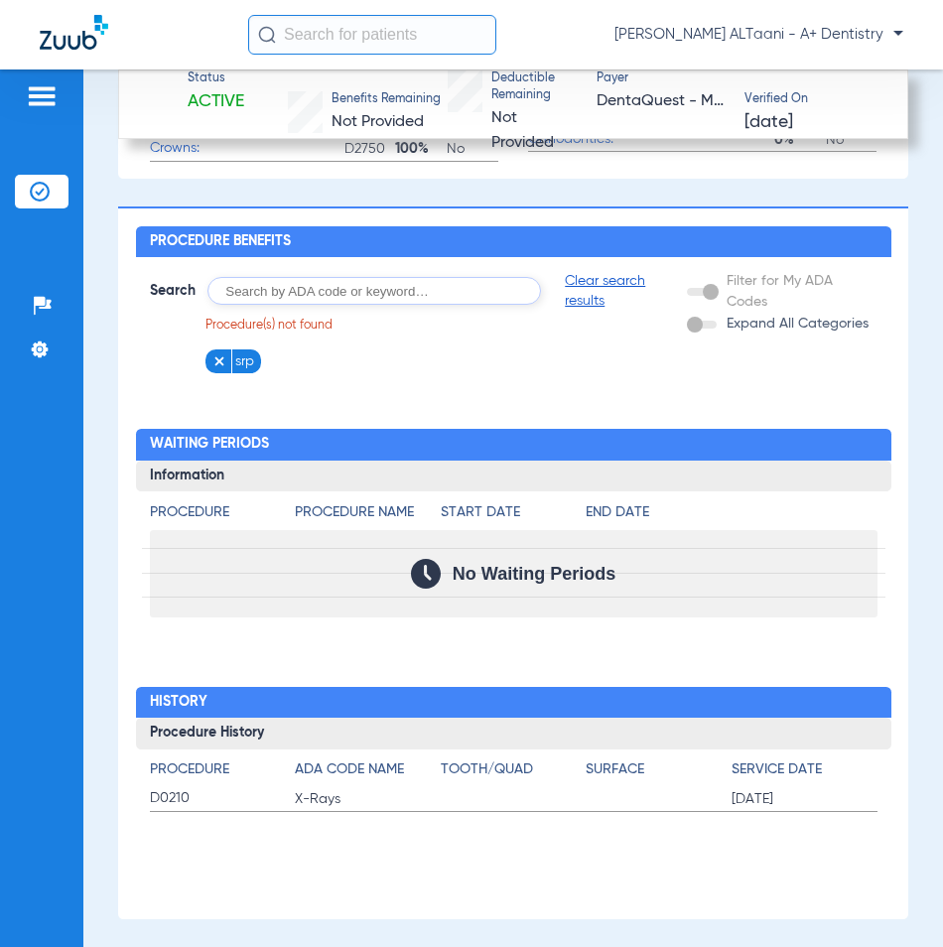
click at [326, 286] on input "text" at bounding box center [375, 291] width 334 height 28
paste input "0367, 0120, 0140, 0274, 0210, 1110, 1206, 1351, 9944, 2393, 3330, 4341, 4342, 4…"
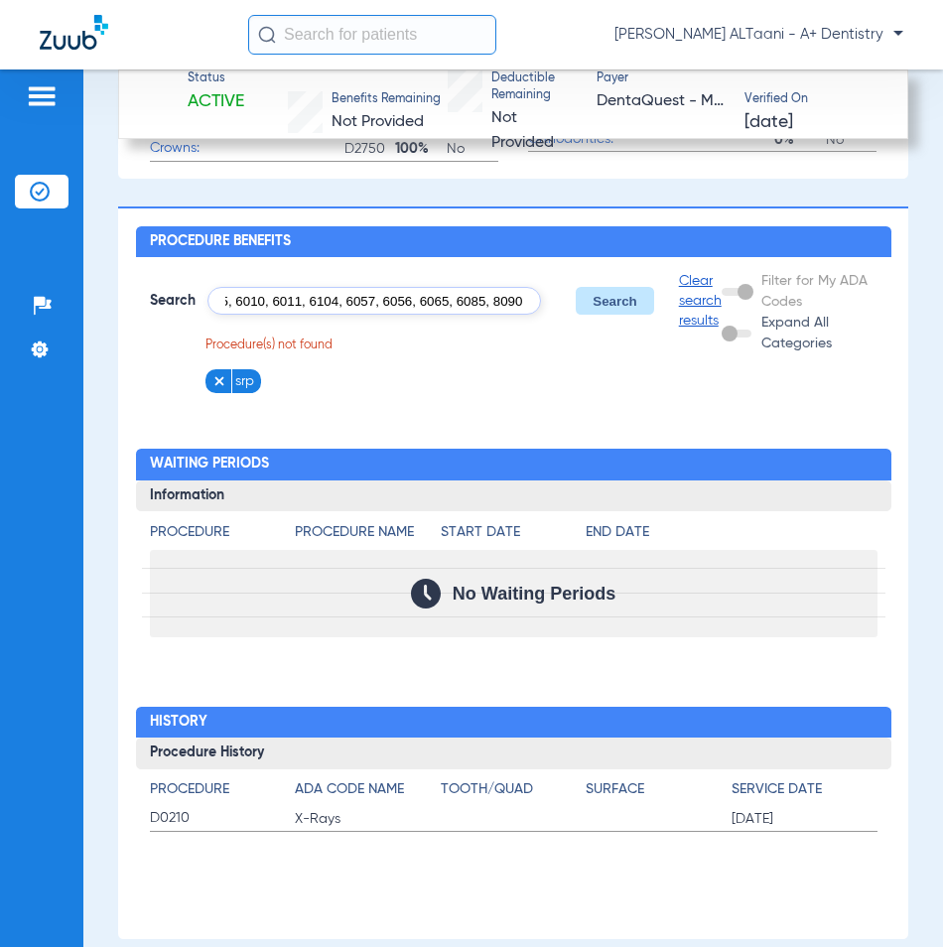
type input "0367, 0120, 0140, 0274, 0210, 1110, 1206, 1351, 9944, 2393, 3330, 4341, 4342, 4…"
click button "Search" at bounding box center [615, 301] width 78 height 28
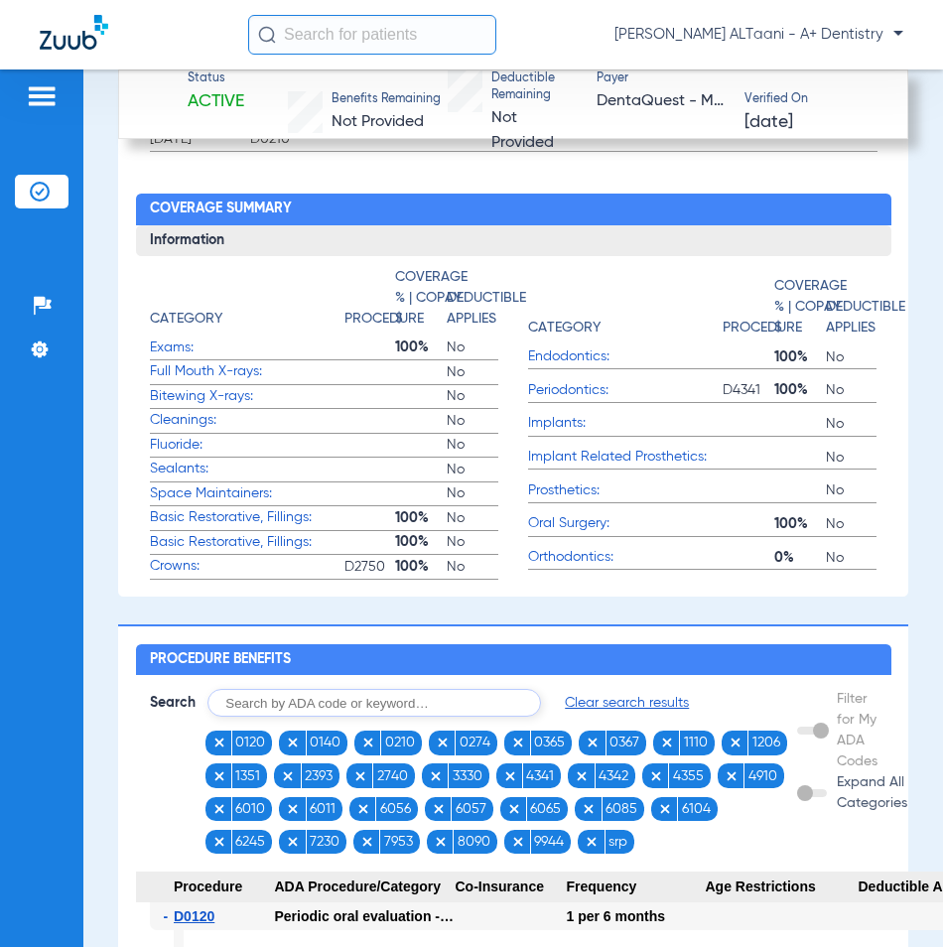
scroll to position [1307, 0]
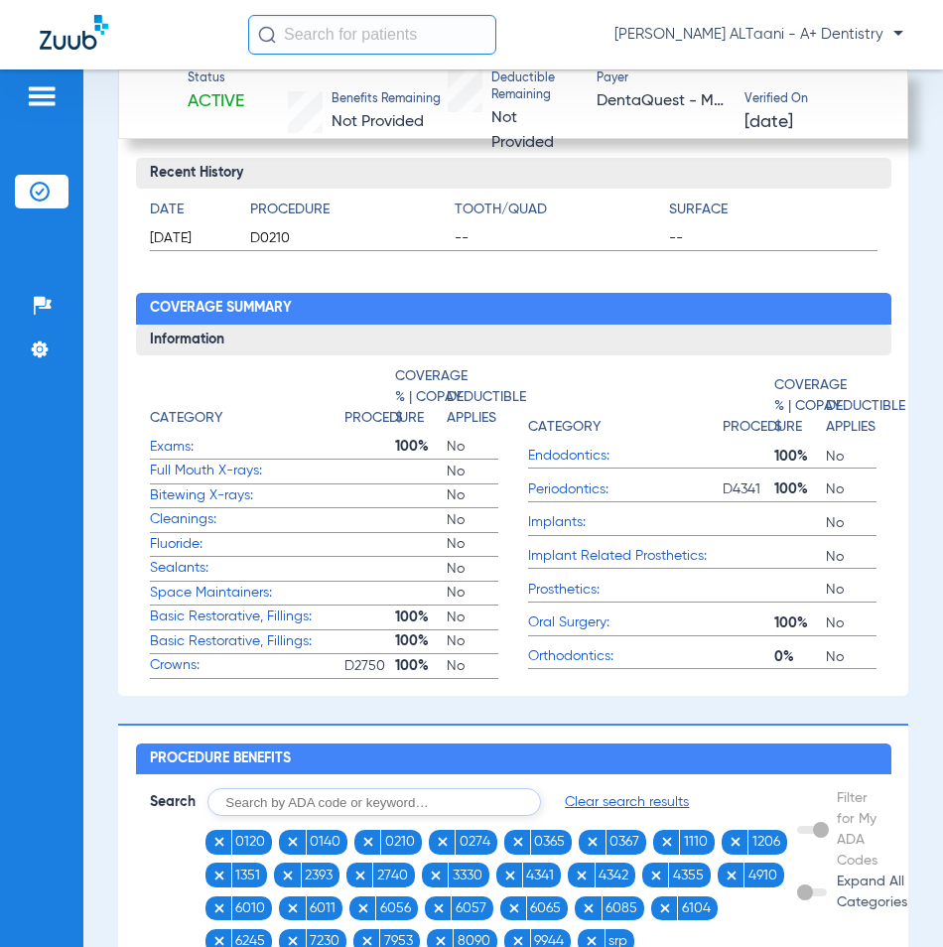
click at [348, 657] on span "D2750" at bounding box center [371, 666] width 52 height 20
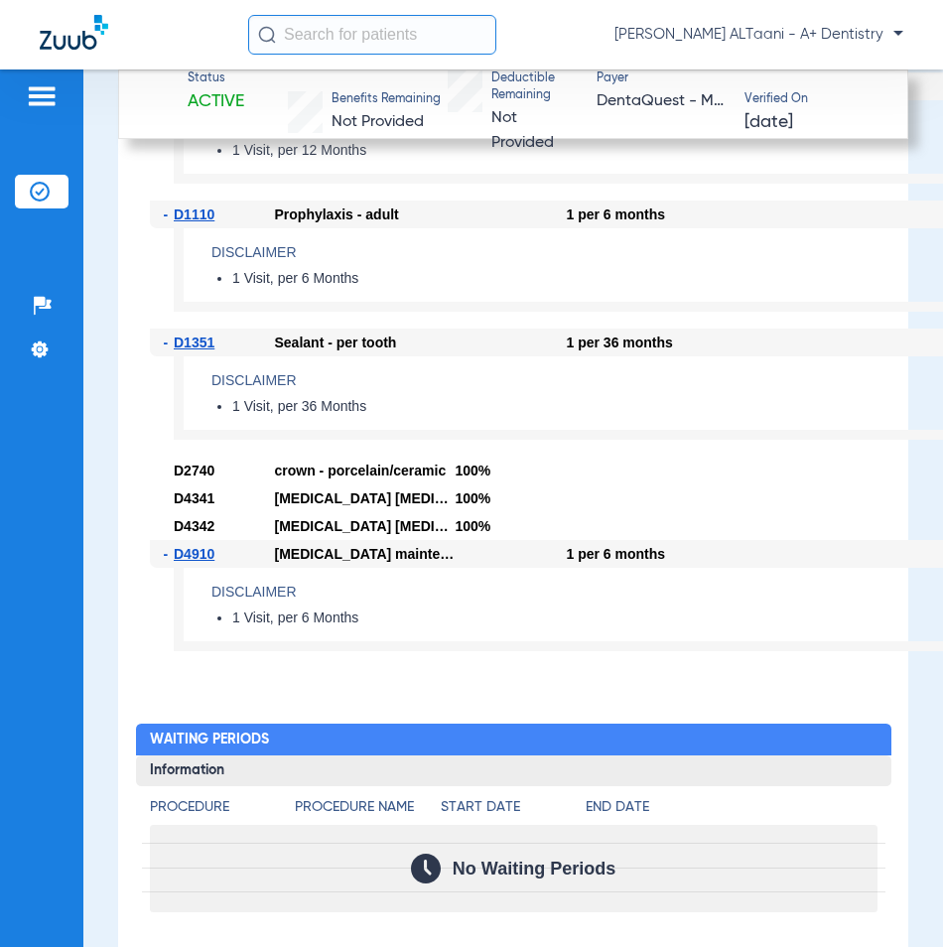
scroll to position [2995, 0]
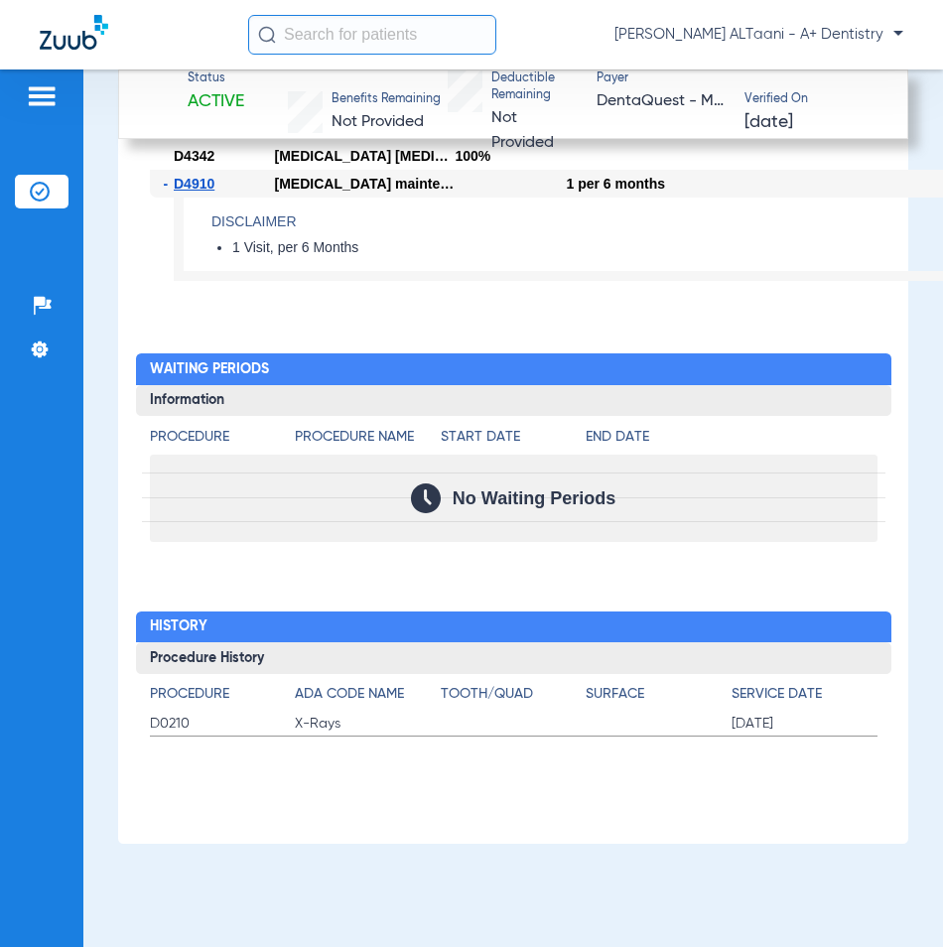
drag, startPoint x: 271, startPoint y: 724, endPoint x: 386, endPoint y: 733, distance: 115.5
click at [386, 733] on label "D0210 X-Rays [DATE]" at bounding box center [514, 724] width 728 height 25
click at [388, 729] on span "X-Rays" at bounding box center [368, 724] width 146 height 20
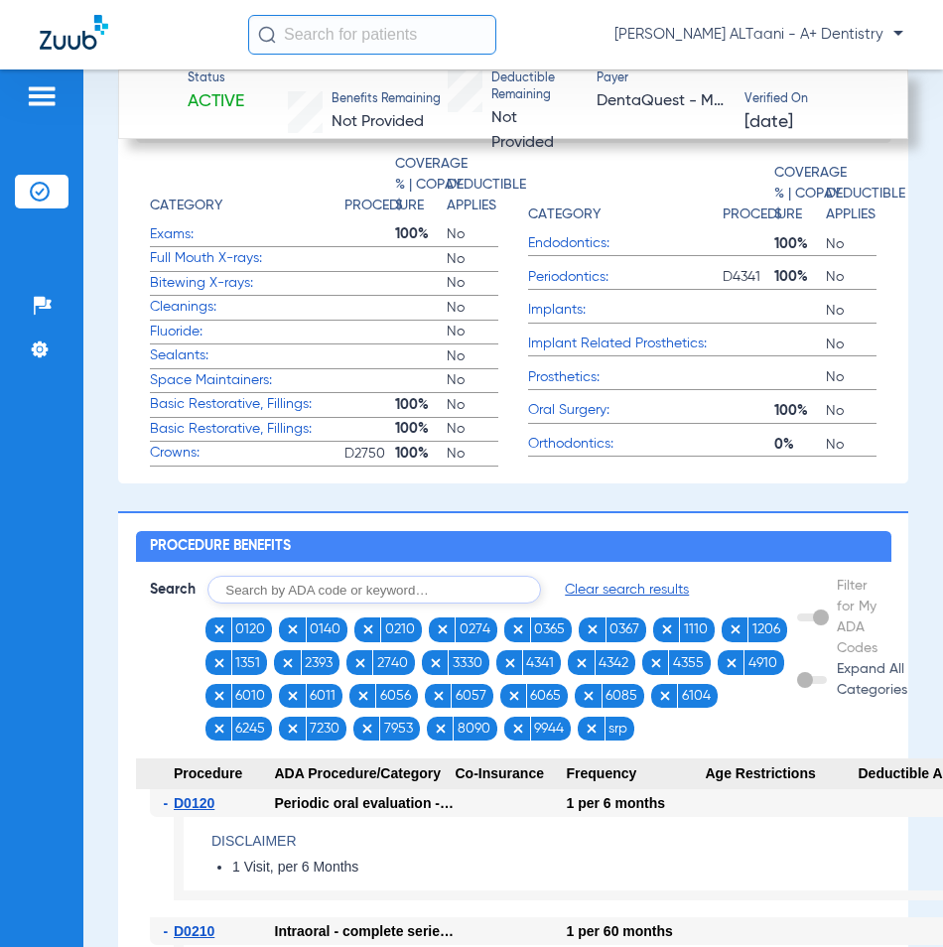
scroll to position [1307, 0]
